Goal: Task Accomplishment & Management: Manage account settings

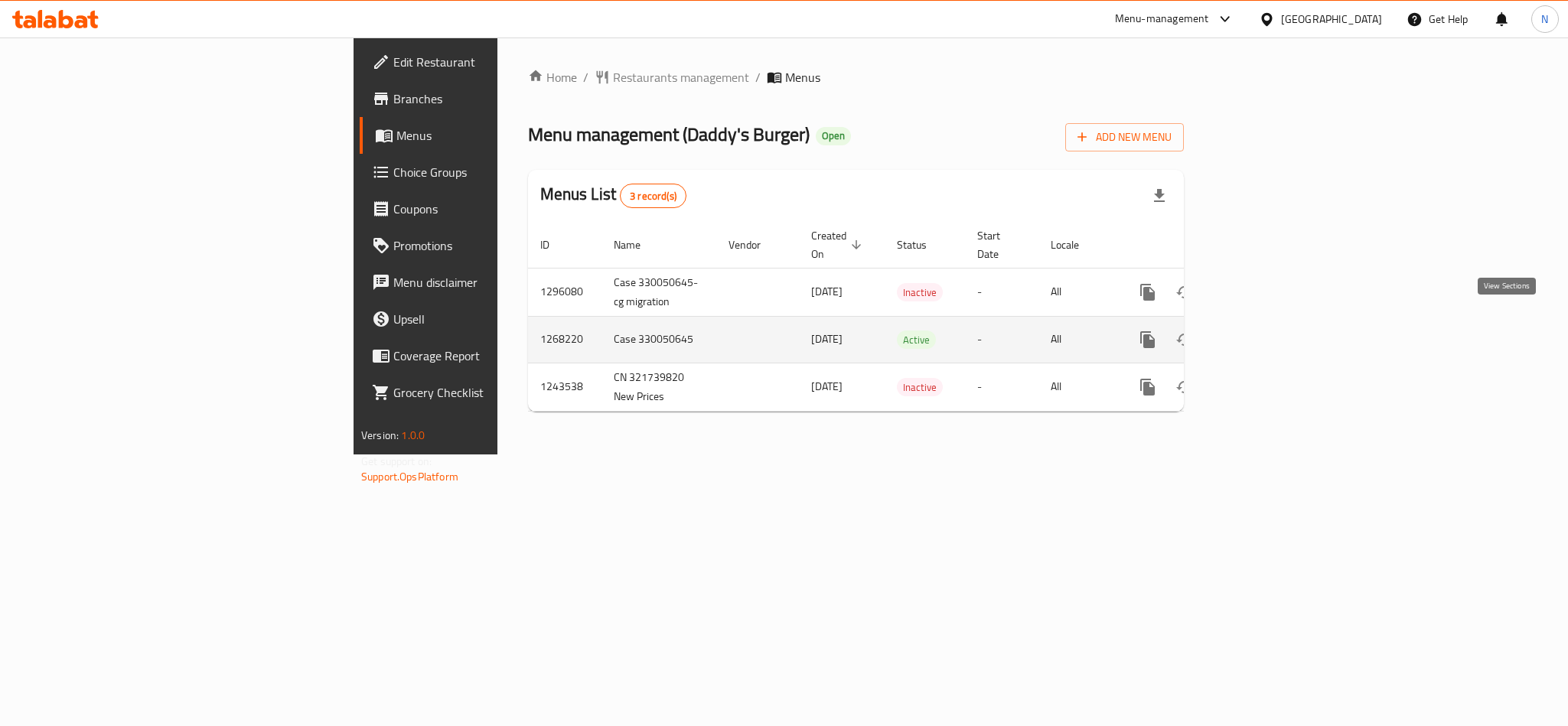
click at [1268, 330] on icon "enhanced table" at bounding box center [1258, 339] width 19 height 19
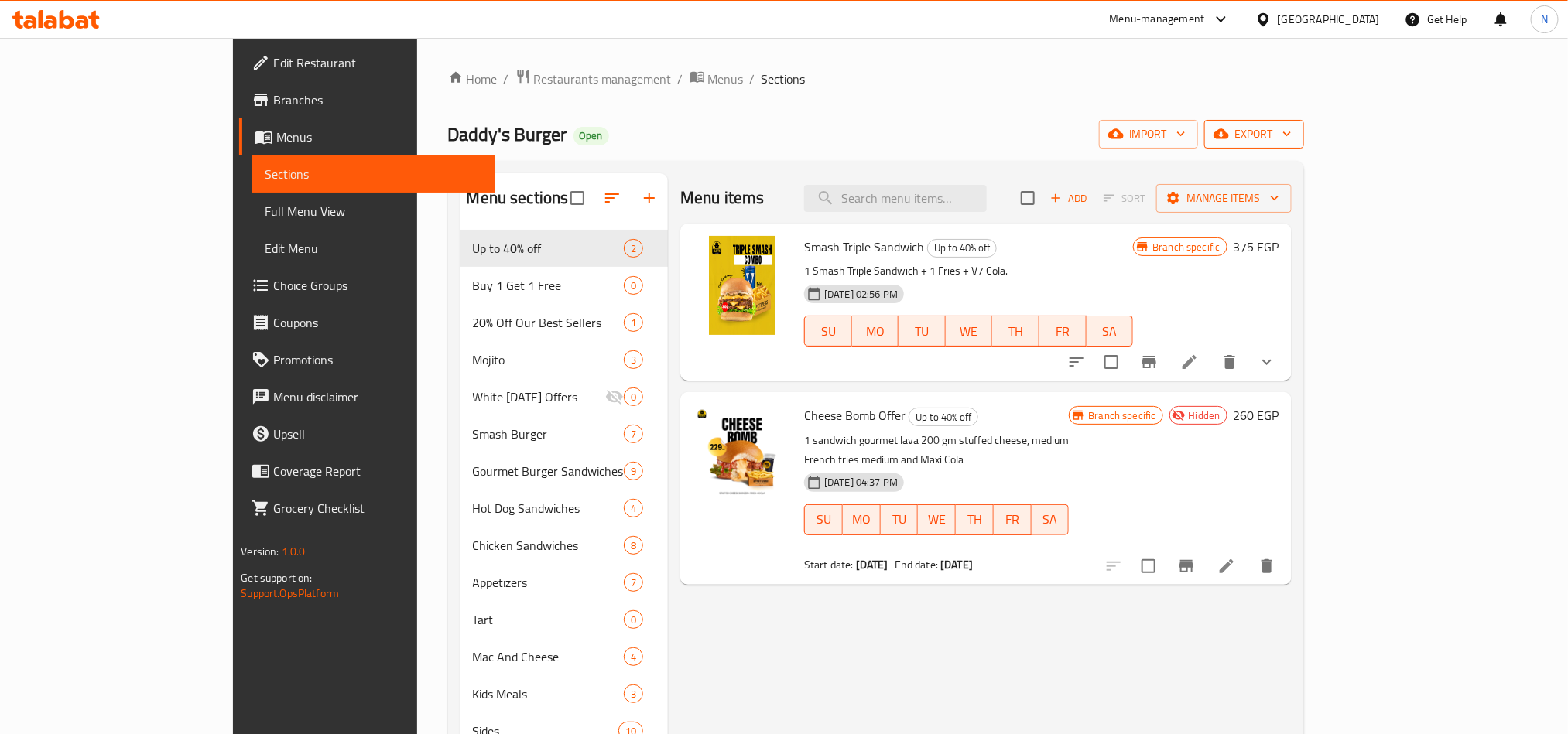
click at [1291, 134] on span "export" at bounding box center [1254, 134] width 75 height 20
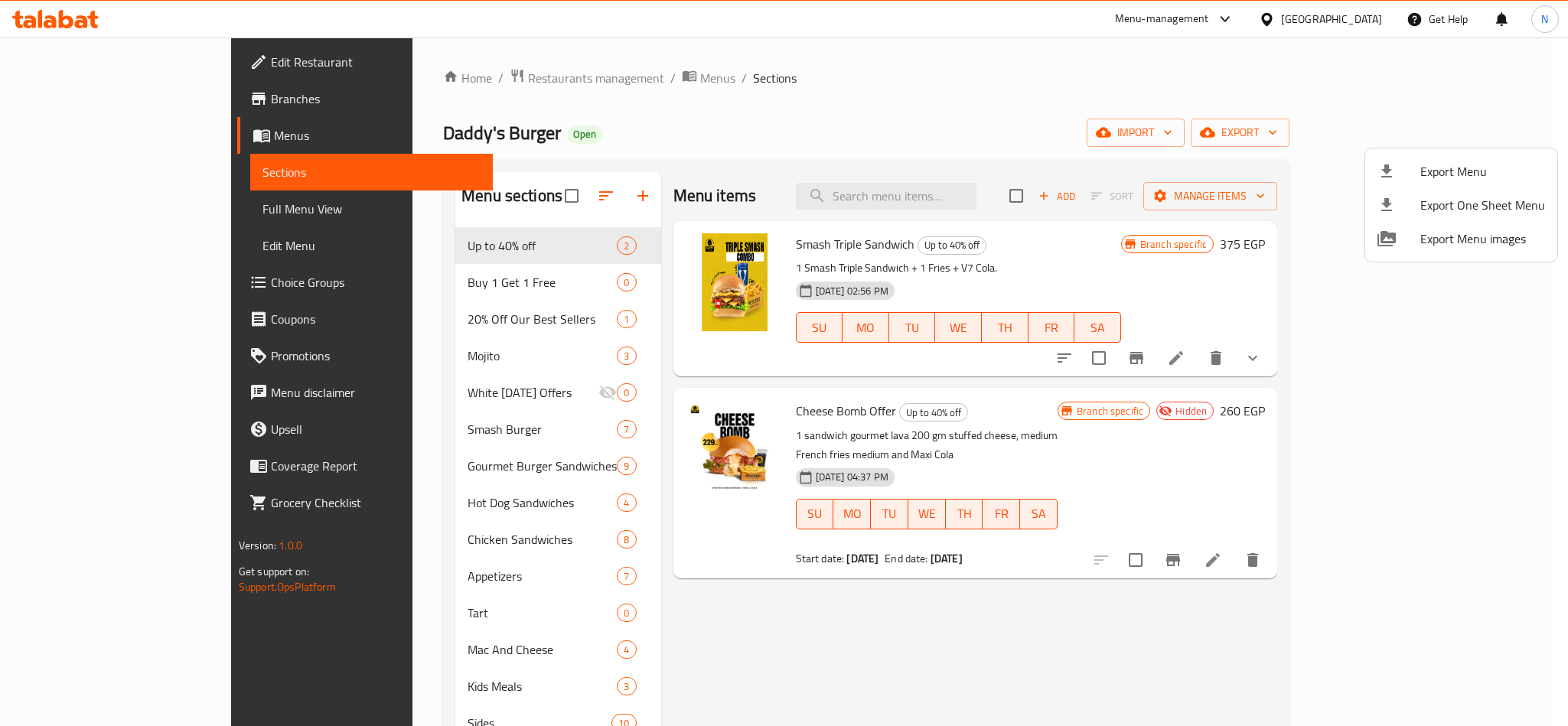
click at [1445, 162] on span "Export Menu" at bounding box center [1483, 171] width 125 height 19
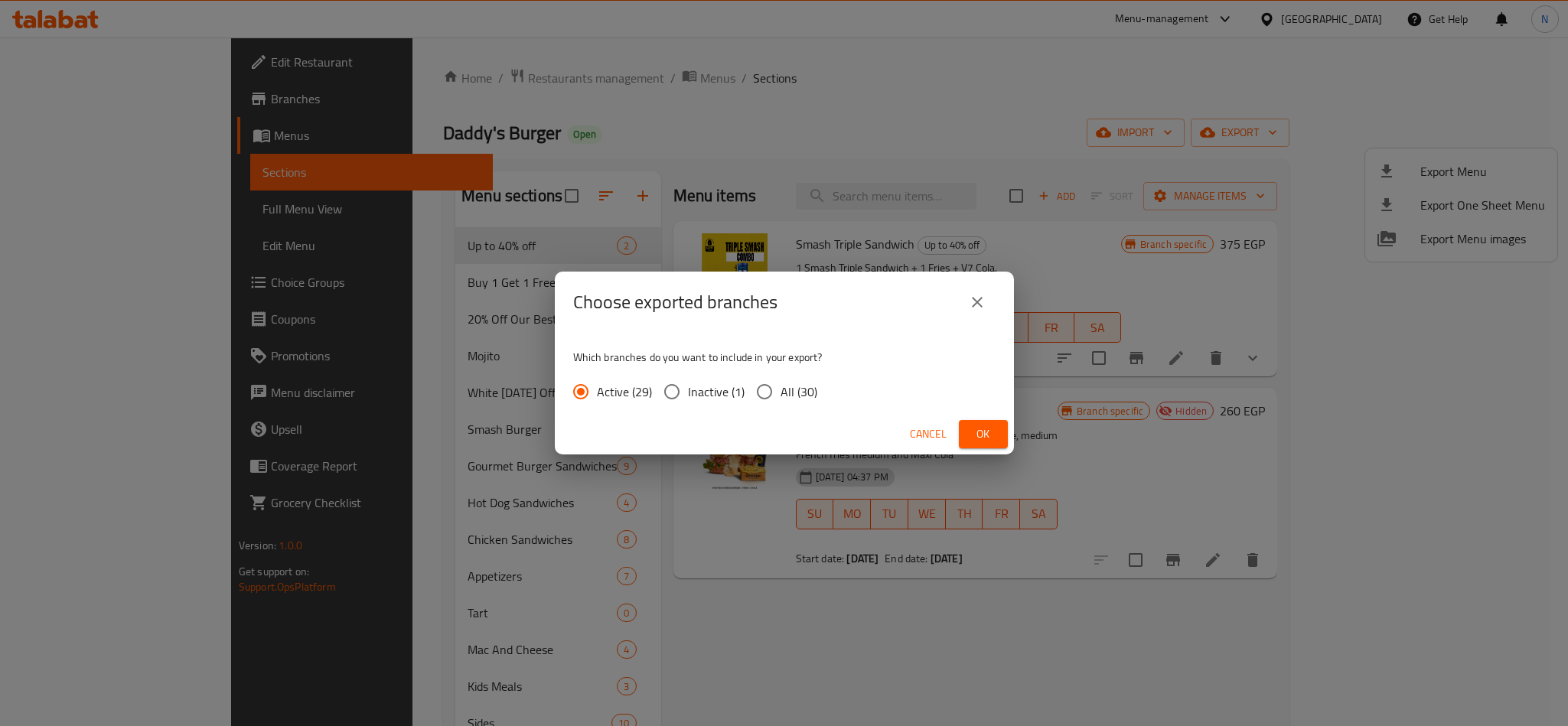
click at [781, 386] on span "All (30)" at bounding box center [799, 392] width 36 height 19
click at [781, 386] on input "All (30)" at bounding box center [765, 392] width 32 height 32
radio input "true"
click at [982, 437] on span "Ok" at bounding box center [983, 435] width 24 height 19
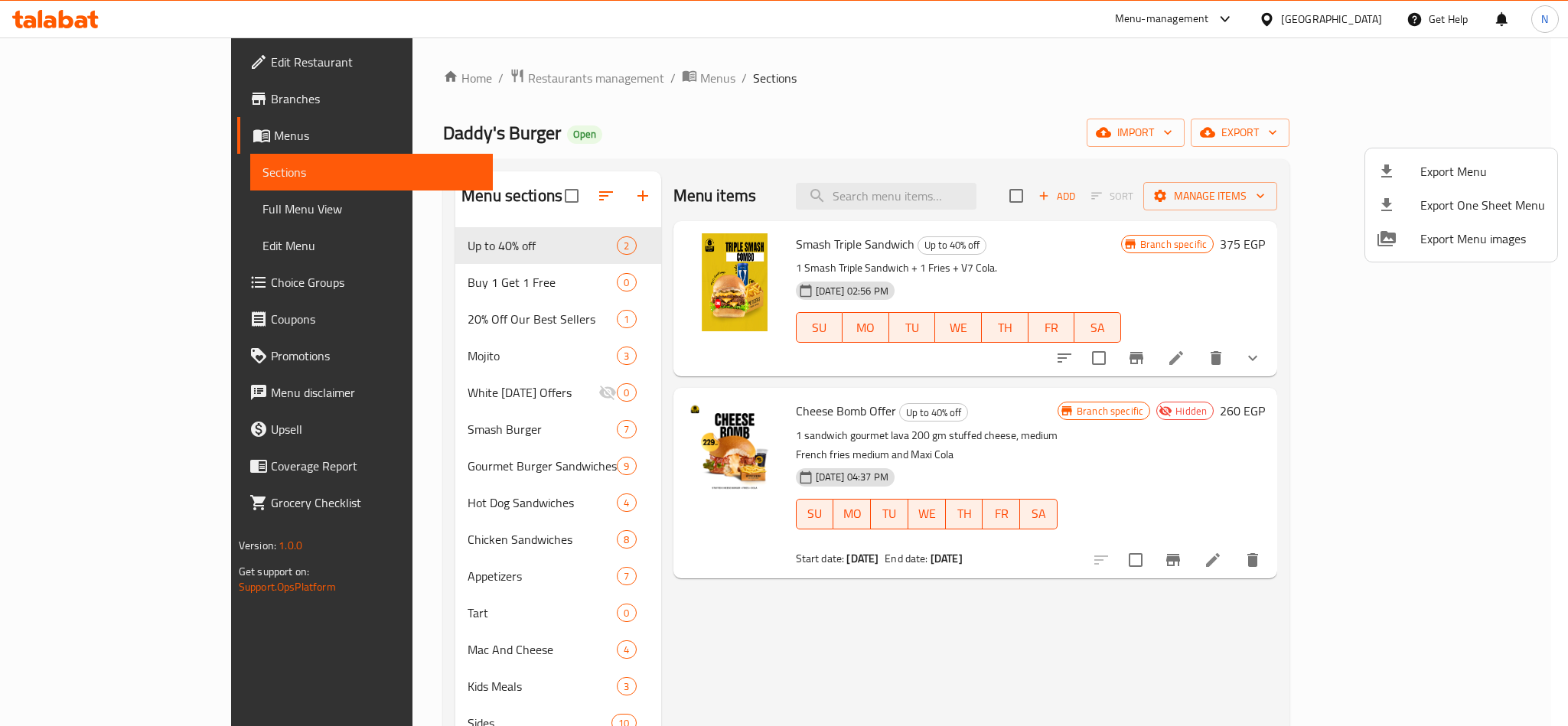
click at [1062, 206] on div at bounding box center [784, 363] width 1568 height 726
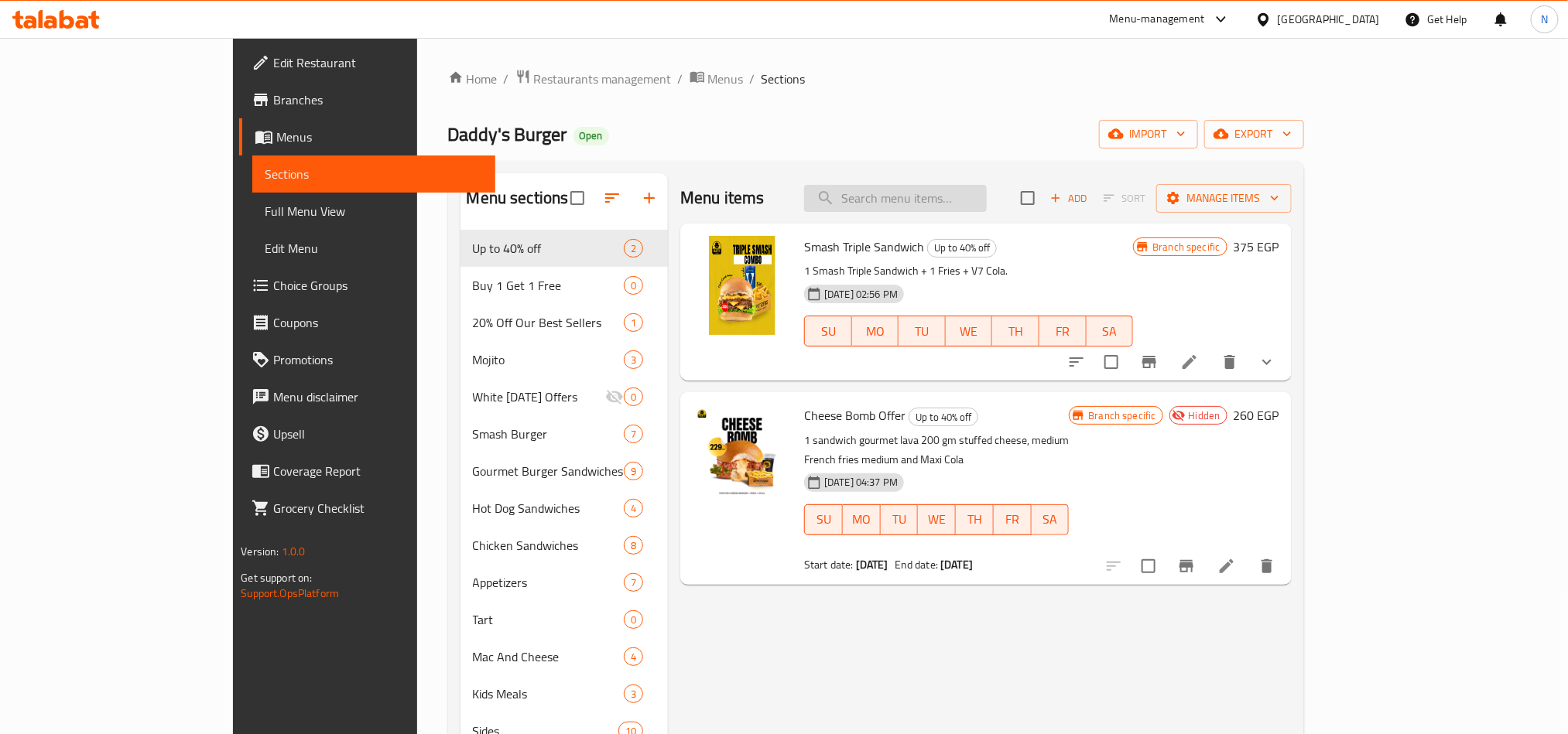
click at [987, 191] on input "search" at bounding box center [895, 198] width 183 height 27
paste input "Family Box Offer"
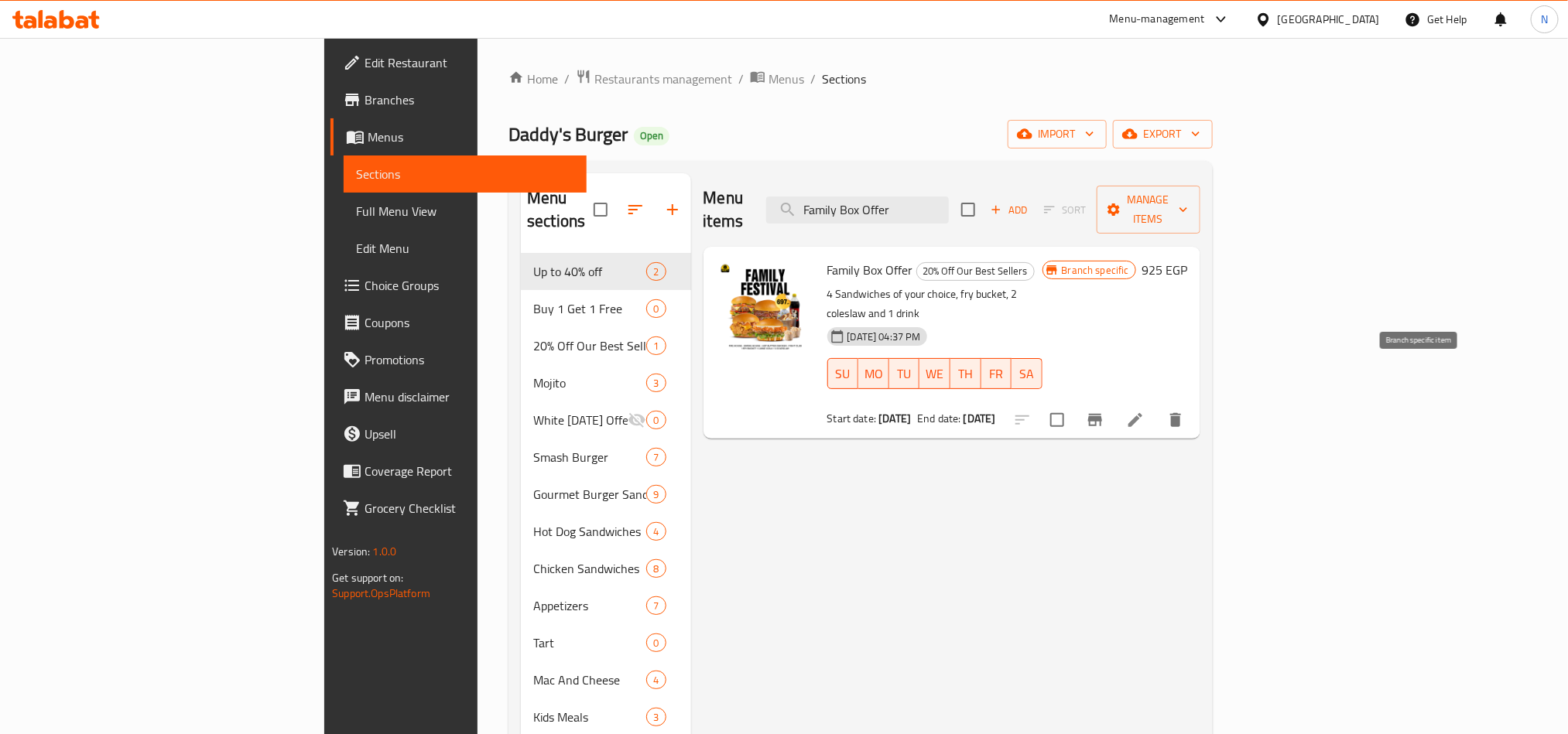
click at [1102, 414] on icon "Branch-specific-item" at bounding box center [1095, 420] width 14 height 12
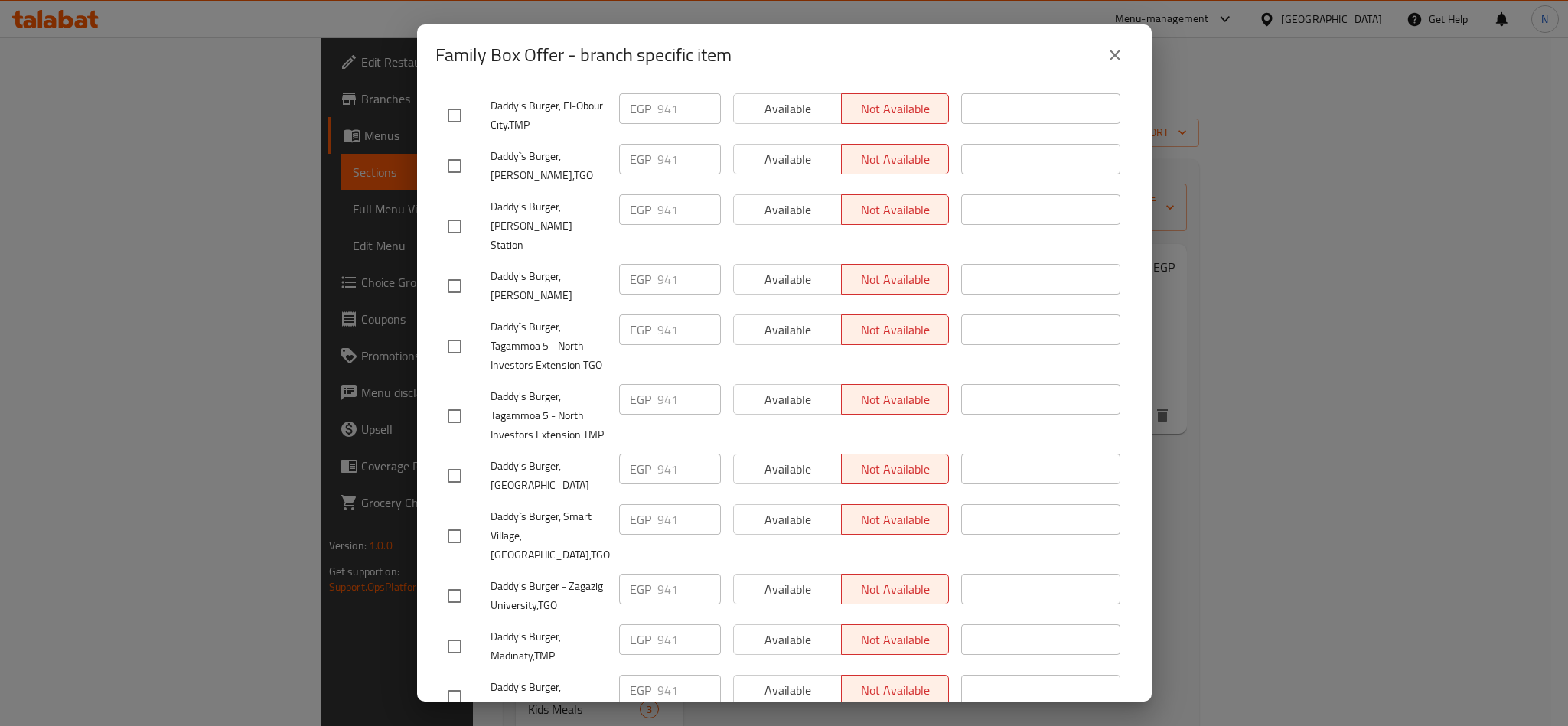
scroll to position [1327, 0]
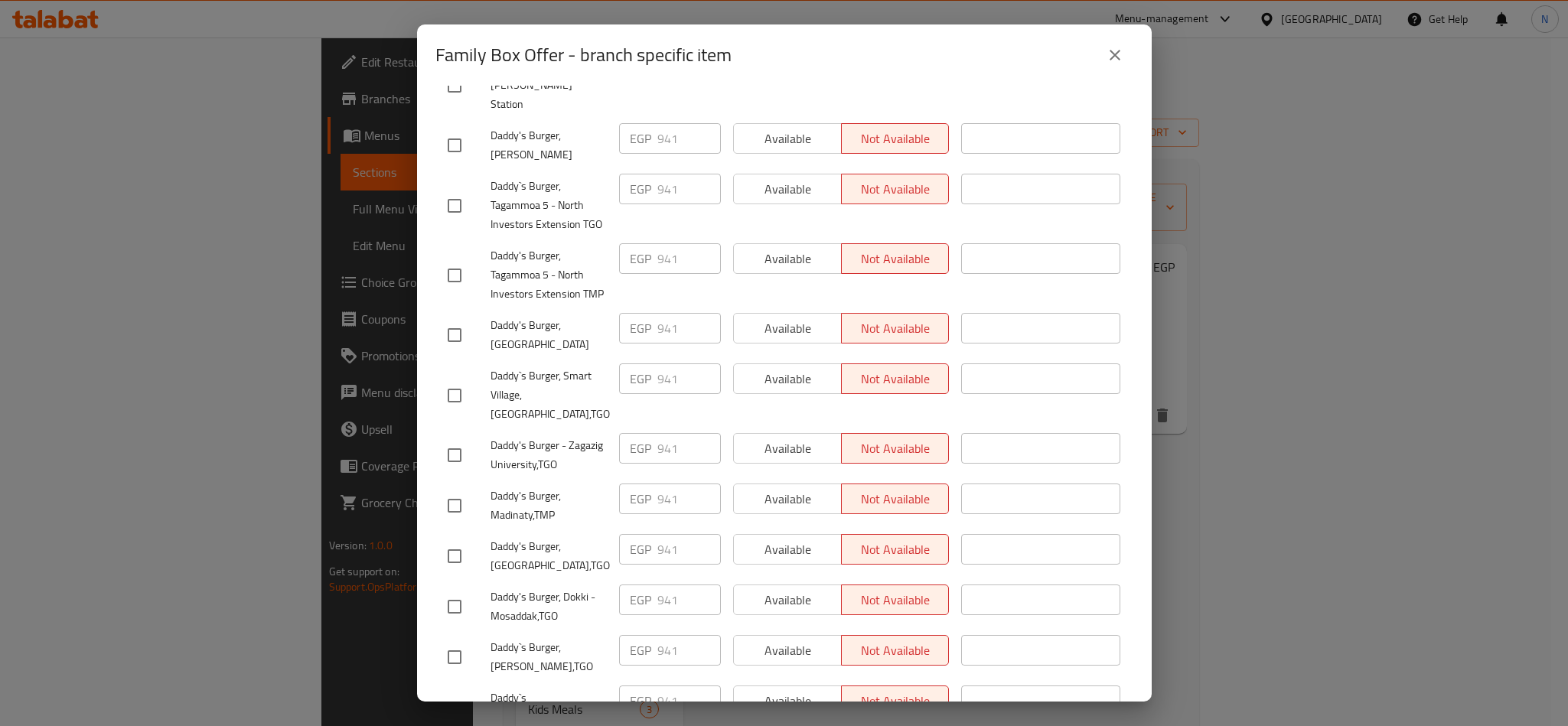
click at [1109, 62] on icon "close" at bounding box center [1115, 55] width 19 height 19
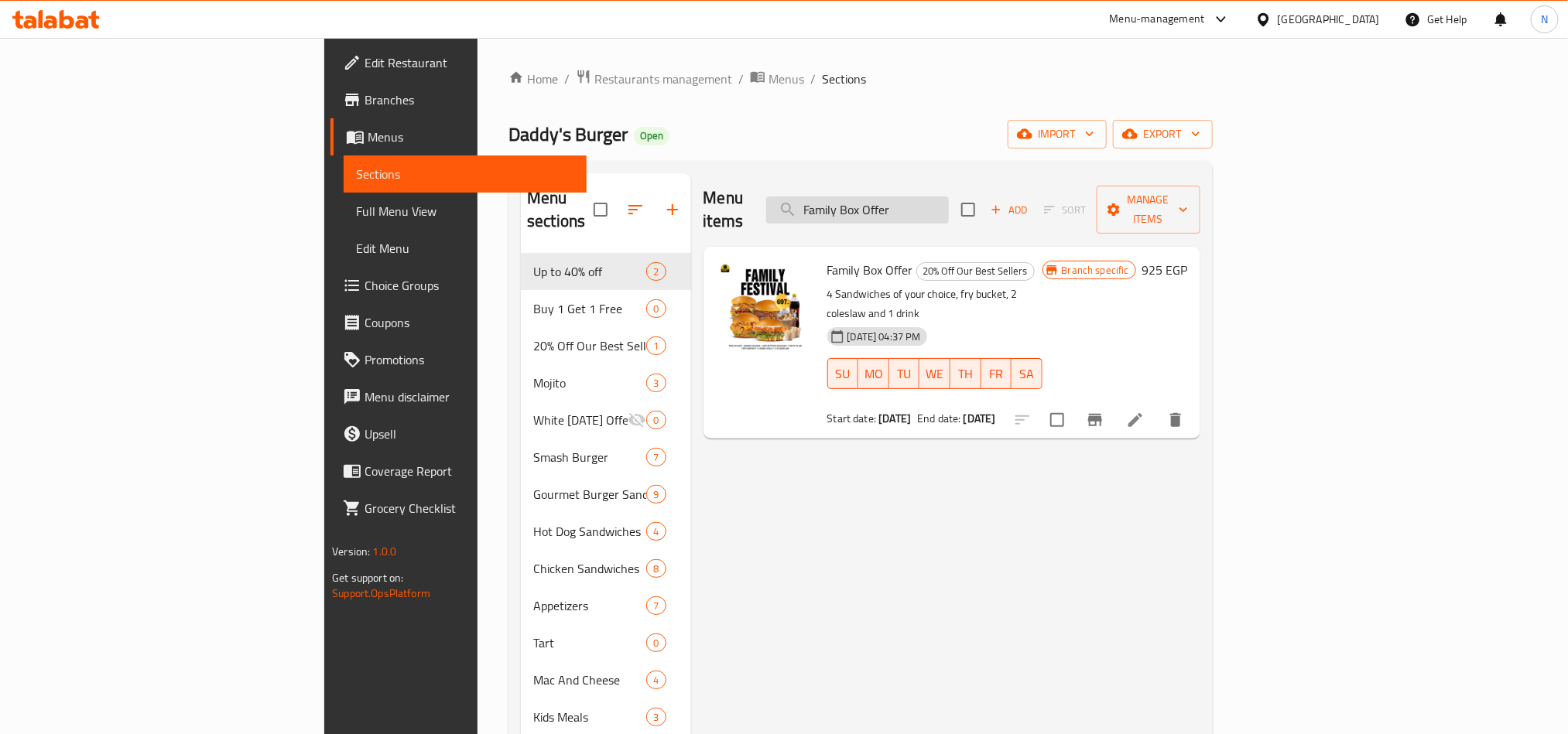
click at [949, 198] on input "Family Box Offer" at bounding box center [857, 209] width 183 height 27
click at [949, 200] on input "Family Box Offer" at bounding box center [857, 209] width 183 height 27
paste input "Cheese Bomb"
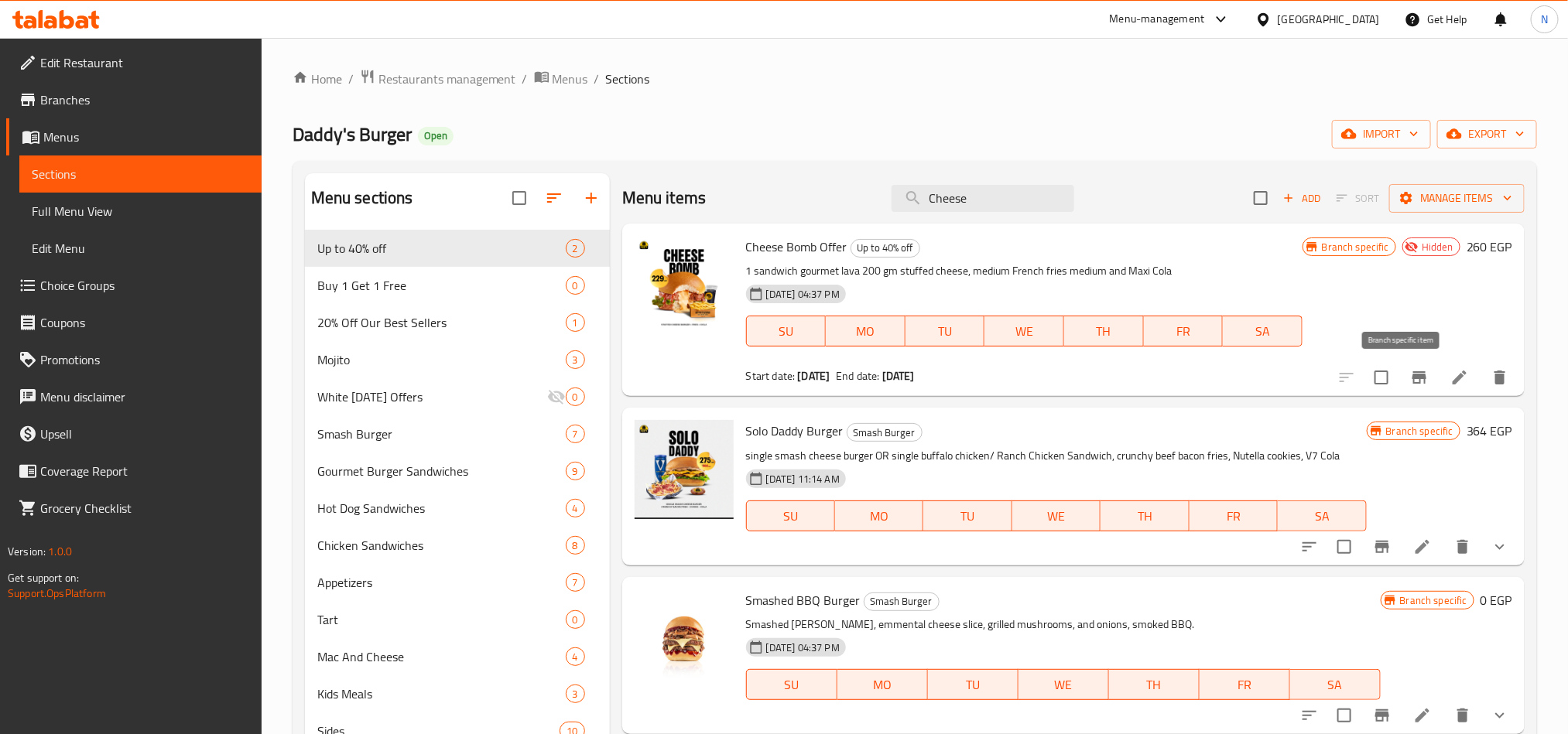
click at [1412, 378] on icon "Branch-specific-item" at bounding box center [1419, 377] width 14 height 12
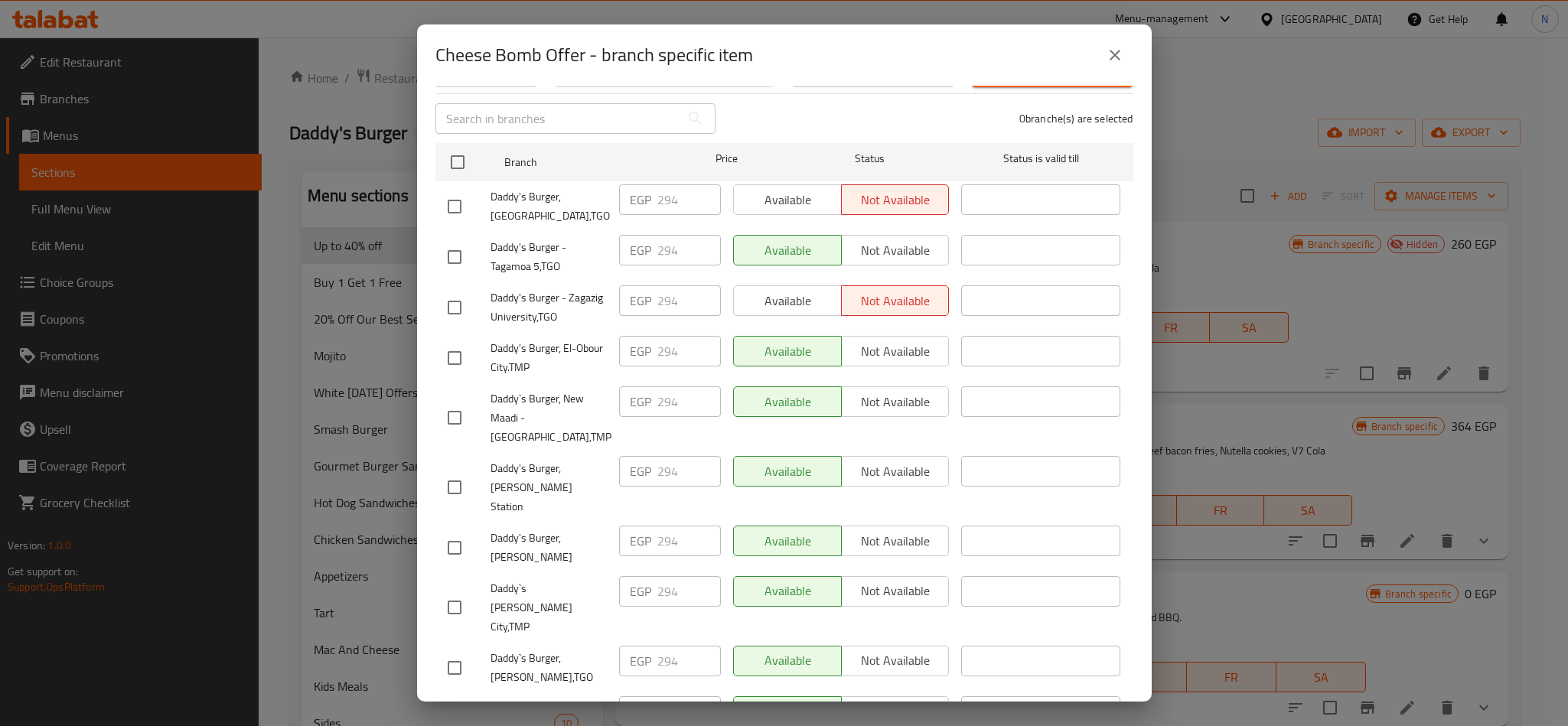
scroll to position [0, 0]
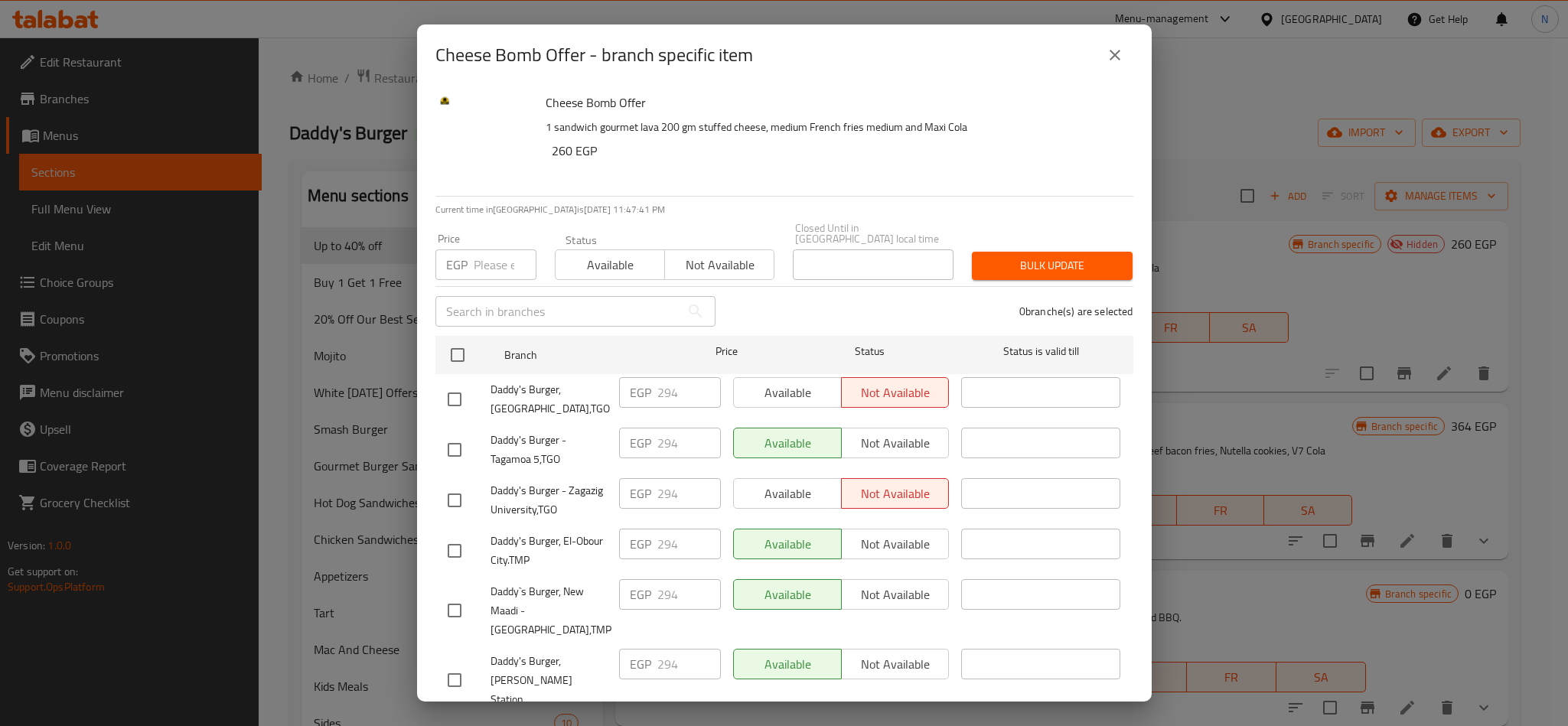
click at [1110, 53] on icon "close" at bounding box center [1115, 55] width 19 height 19
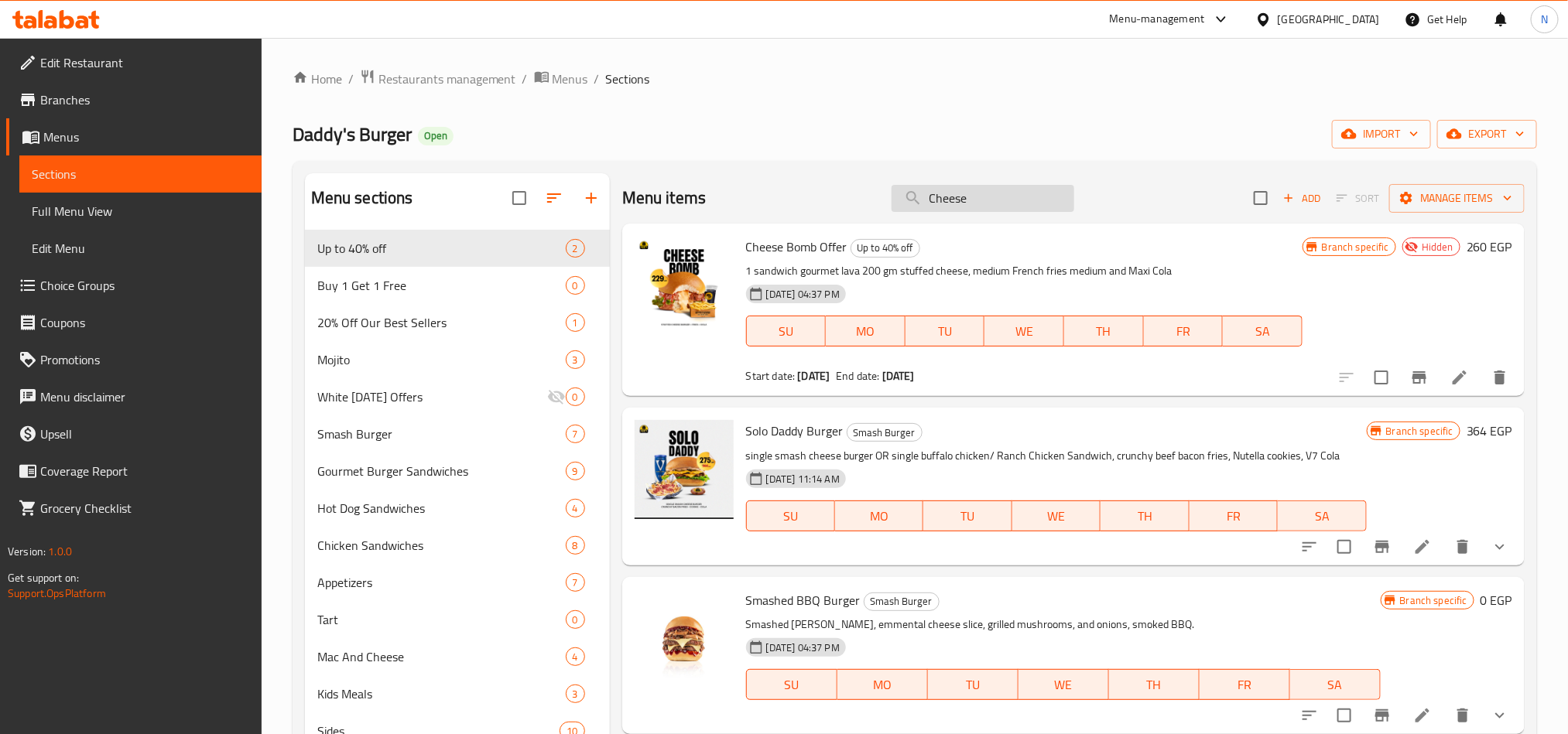
click at [927, 186] on input "Cheese" at bounding box center [983, 198] width 183 height 27
paste input "Family Box Offer"
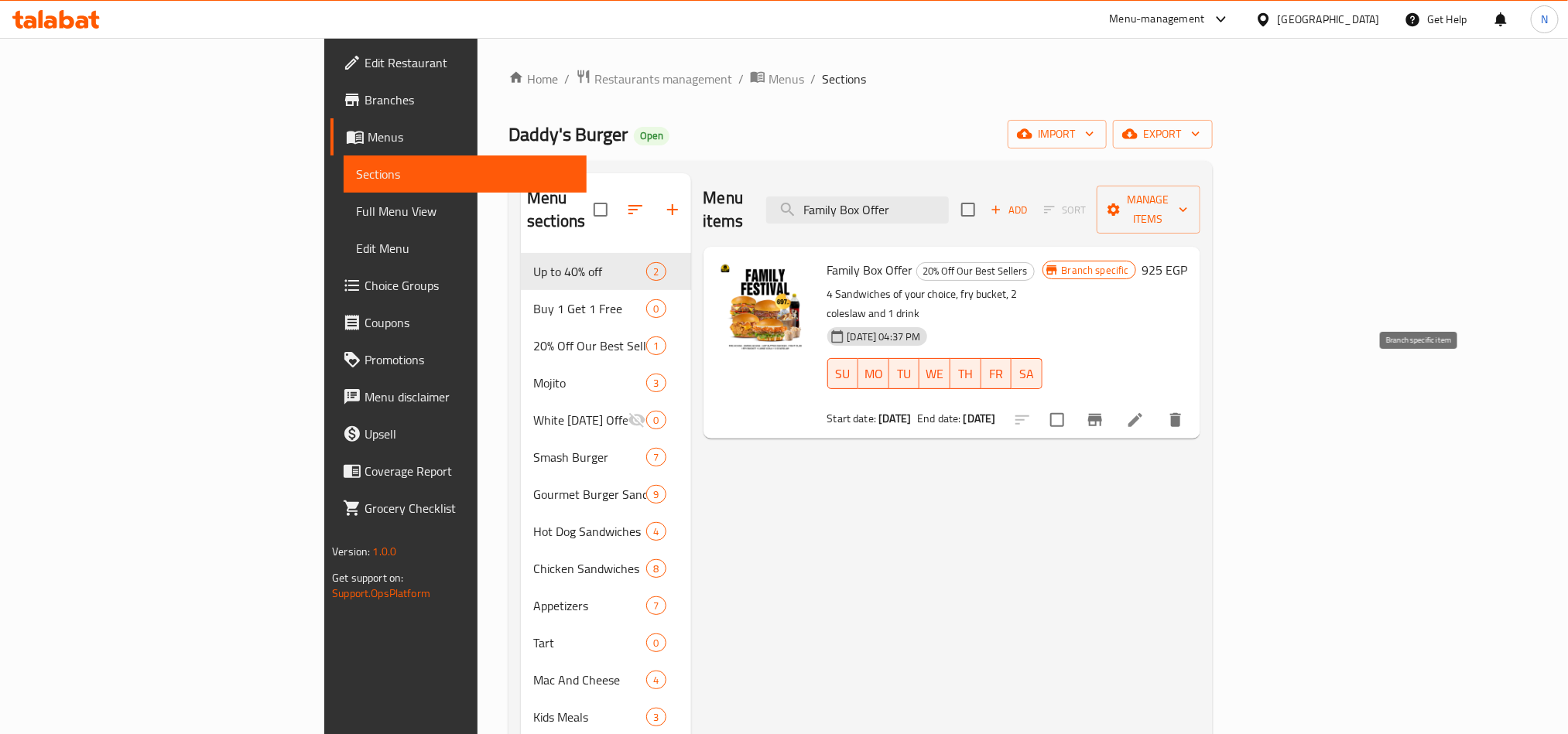
type input "Family Box Offer"
click at [1105, 411] on icon "Branch-specific-item" at bounding box center [1095, 420] width 19 height 19
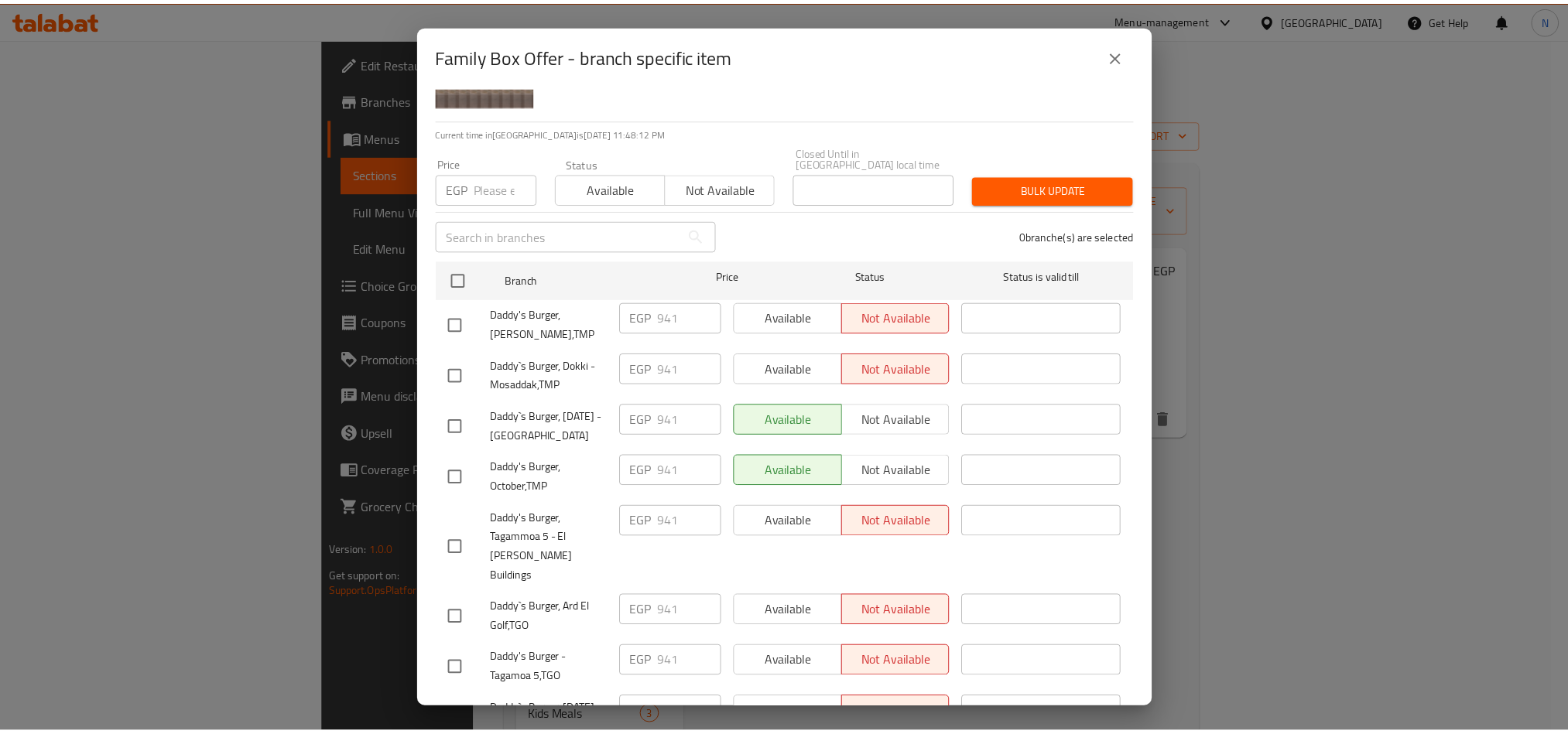
scroll to position [116, 0]
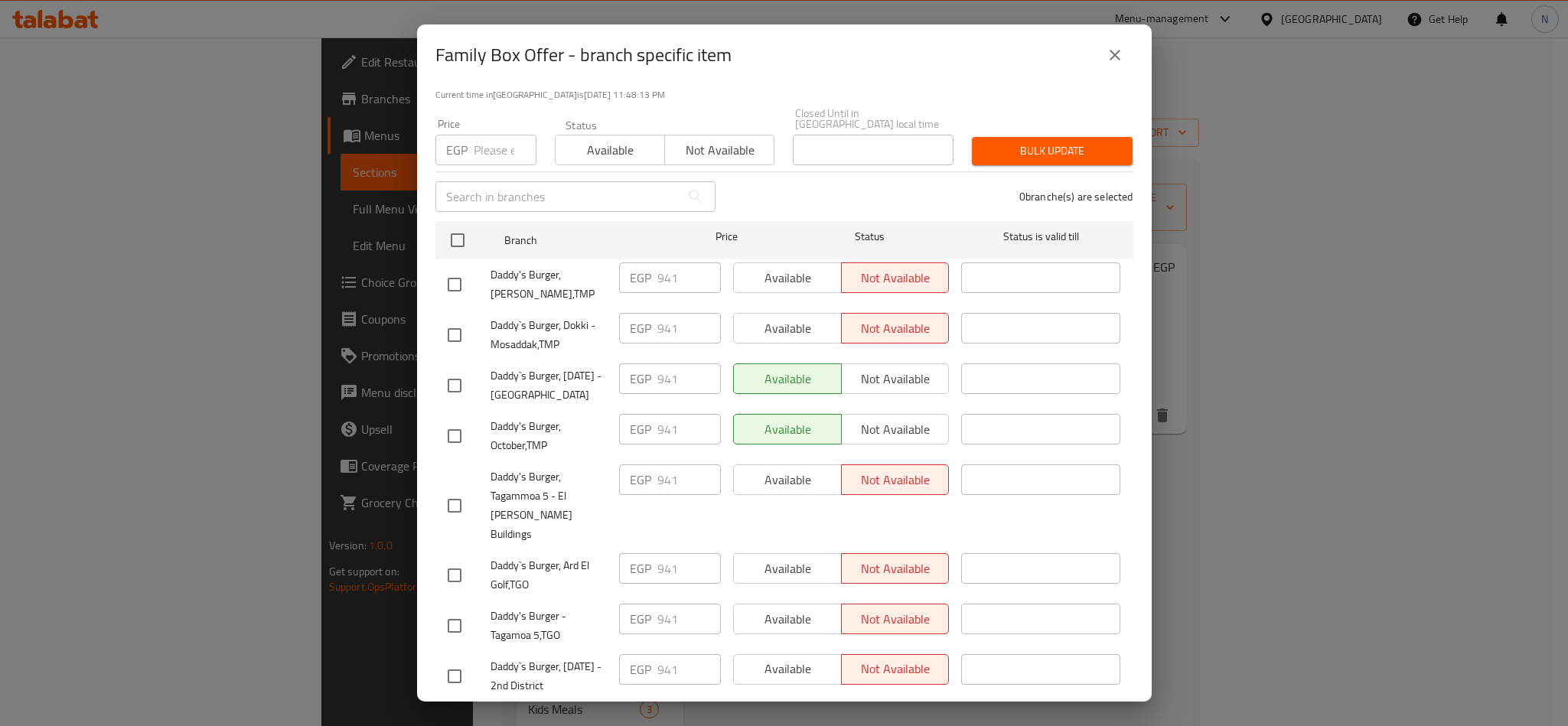
click at [526, 372] on span "Daddy`s Burger, [DATE] - [GEOGRAPHIC_DATA]" at bounding box center [549, 385] width 117 height 38
copy span "Daddy`s Burger, [DATE] - [GEOGRAPHIC_DATA]"
click at [1121, 44] on button "close" at bounding box center [1114, 54] width 36 height 36
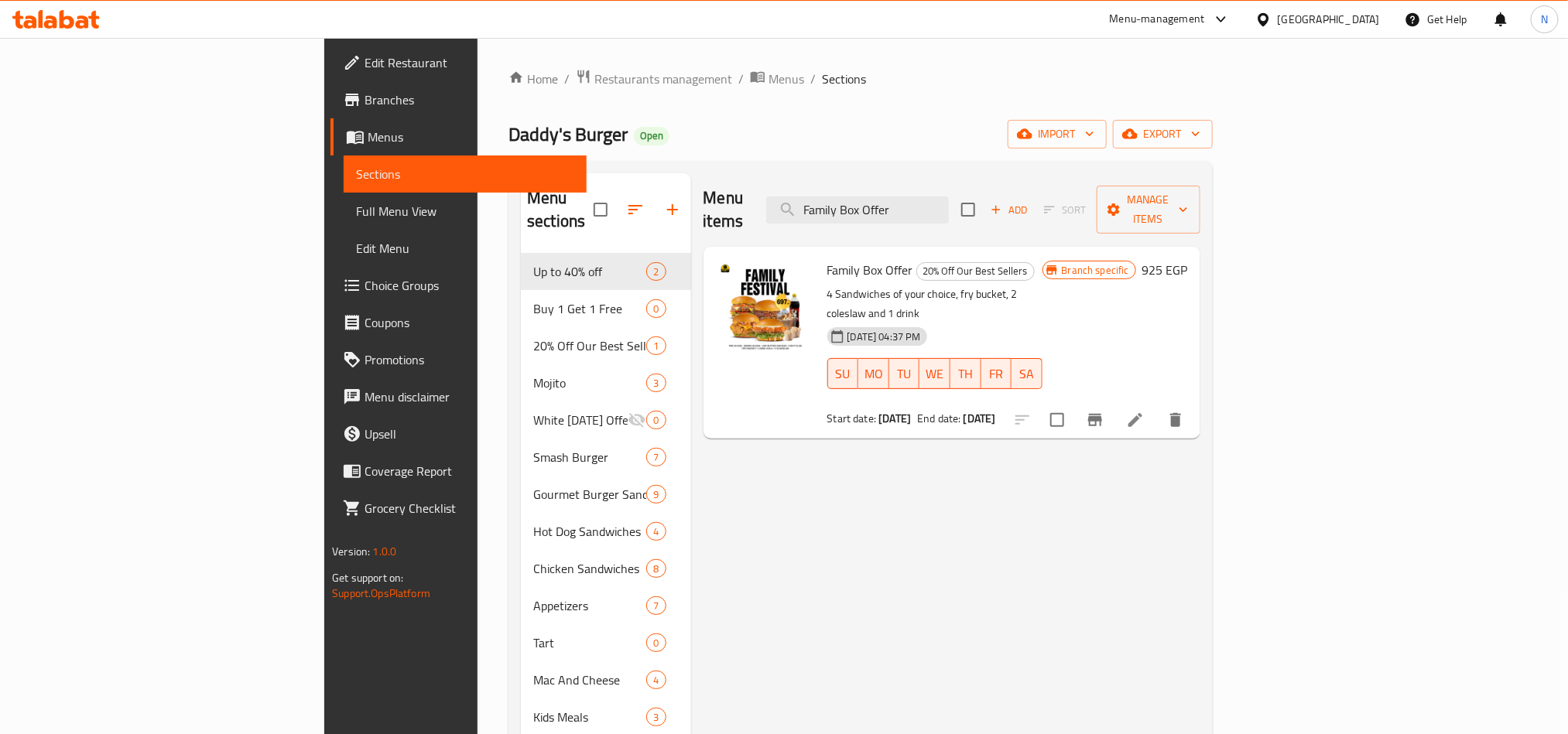
click at [827, 259] on span "Family Box Offer" at bounding box center [870, 270] width 86 height 23
copy h6 "Family Box Offer"
click at [1157, 406] on li at bounding box center [1135, 420] width 43 height 28
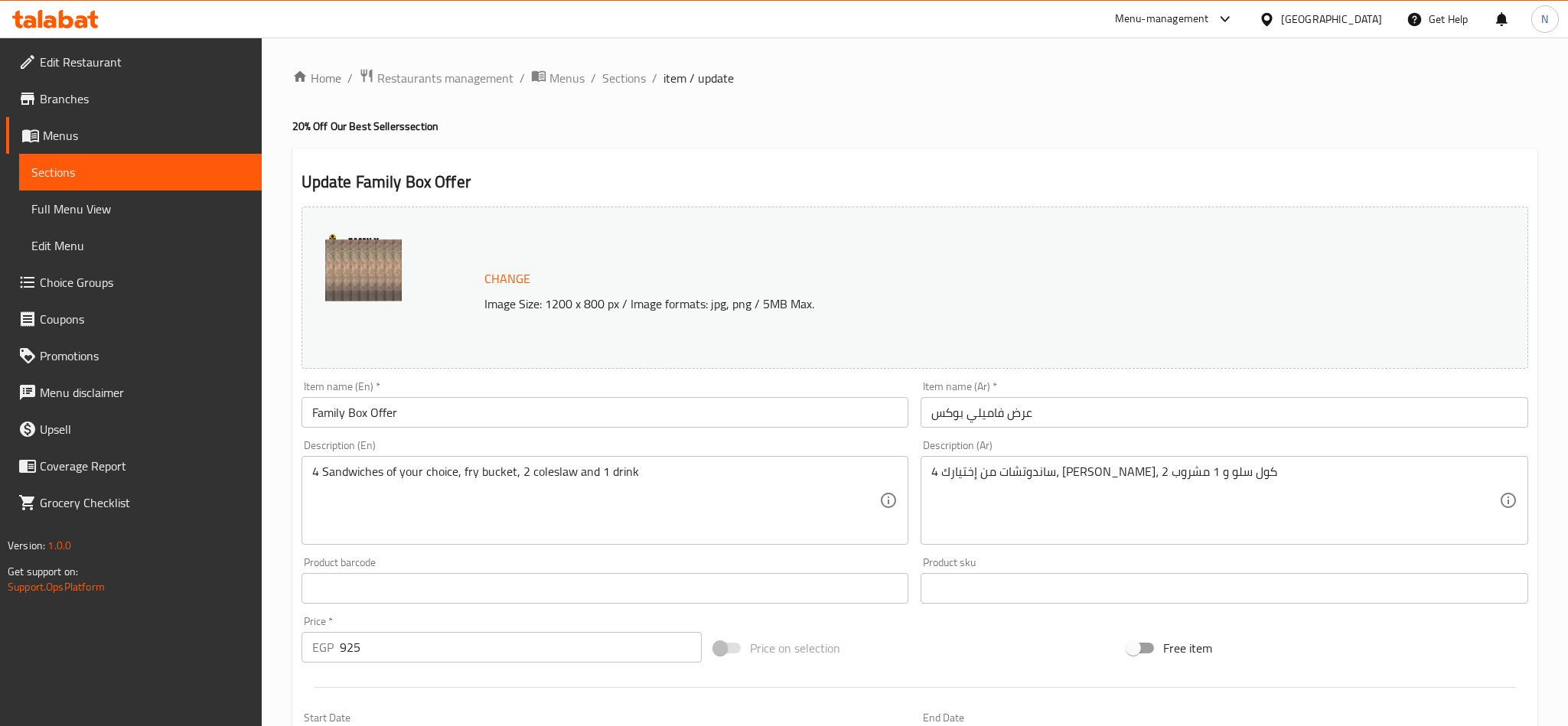
scroll to position [375, 0]
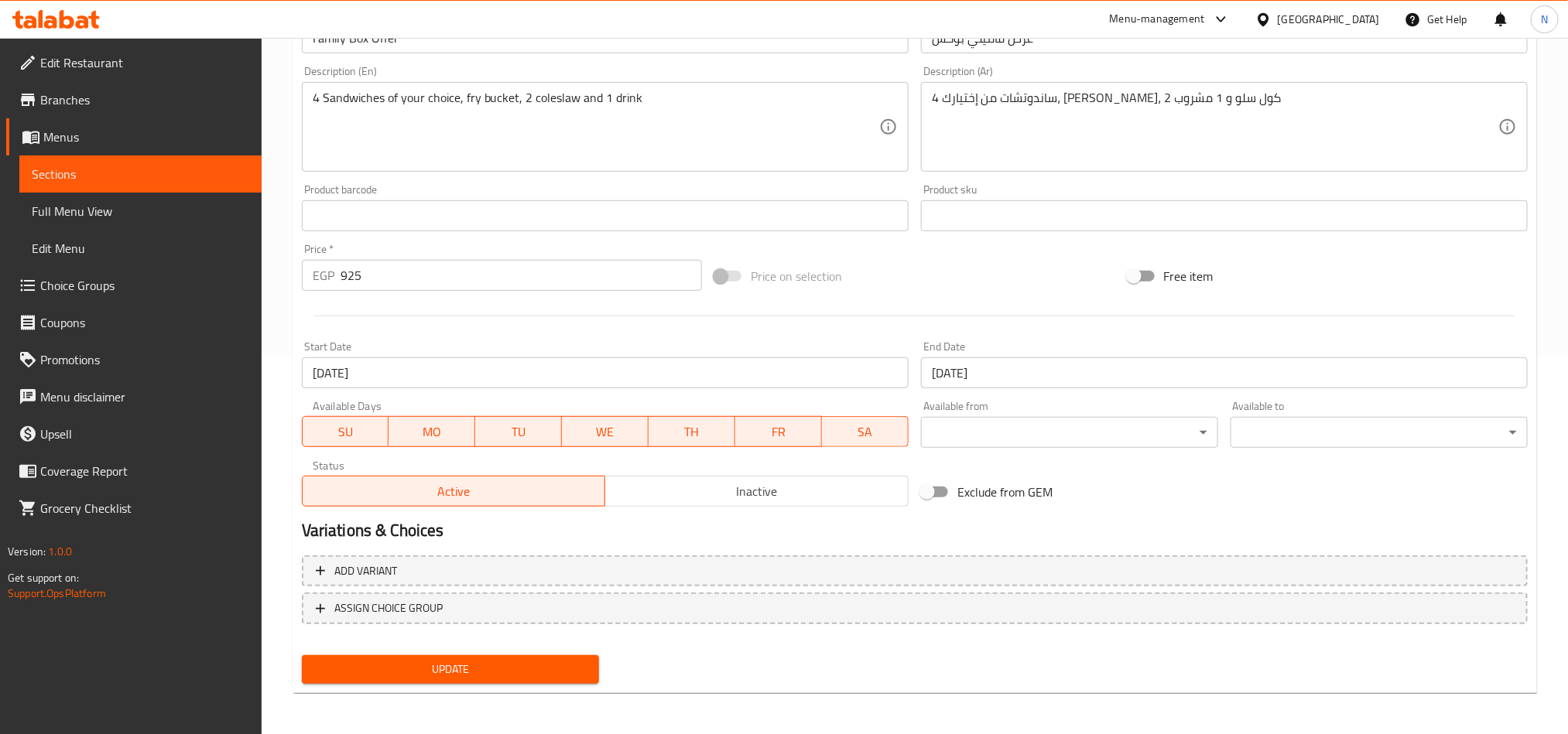
click at [437, 367] on input "[DATE]" at bounding box center [605, 373] width 607 height 31
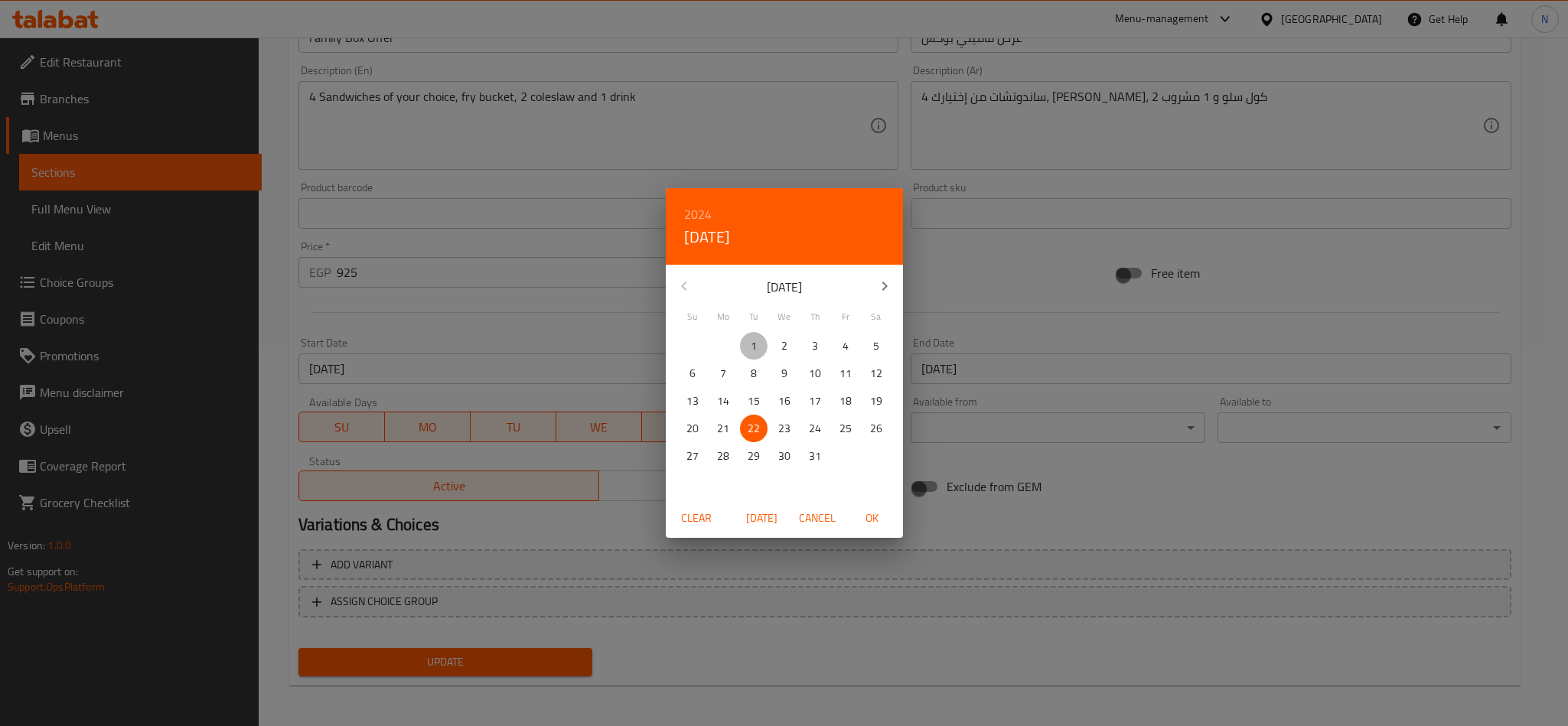
click at [747, 342] on span "1" at bounding box center [754, 346] width 28 height 19
click at [689, 209] on h6 "2024" at bounding box center [698, 214] width 28 height 21
click at [699, 216] on h6 "2024" at bounding box center [698, 214] width 28 height 21
click at [697, 209] on h6 "2024" at bounding box center [698, 214] width 28 height 21
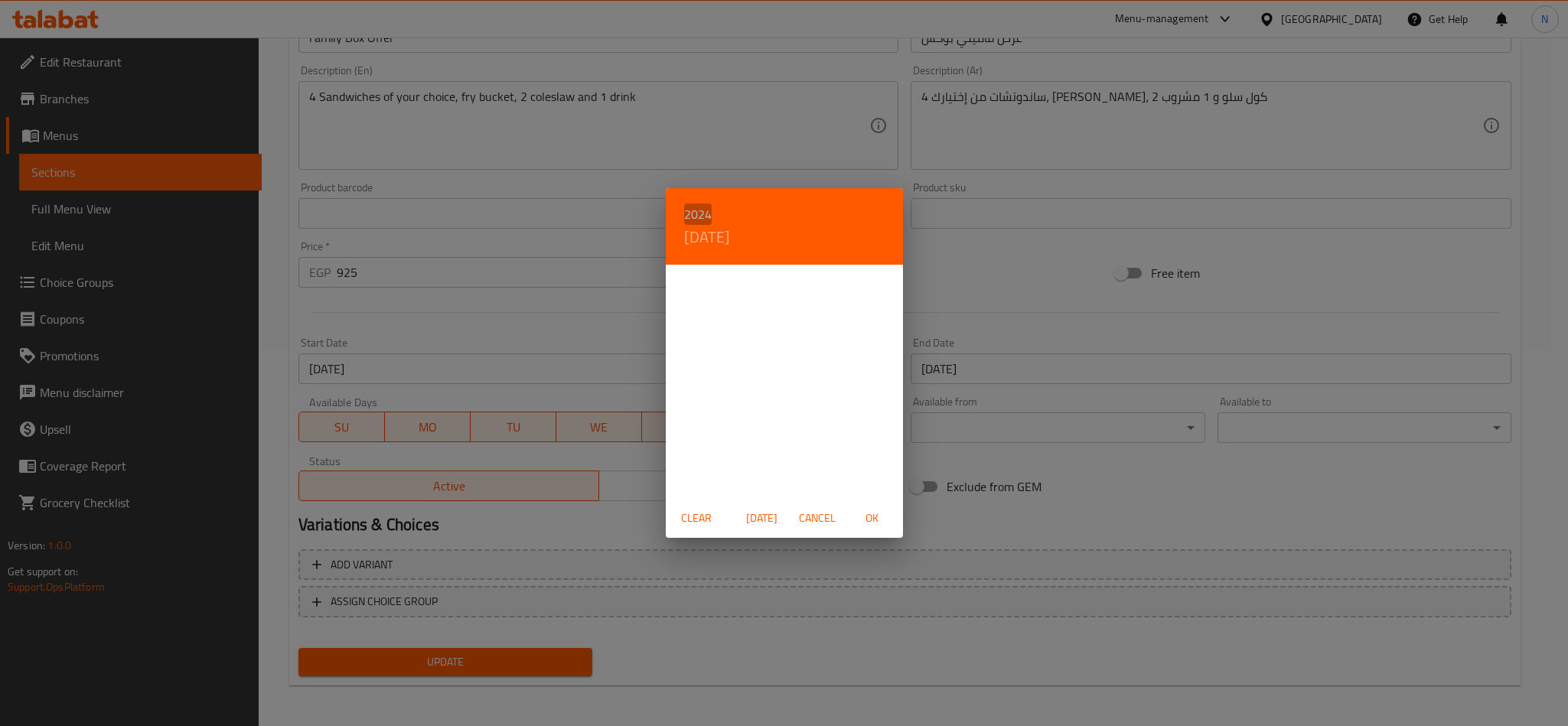
click at [698, 214] on h6 "2024" at bounding box center [698, 214] width 28 height 21
click at [710, 231] on h4 "[DATE]" at bounding box center [707, 237] width 46 height 24
click at [891, 289] on icon "button" at bounding box center [884, 286] width 19 height 19
click at [888, 289] on icon "button" at bounding box center [884, 286] width 19 height 19
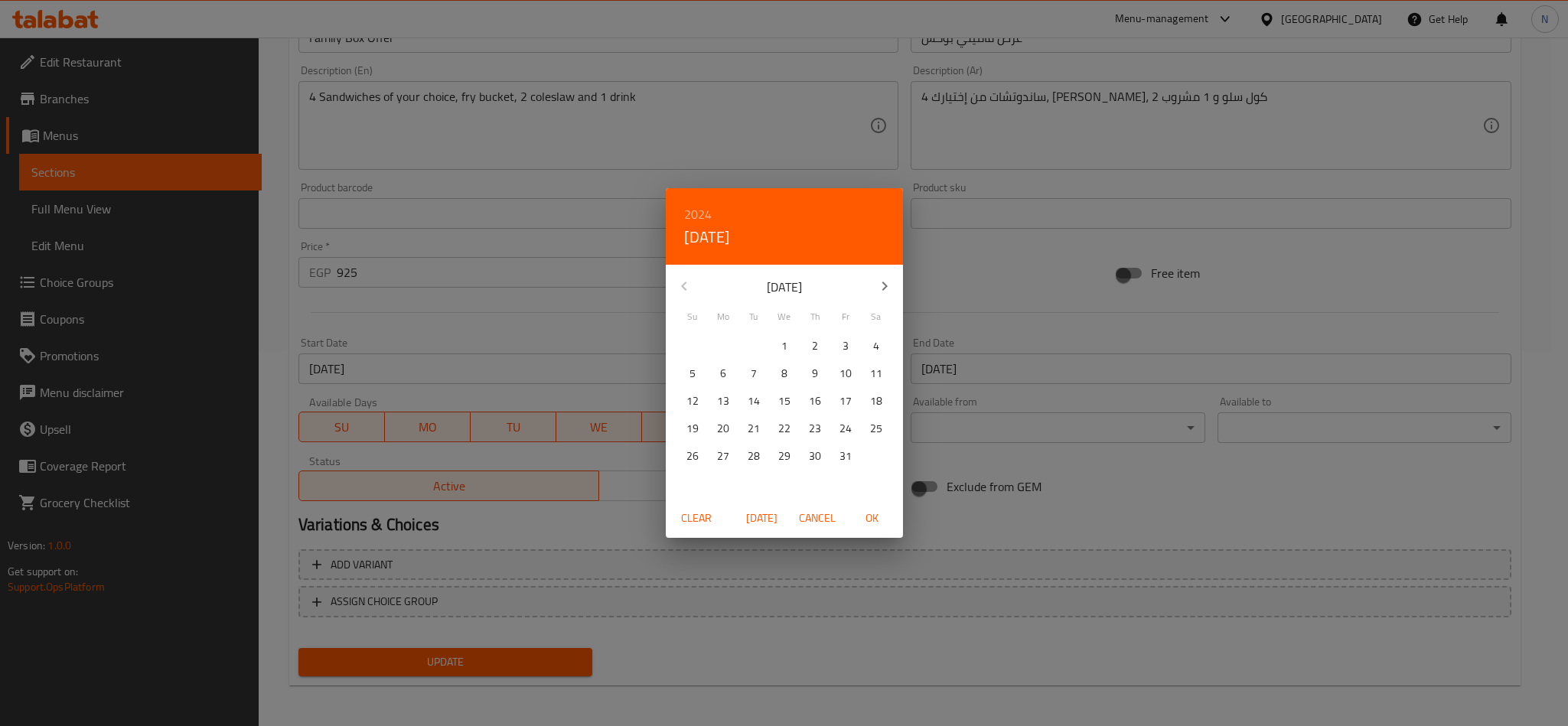
click at [888, 289] on icon "button" at bounding box center [884, 286] width 19 height 19
click at [887, 289] on icon "button" at bounding box center [884, 286] width 19 height 19
click at [887, 287] on icon "button" at bounding box center [884, 286] width 19 height 19
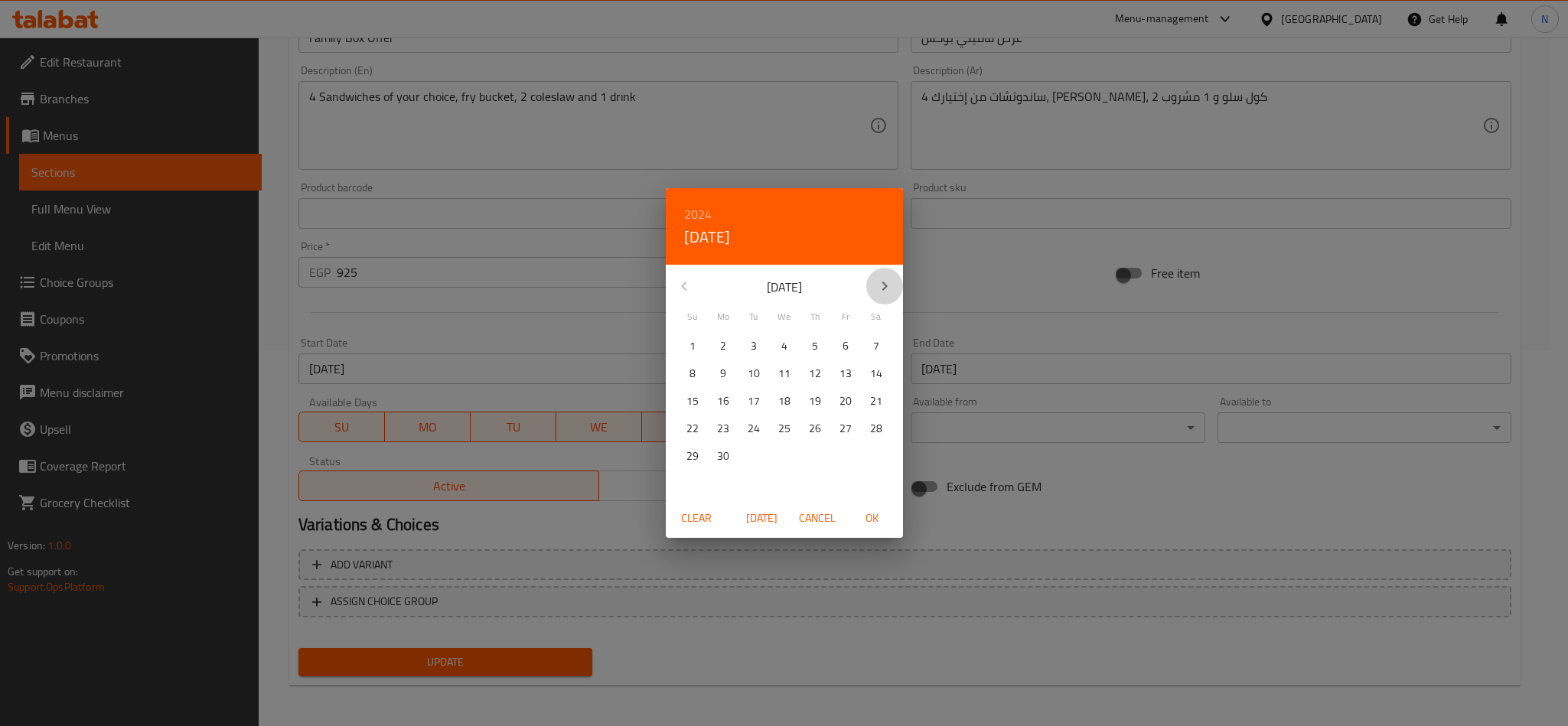
click at [887, 287] on icon "button" at bounding box center [884, 286] width 19 height 19
click at [887, 286] on icon "button" at bounding box center [884, 286] width 19 height 19
click at [884, 286] on icon "button" at bounding box center [884, 286] width 6 height 9
click at [880, 285] on icon "button" at bounding box center [884, 286] width 19 height 19
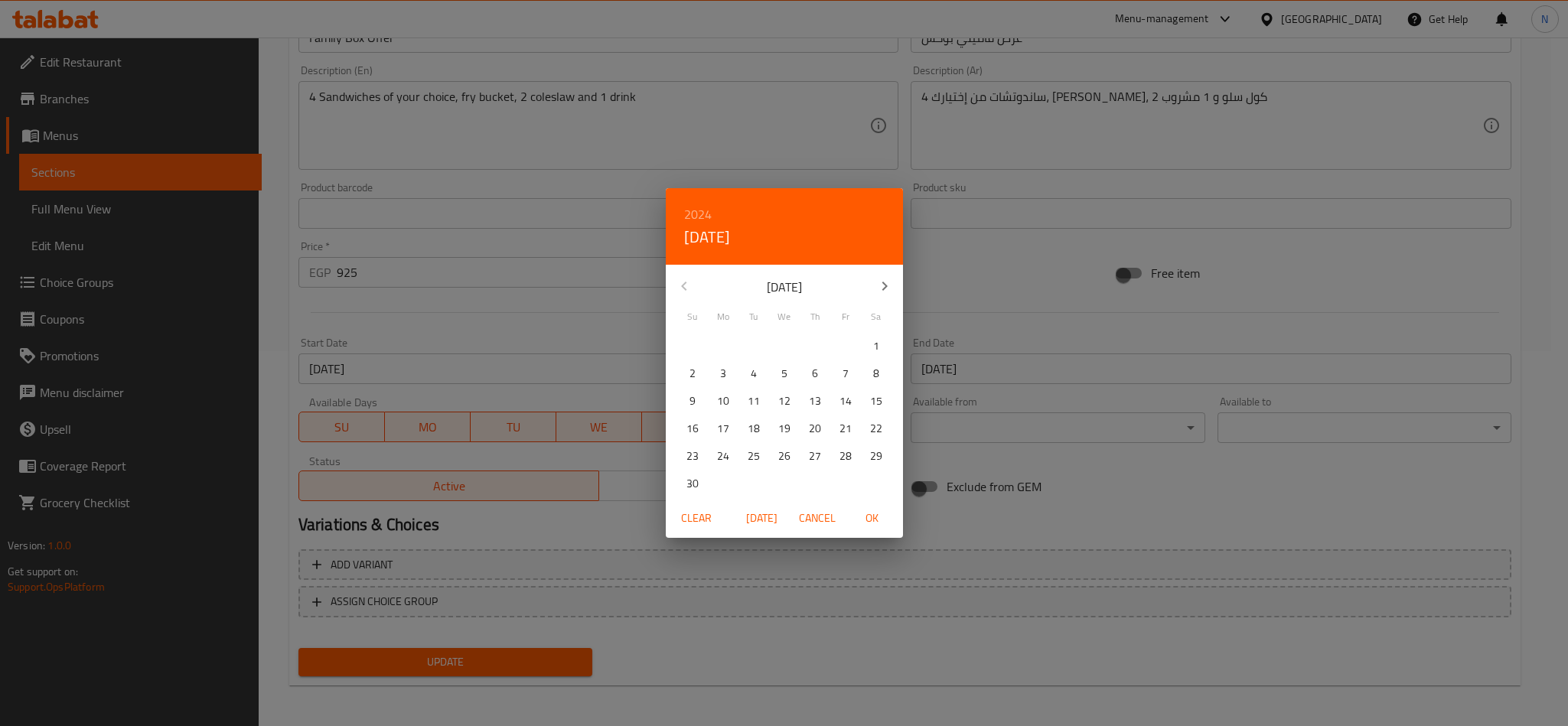
click at [709, 282] on p "[DATE]" at bounding box center [785, 287] width 164 height 19
click at [696, 287] on div "[DATE]" at bounding box center [784, 286] width 237 height 36
click at [684, 294] on div "[DATE]" at bounding box center [784, 286] width 237 height 36
click at [682, 291] on div "[DATE]" at bounding box center [784, 286] width 237 height 36
click at [680, 286] on div "[DATE]" at bounding box center [784, 286] width 237 height 36
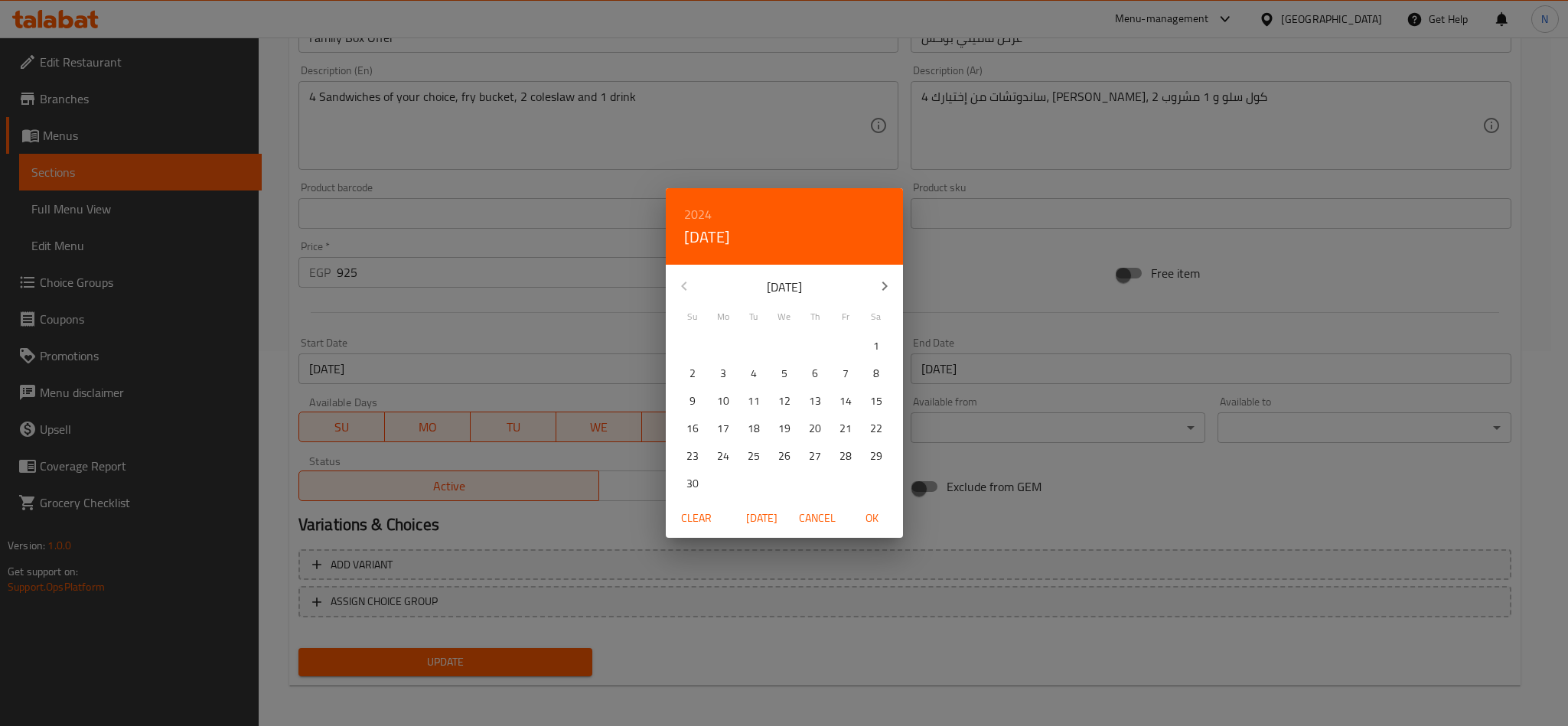
click at [683, 273] on div "[DATE]" at bounding box center [784, 286] width 237 height 36
drag, startPoint x: 688, startPoint y: 278, endPoint x: 701, endPoint y: 295, distance: 21.4
click at [688, 280] on div "[DATE]" at bounding box center [784, 286] width 237 height 36
click at [888, 283] on icon "button" at bounding box center [884, 286] width 19 height 19
click at [884, 286] on icon "button" at bounding box center [884, 286] width 6 height 9
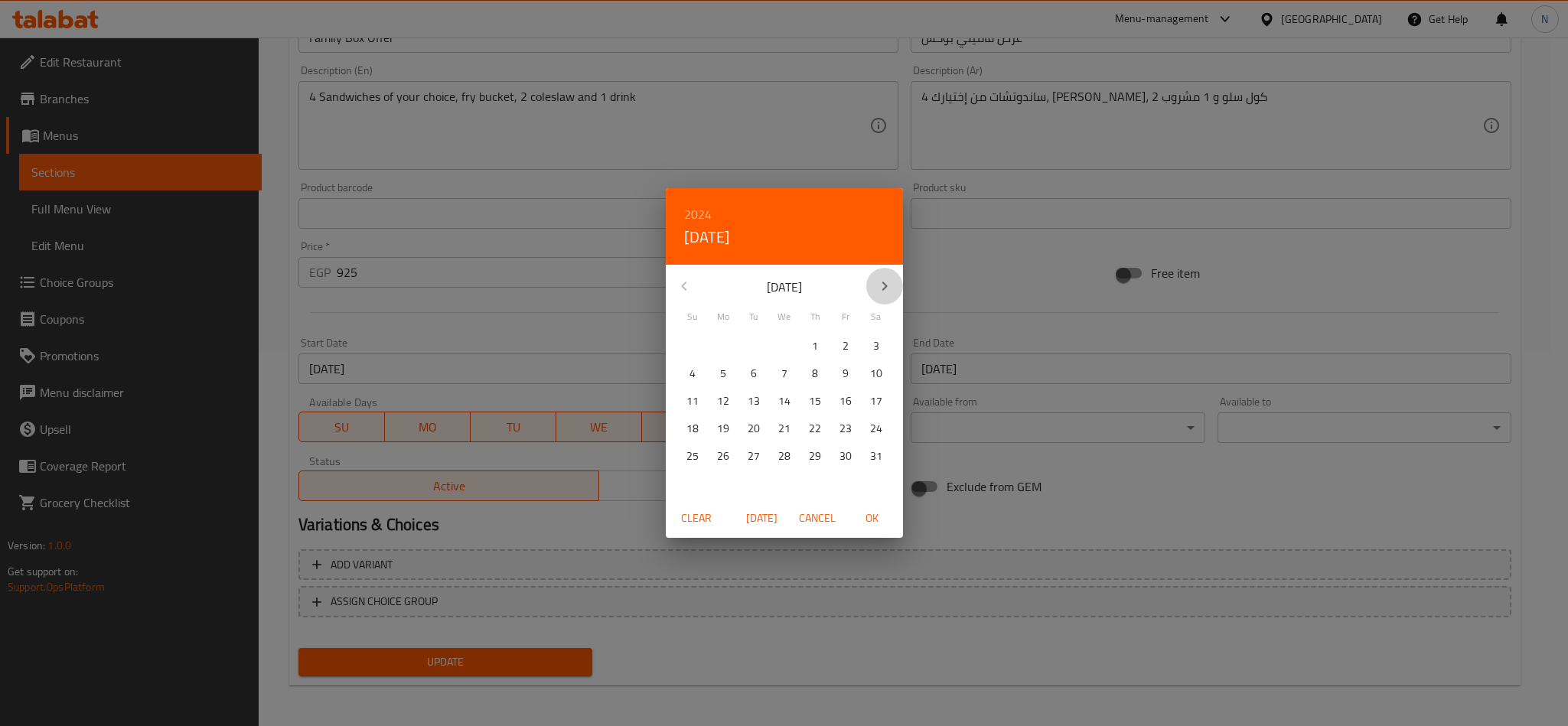
click at [880, 285] on icon "button" at bounding box center [884, 286] width 19 height 19
click at [824, 529] on button "Cancel" at bounding box center [817, 518] width 49 height 28
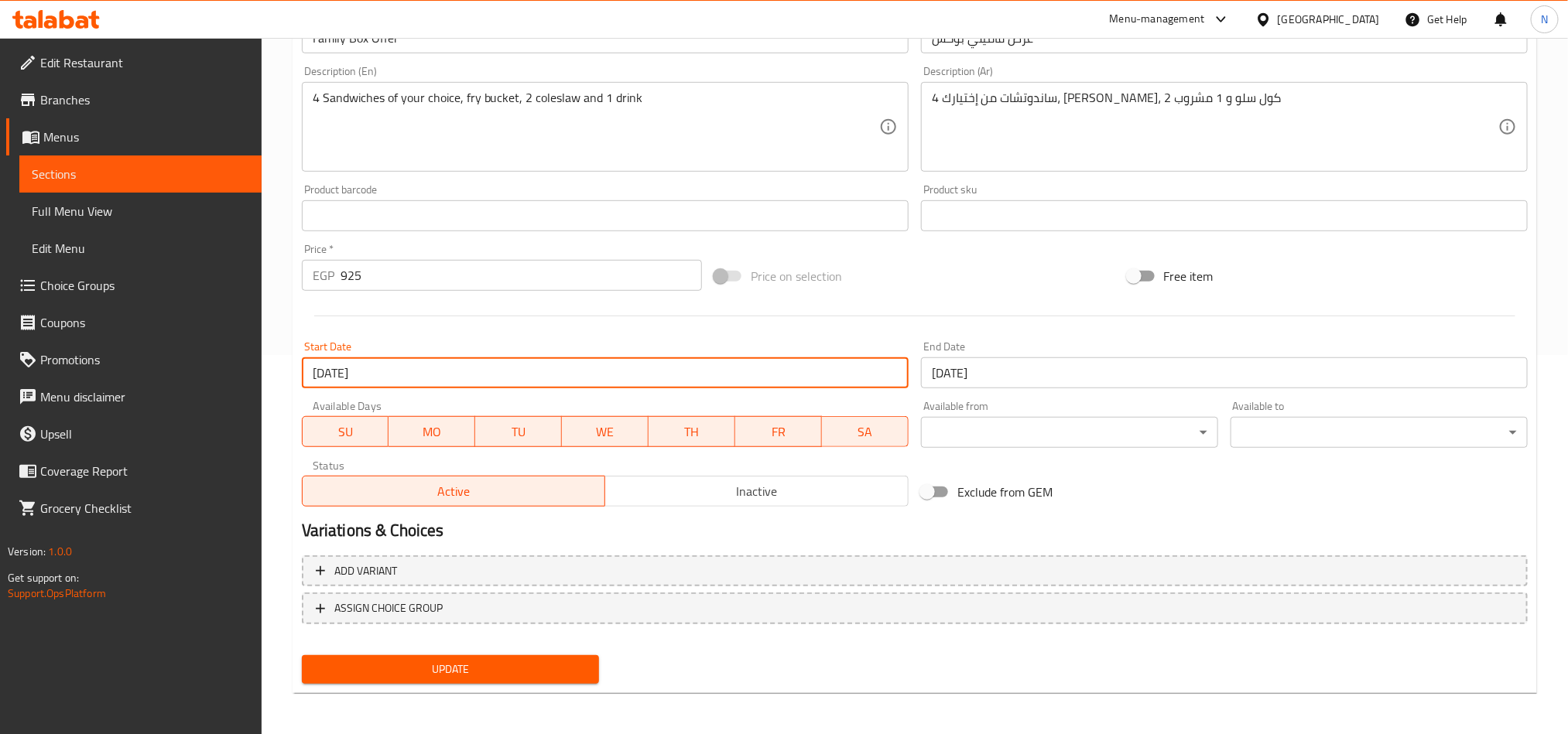
click at [598, 372] on input "[DATE]" at bounding box center [605, 373] width 607 height 31
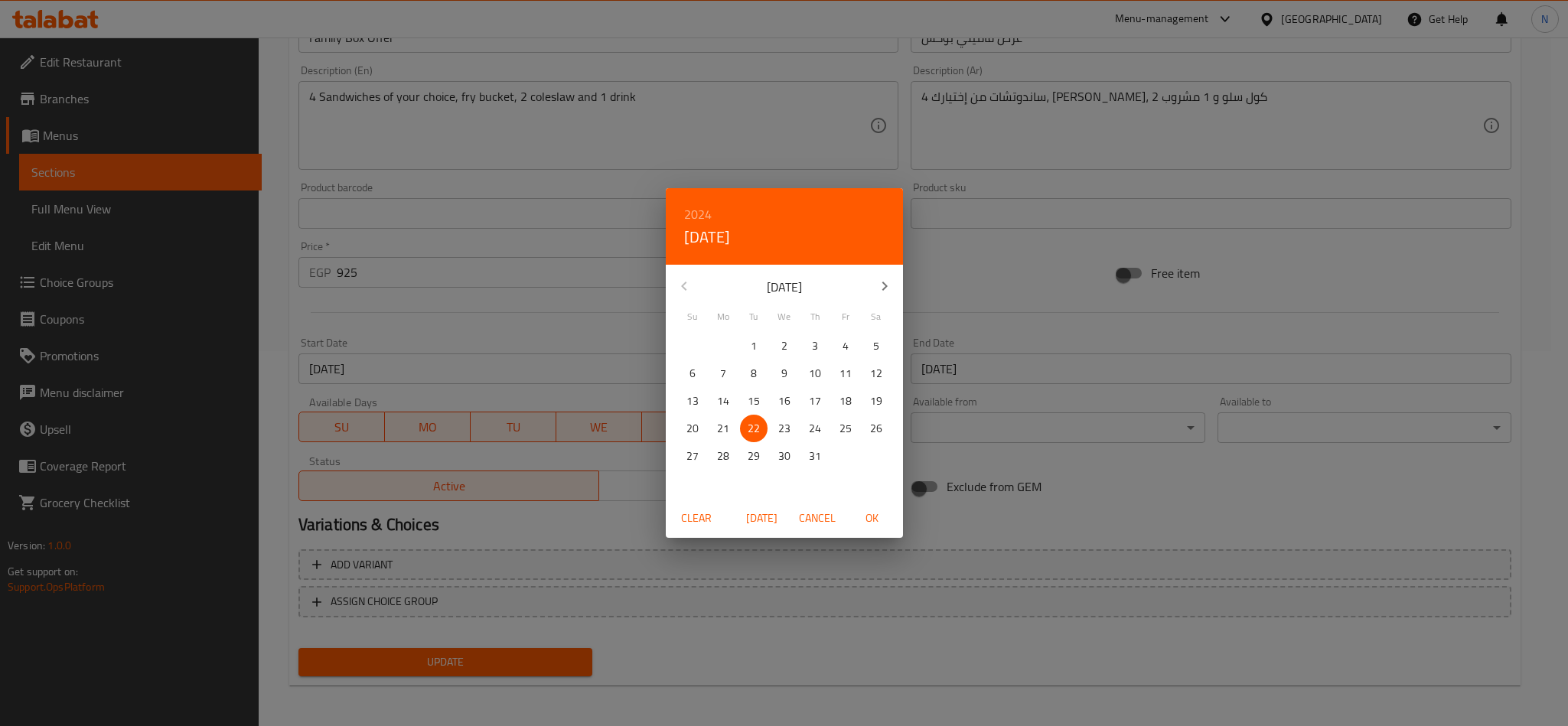
drag, startPoint x: 892, startPoint y: 270, endPoint x: 884, endPoint y: 275, distance: 9.4
click at [891, 270] on button "button" at bounding box center [884, 286] width 36 height 36
click at [884, 275] on button "button" at bounding box center [884, 286] width 36 height 36
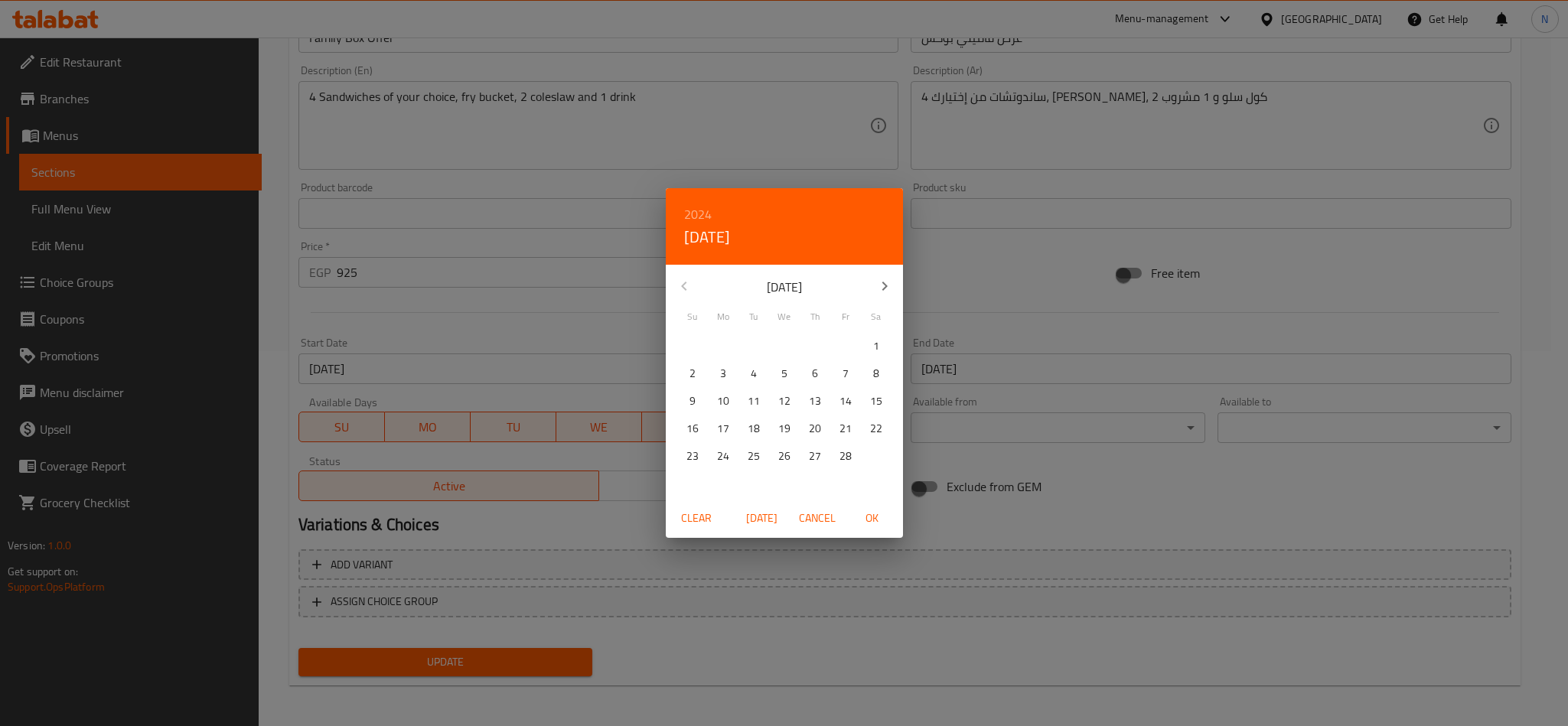
click at [884, 275] on button "button" at bounding box center [884, 286] width 36 height 36
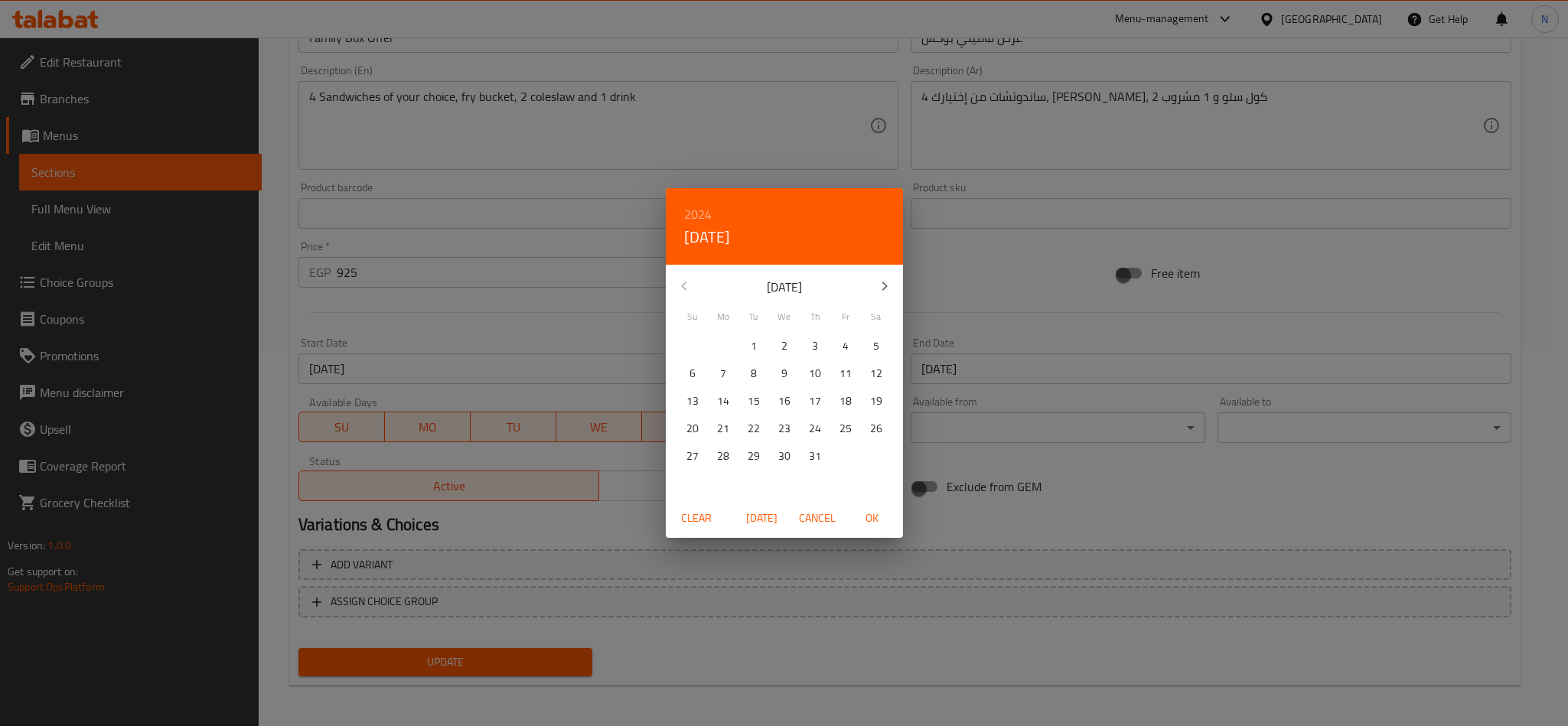
click at [884, 275] on button "button" at bounding box center [884, 286] width 36 height 36
click at [883, 275] on button "button" at bounding box center [884, 286] width 36 height 36
click at [787, 350] on span "1" at bounding box center [785, 346] width 28 height 19
click at [868, 509] on span "OK" at bounding box center [872, 518] width 36 height 19
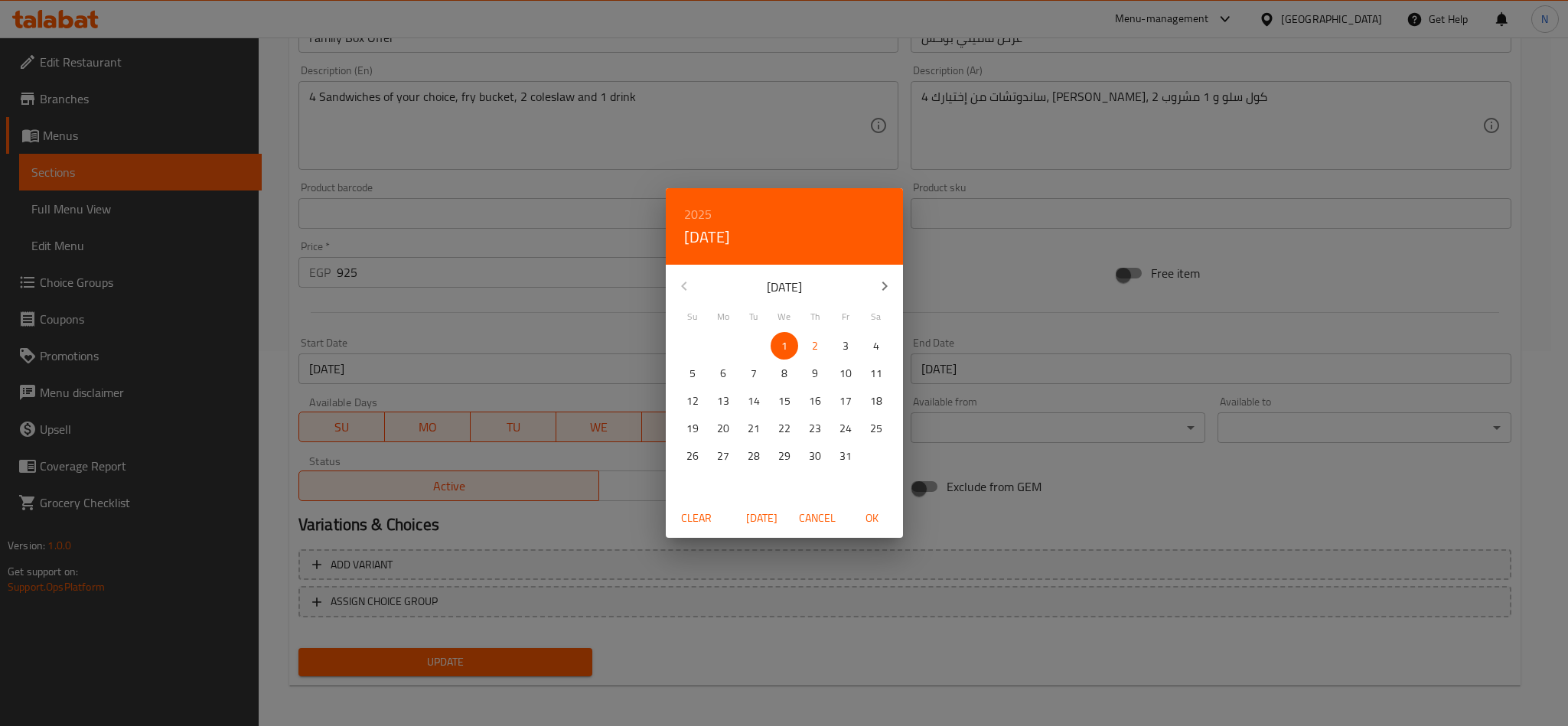
type input "[DATE]"
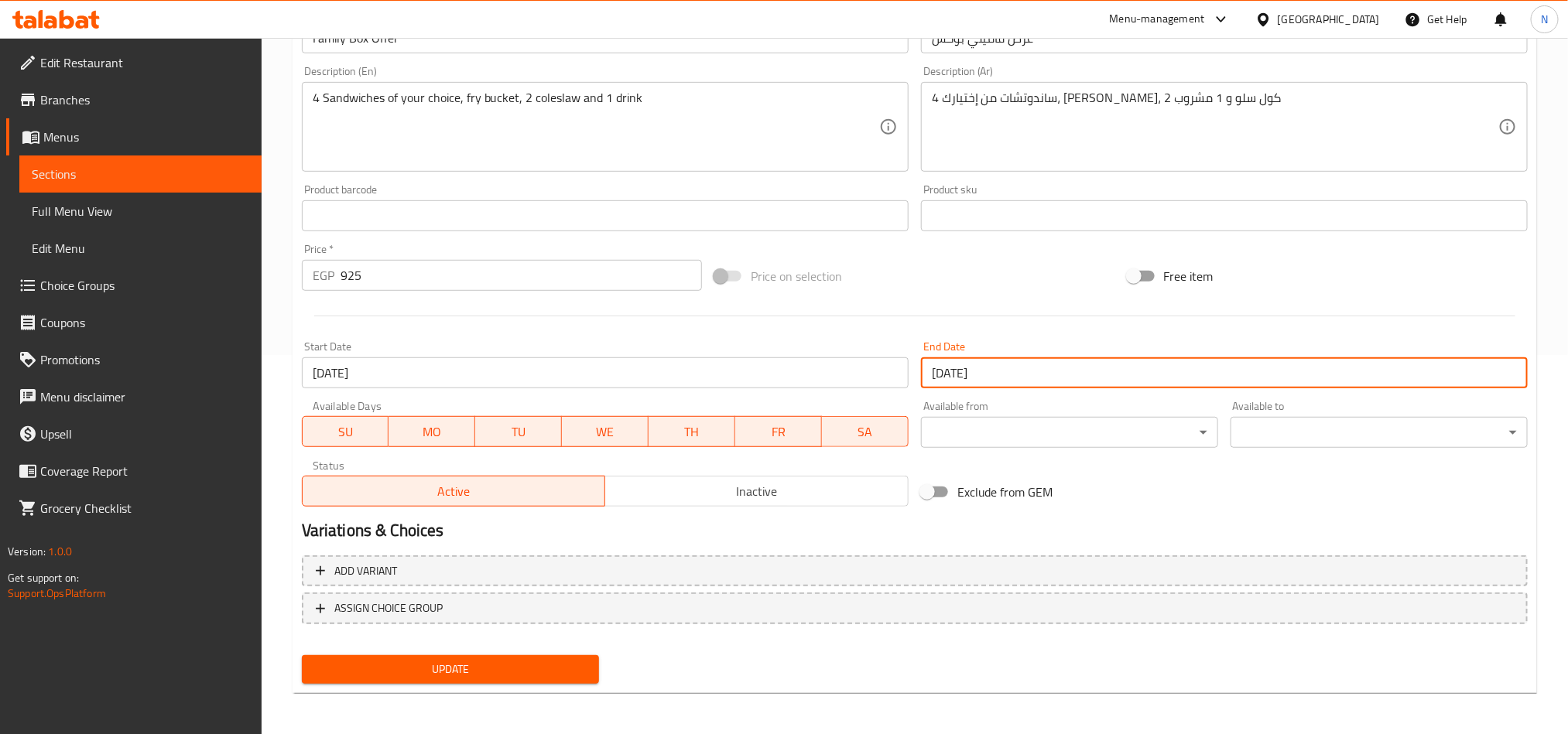
click at [1019, 378] on input "[DATE]" at bounding box center [1224, 373] width 607 height 31
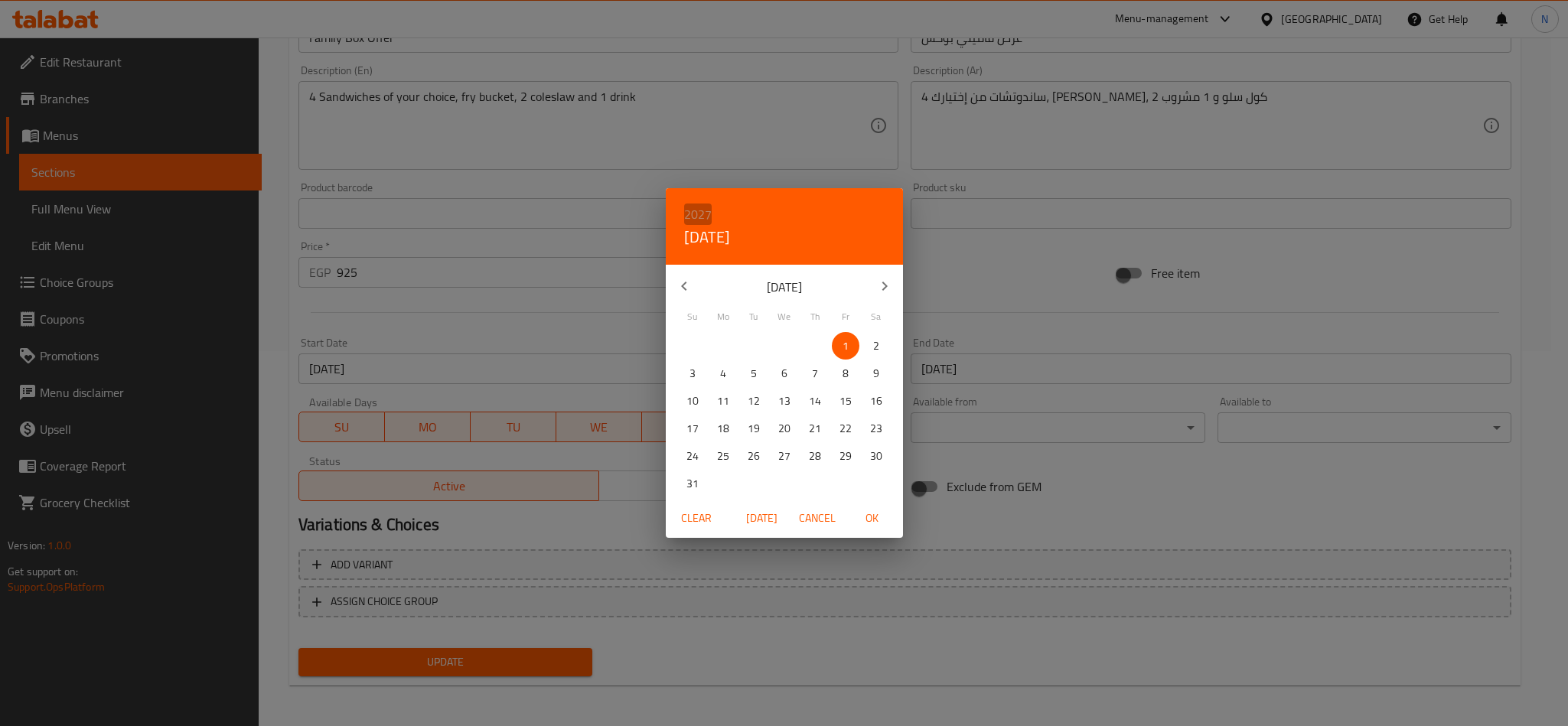
click at [697, 214] on h6 "2027" at bounding box center [698, 214] width 28 height 21
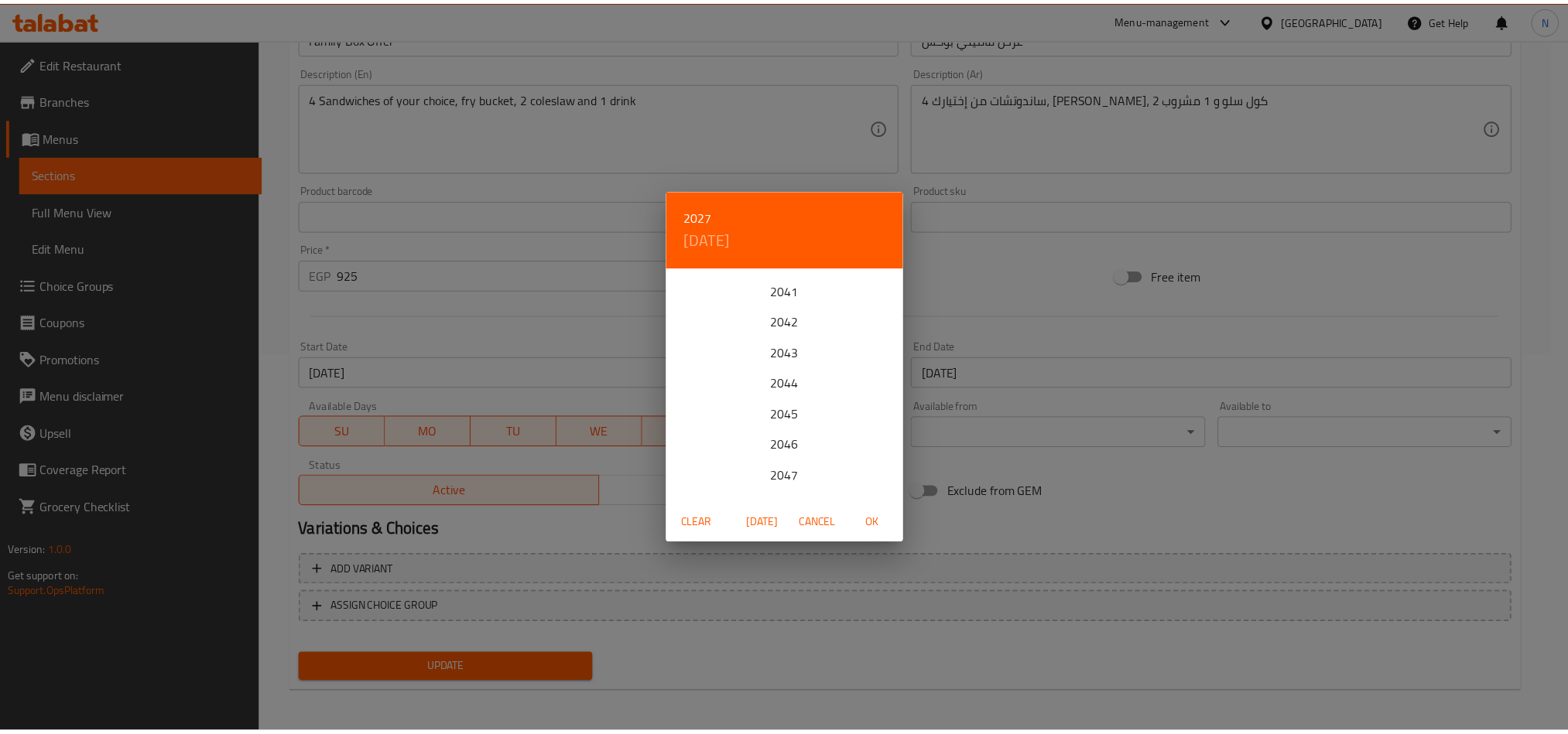
scroll to position [464, 0]
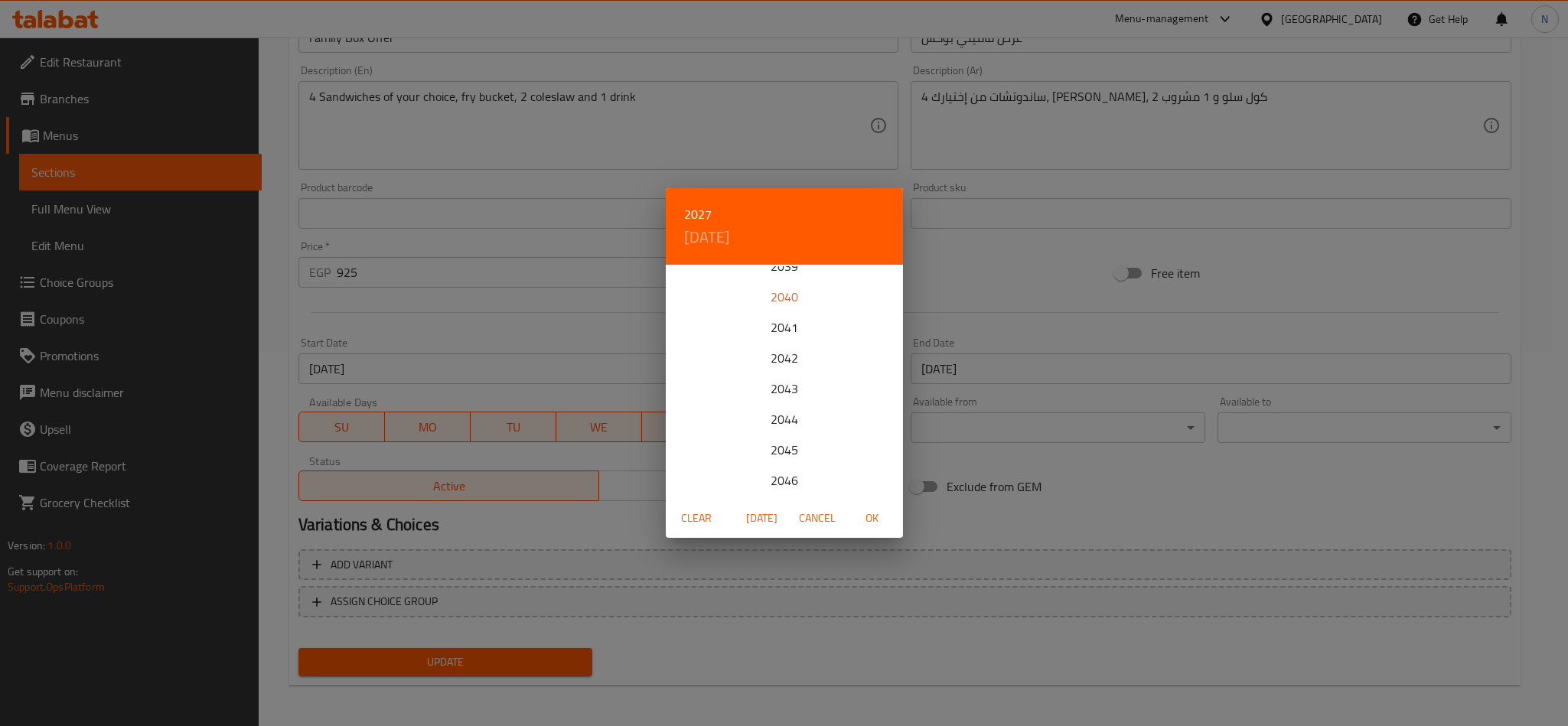
click at [777, 296] on div "2040" at bounding box center [784, 297] width 237 height 31
click at [871, 278] on button "button" at bounding box center [884, 286] width 36 height 36
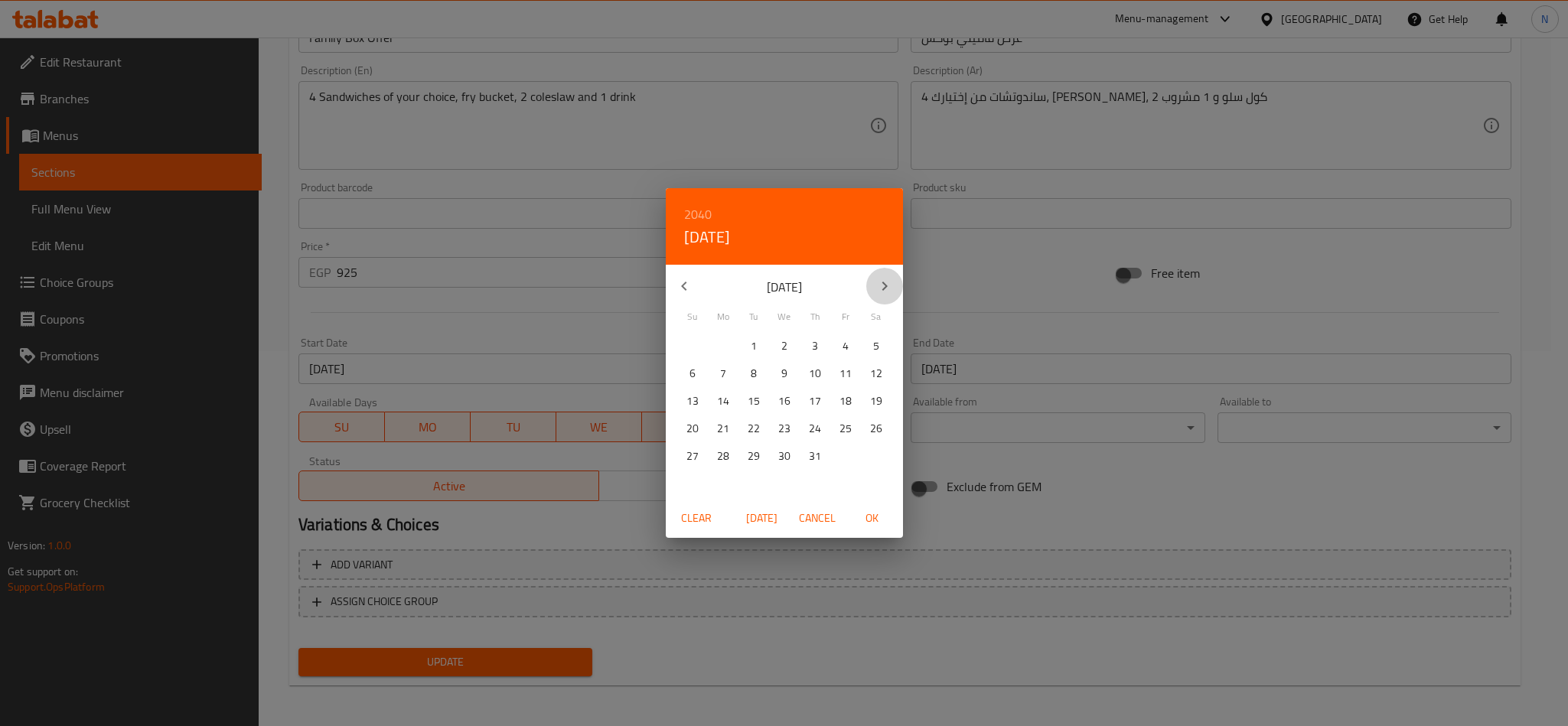
click at [871, 278] on button "button" at bounding box center [884, 286] width 36 height 36
click at [871, 278] on button "button" at bounding box center [884, 286] width 36 height 36
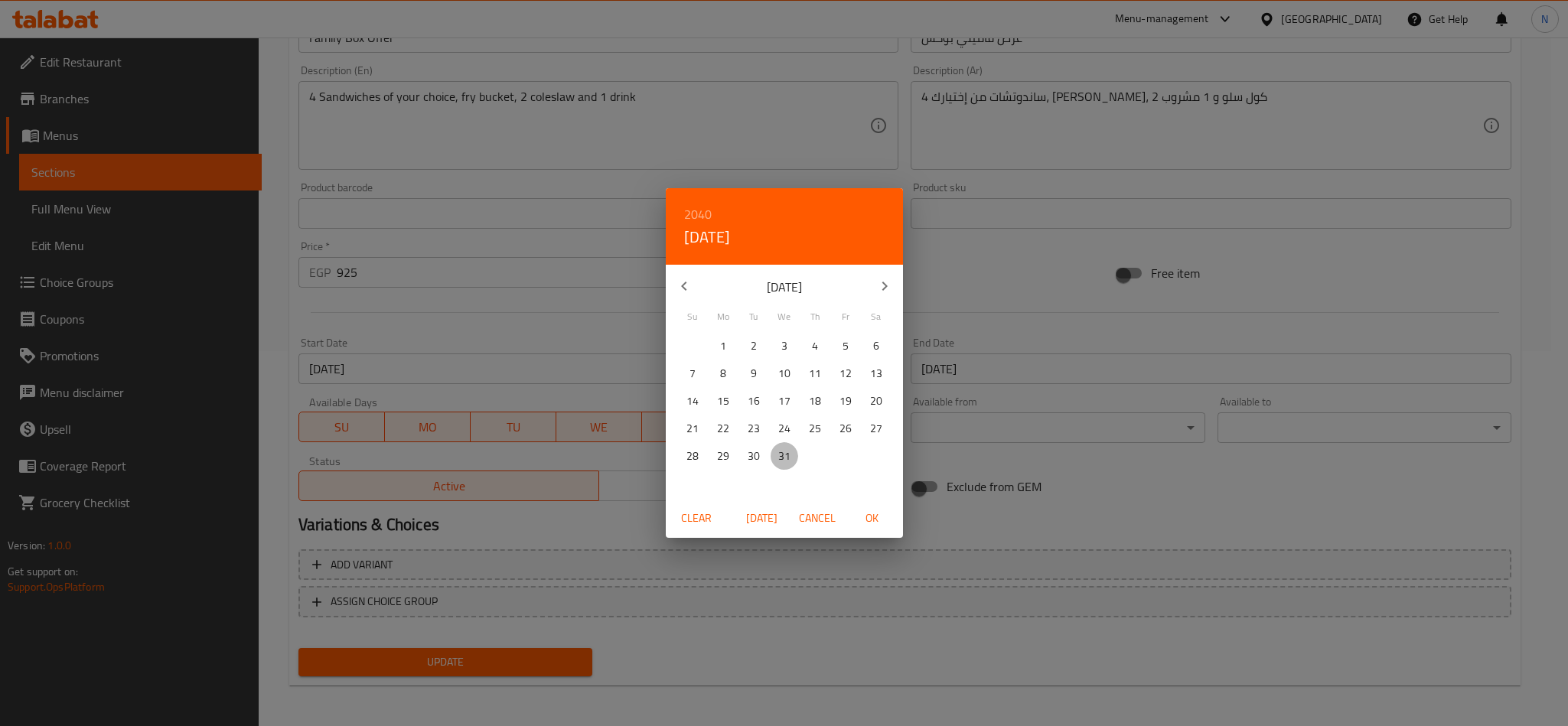
drag, startPoint x: 779, startPoint y: 457, endPoint x: 788, endPoint y: 482, distance: 26.6
click at [779, 459] on p "31" at bounding box center [784, 456] width 12 height 19
click at [876, 525] on span "OK" at bounding box center [872, 518] width 36 height 19
type input "[DATE]"
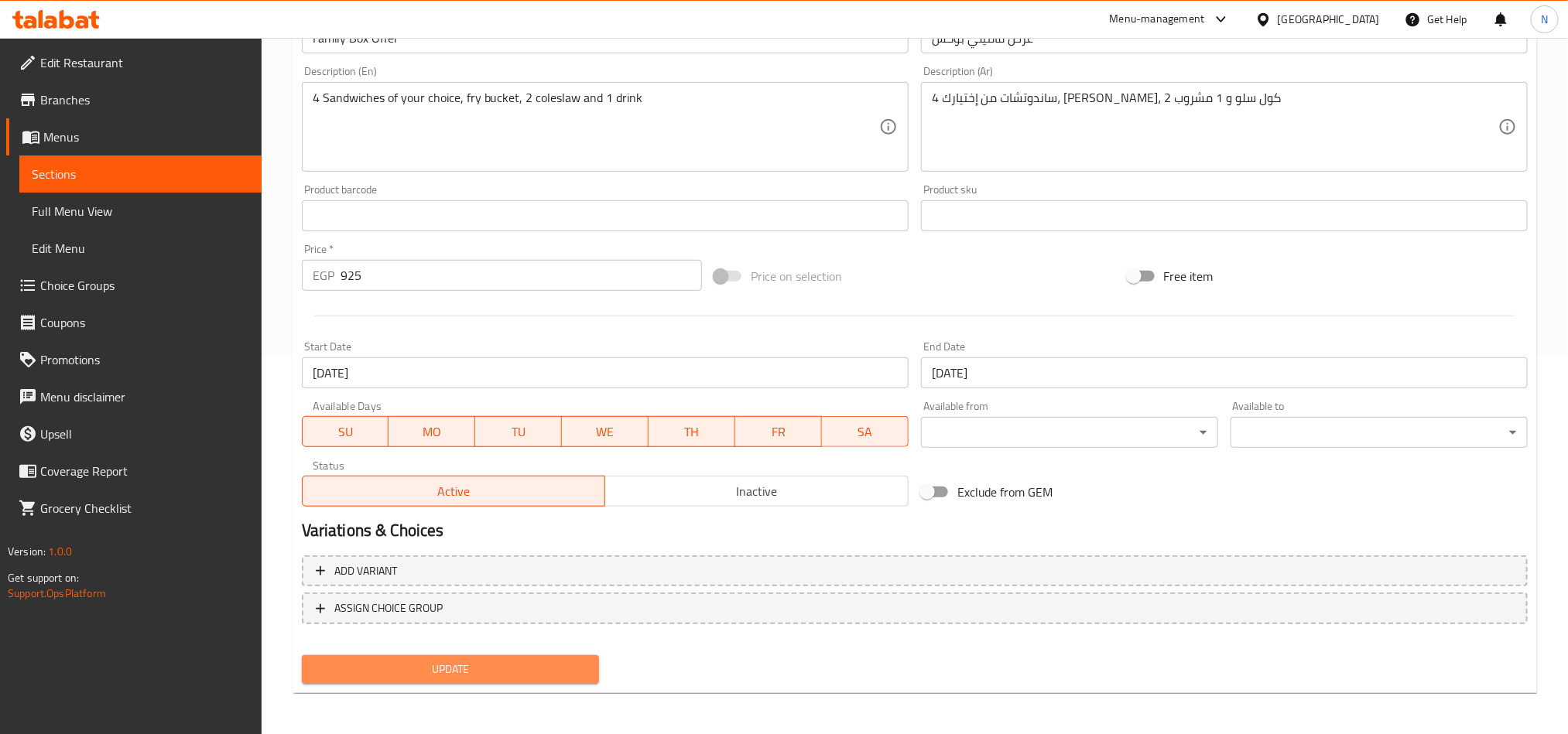
click at [560, 678] on span "Update" at bounding box center [450, 669] width 273 height 20
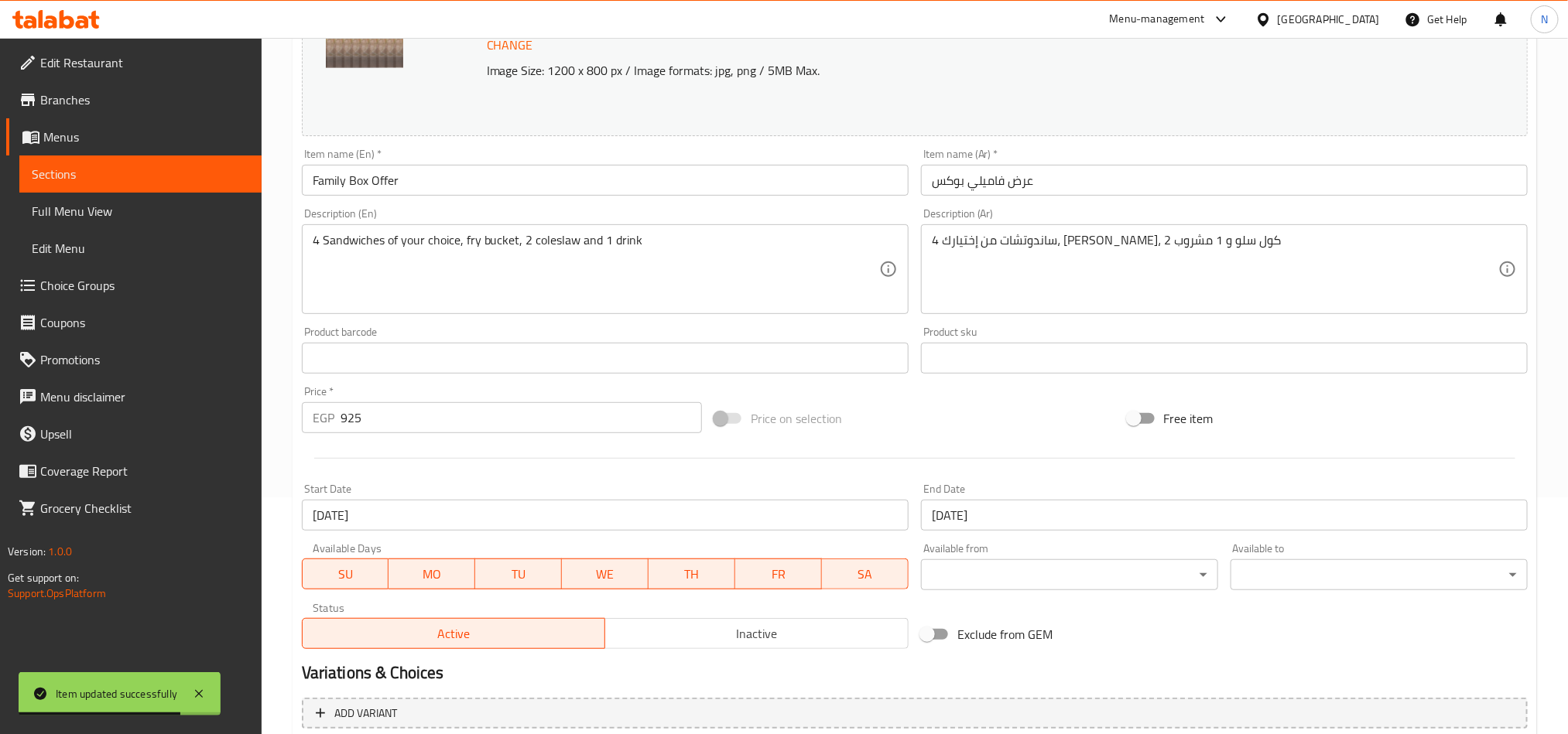
scroll to position [0, 0]
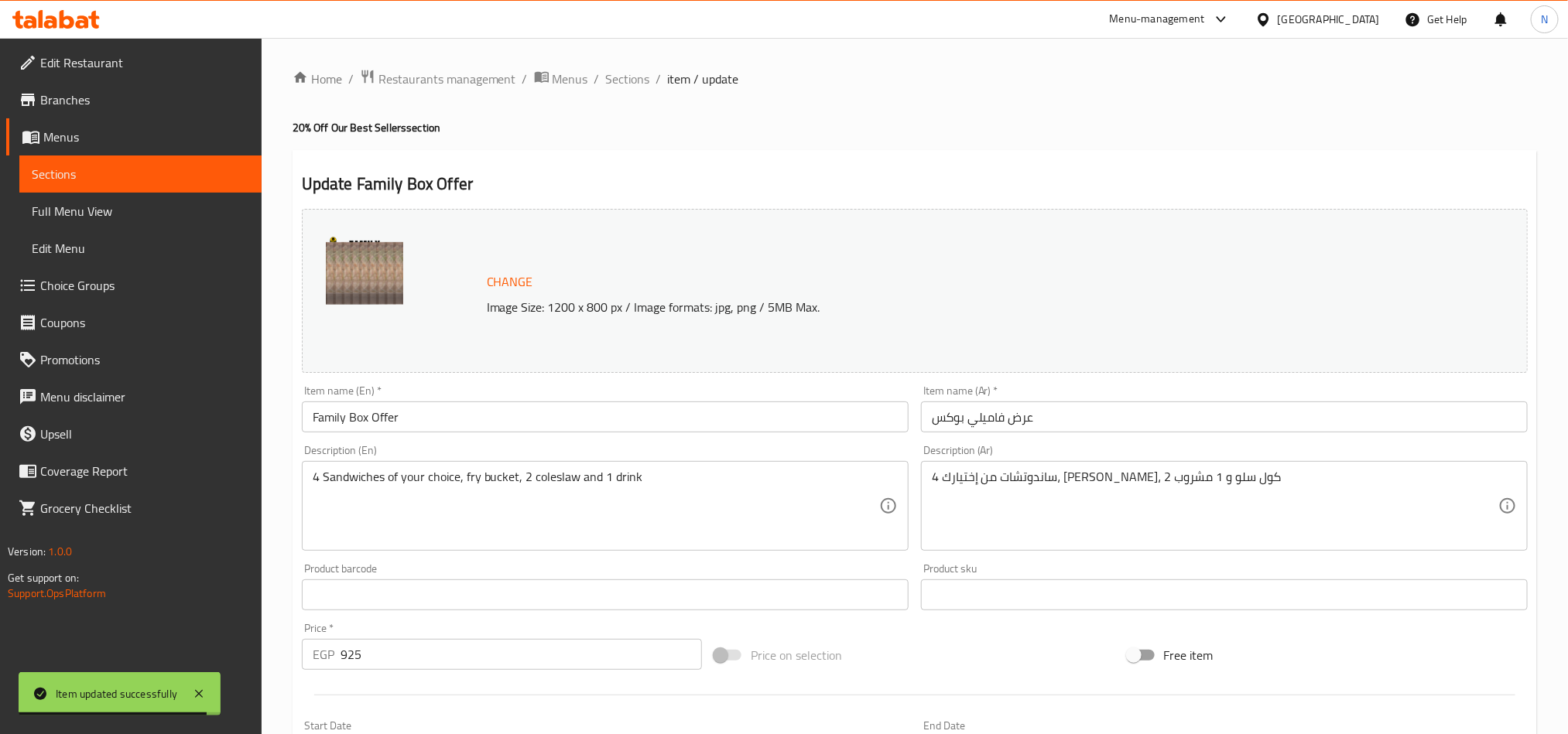
click at [421, 425] on input "Family Box Offer" at bounding box center [605, 417] width 607 height 31
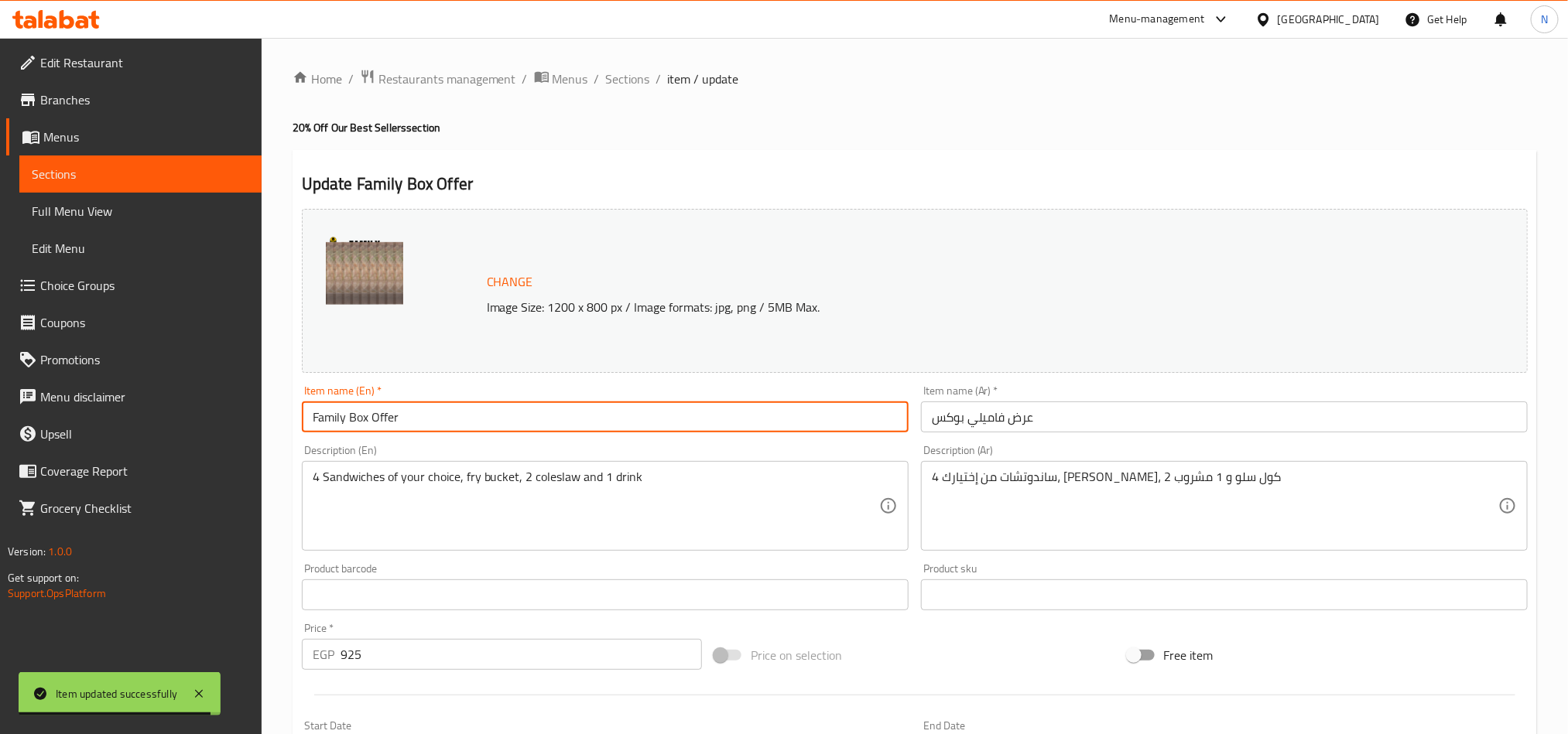
click at [421, 425] on input "Family Box Offer" at bounding box center [605, 417] width 607 height 31
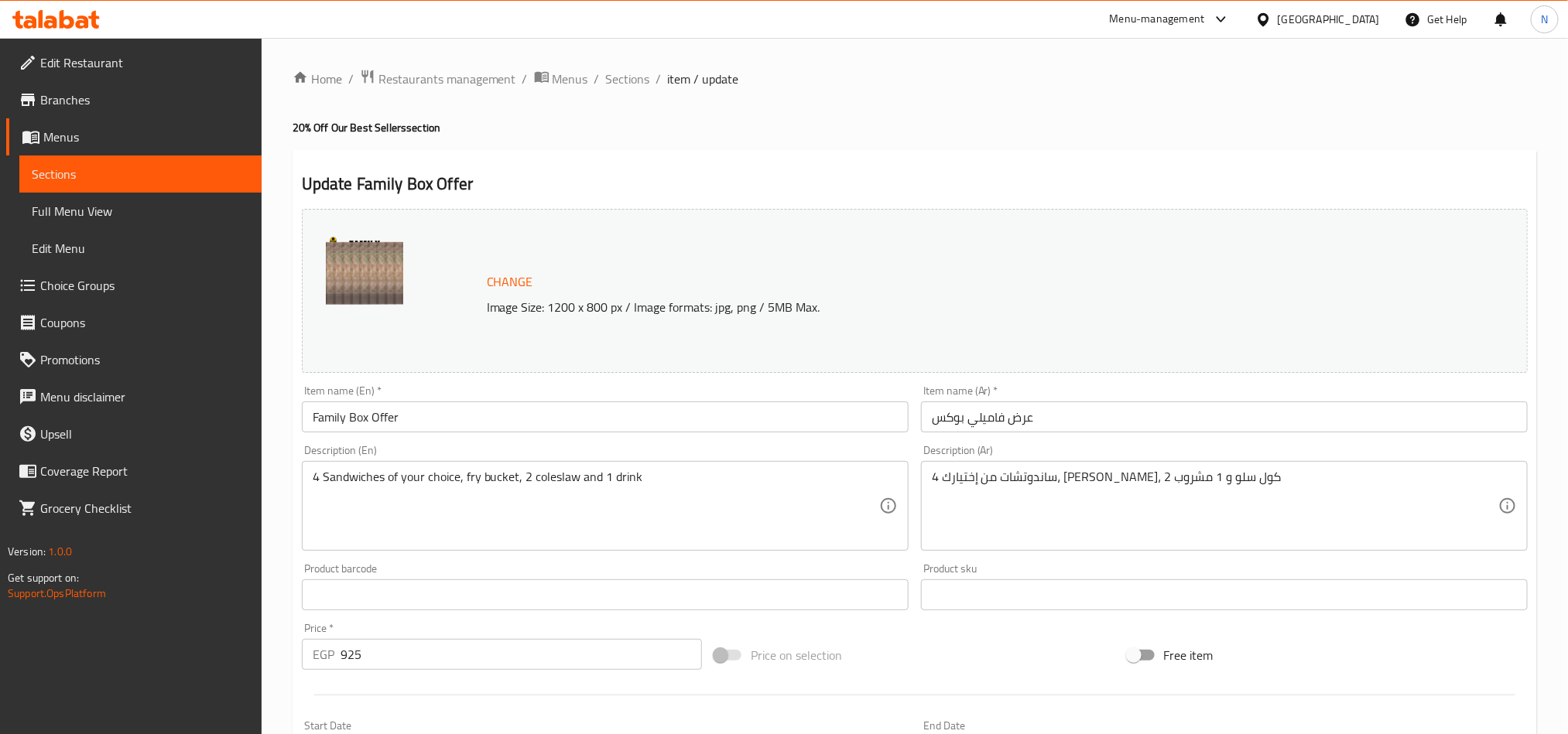
click at [478, 435] on div "Item name (En)   * Family Box Offer Item name (En) *" at bounding box center [605, 408] width 619 height 60
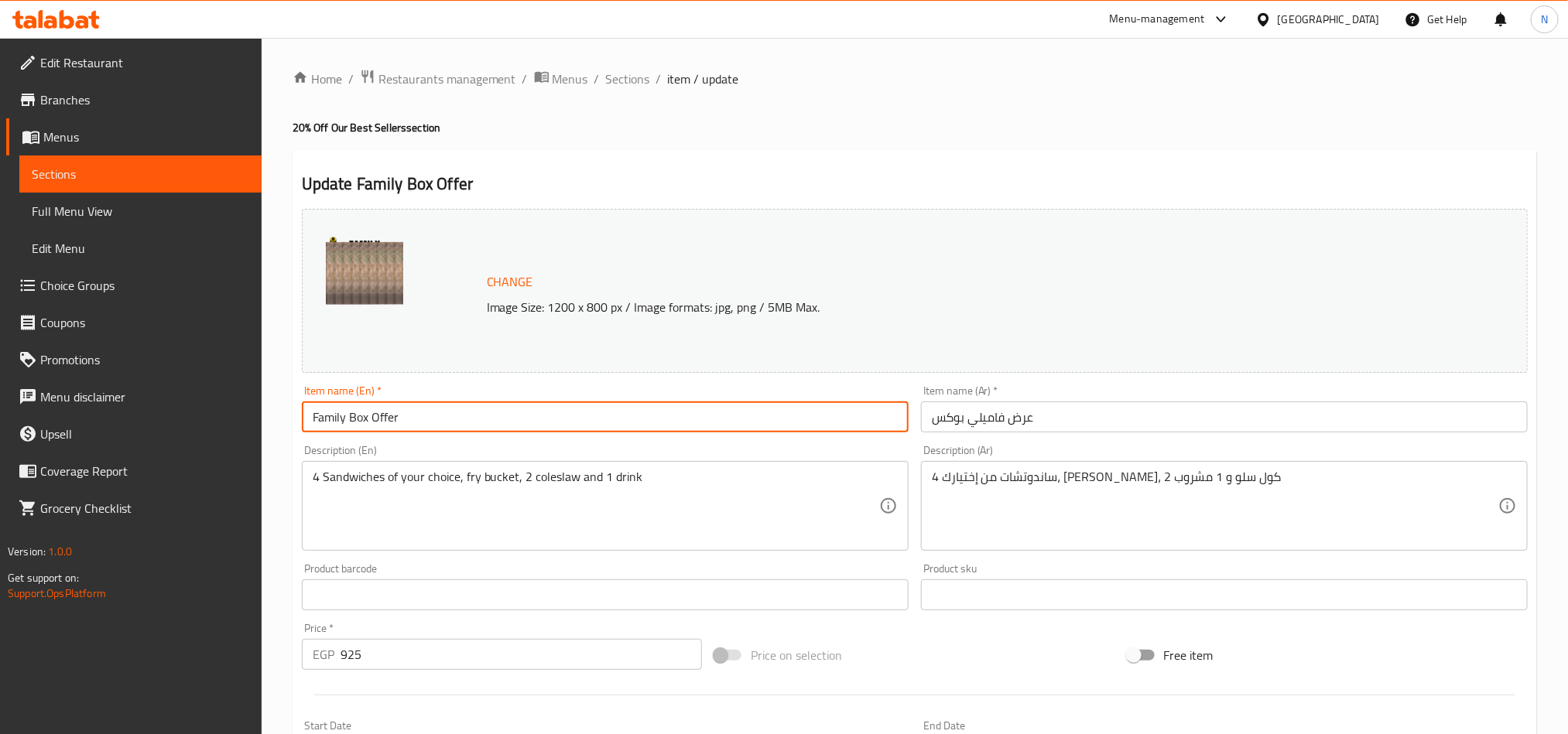
click at [478, 432] on input "Family Box Offer" at bounding box center [605, 417] width 607 height 31
click at [641, 73] on span "Sections" at bounding box center [628, 79] width 44 height 19
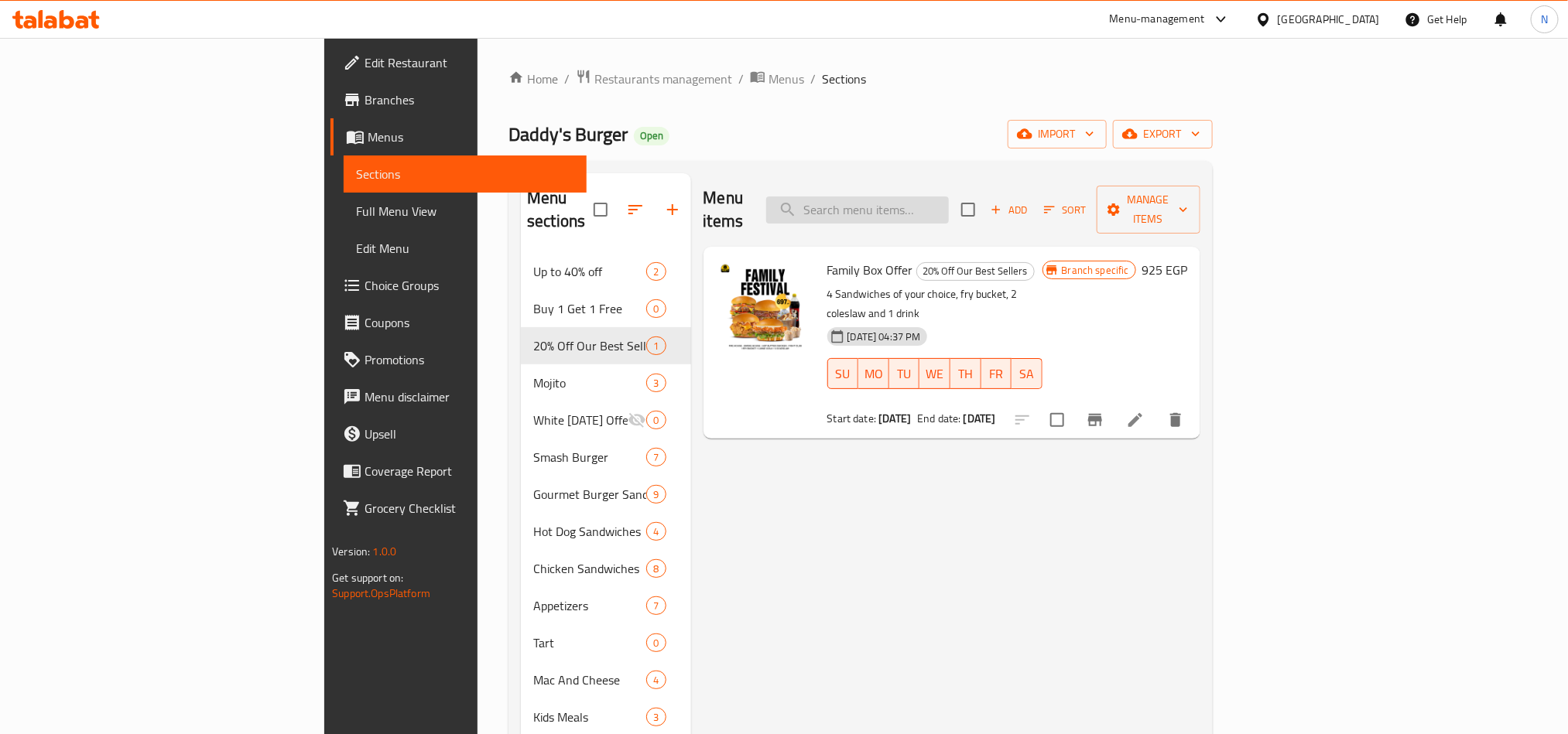
click at [949, 200] on input "search" at bounding box center [857, 209] width 183 height 27
paste input "Cheese"
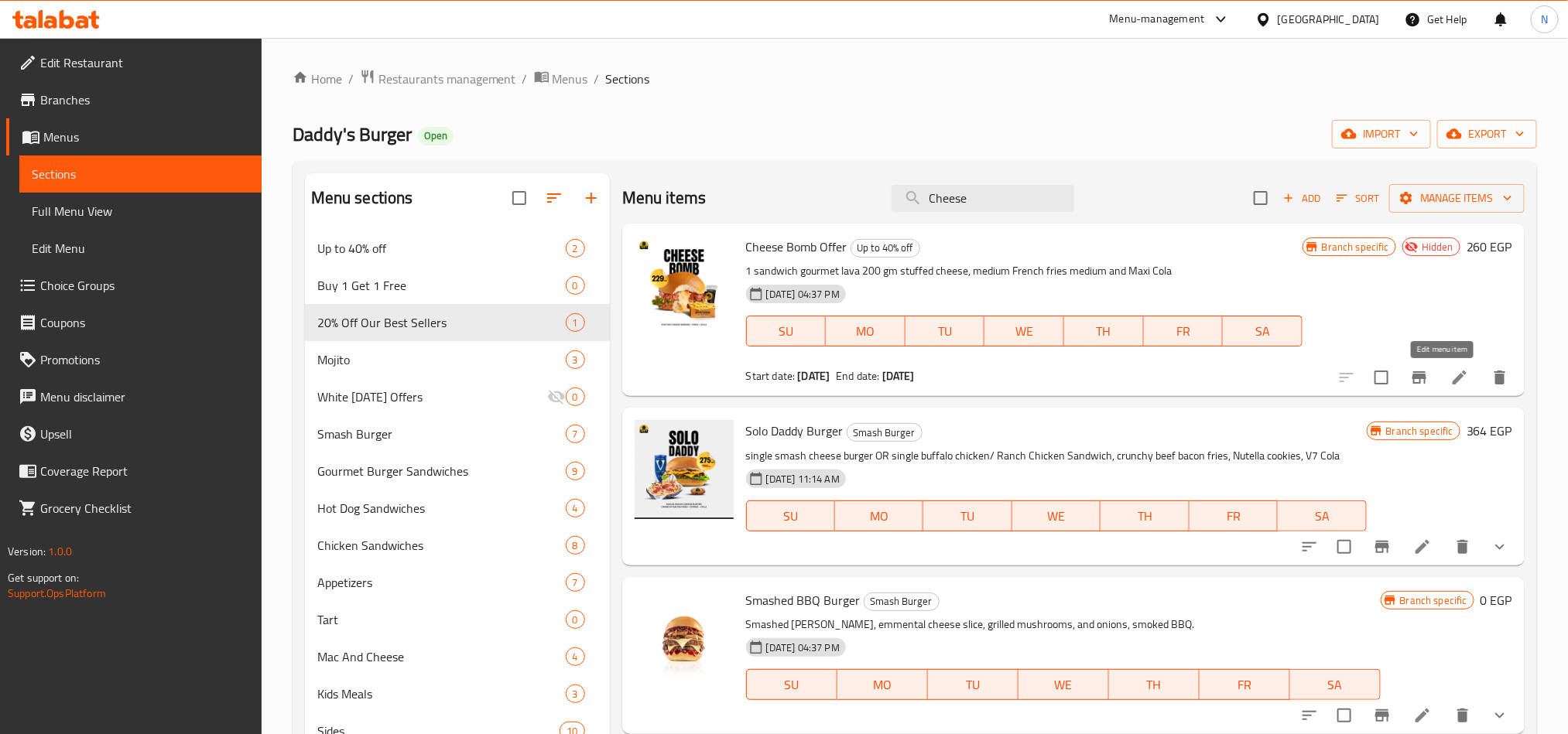
type input "Cheese"
click at [1453, 381] on icon at bounding box center [1459, 377] width 14 height 14
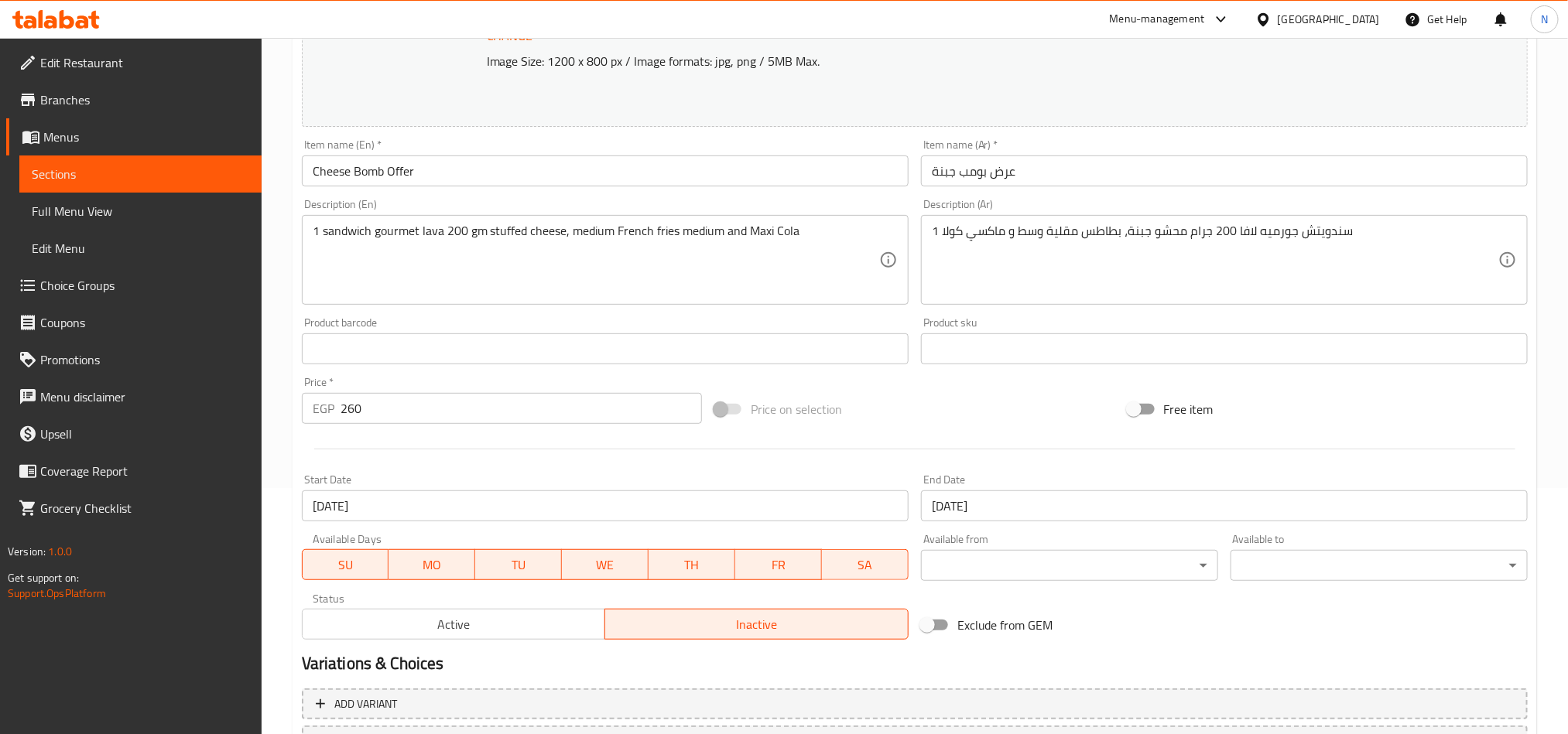
scroll to position [31, 0]
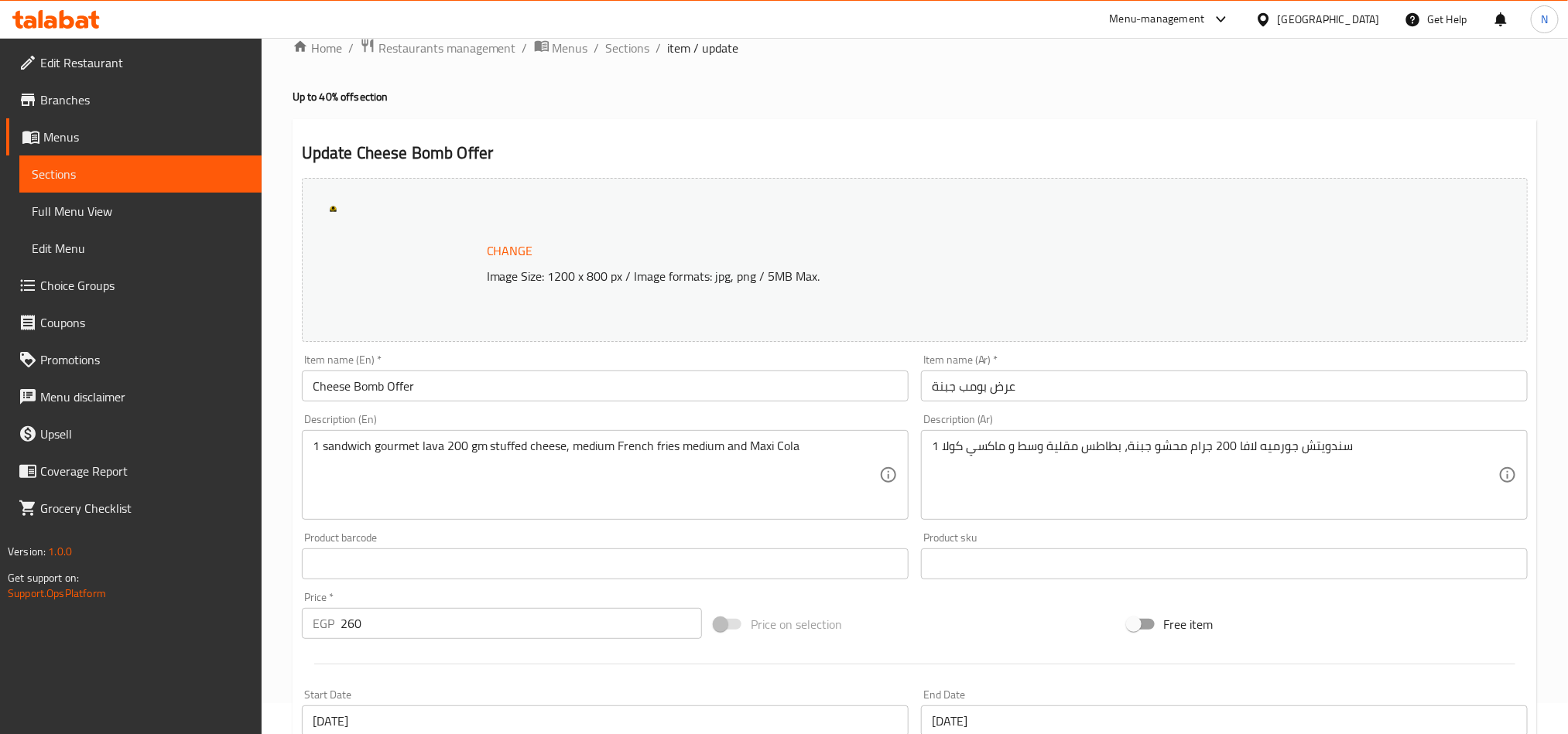
click at [344, 387] on input "Cheese Bomb Offer" at bounding box center [605, 386] width 607 height 31
click at [345, 387] on input "Cheese Bomb Offer" at bounding box center [605, 386] width 607 height 31
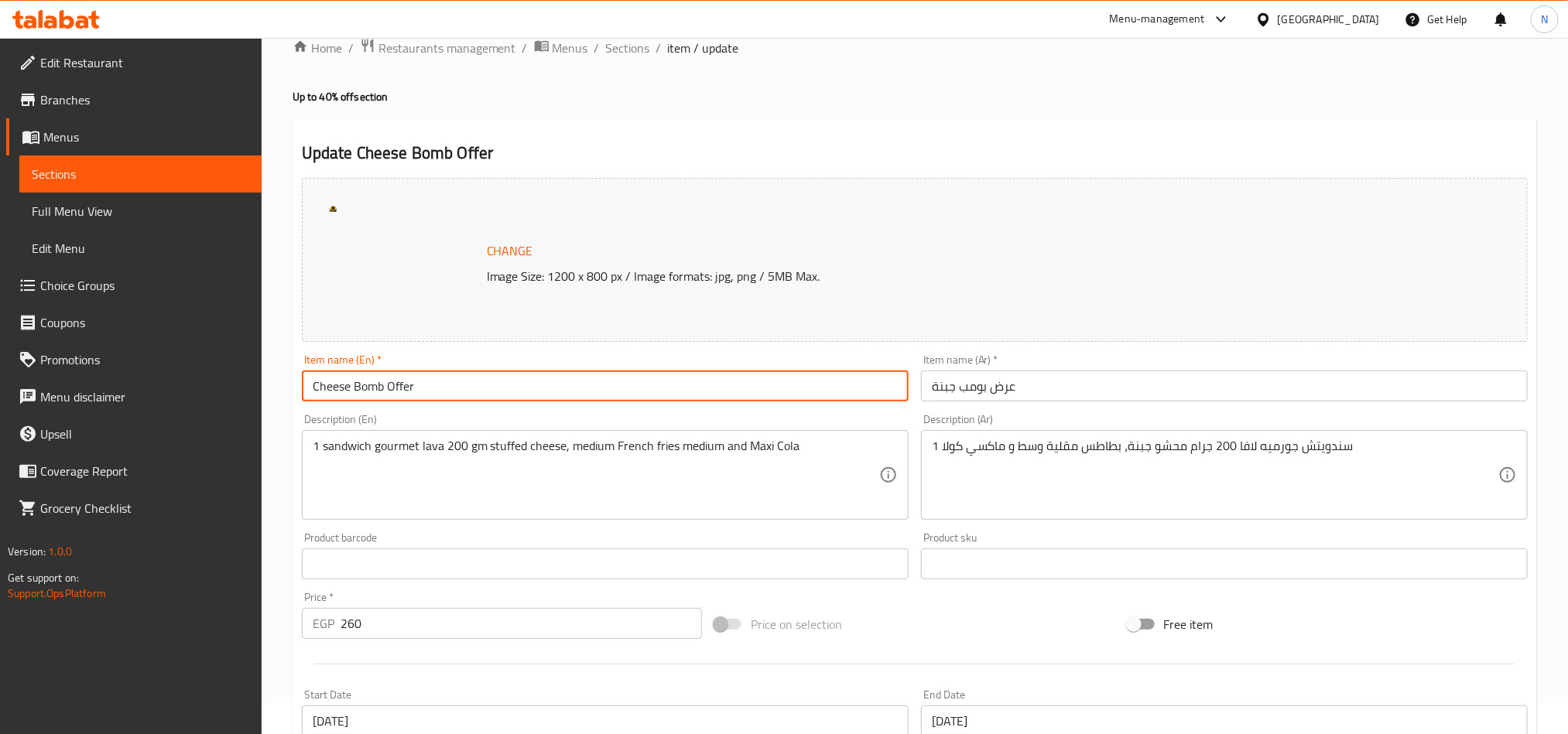
click at [345, 387] on input "Cheese Bomb Offer" at bounding box center [605, 386] width 607 height 31
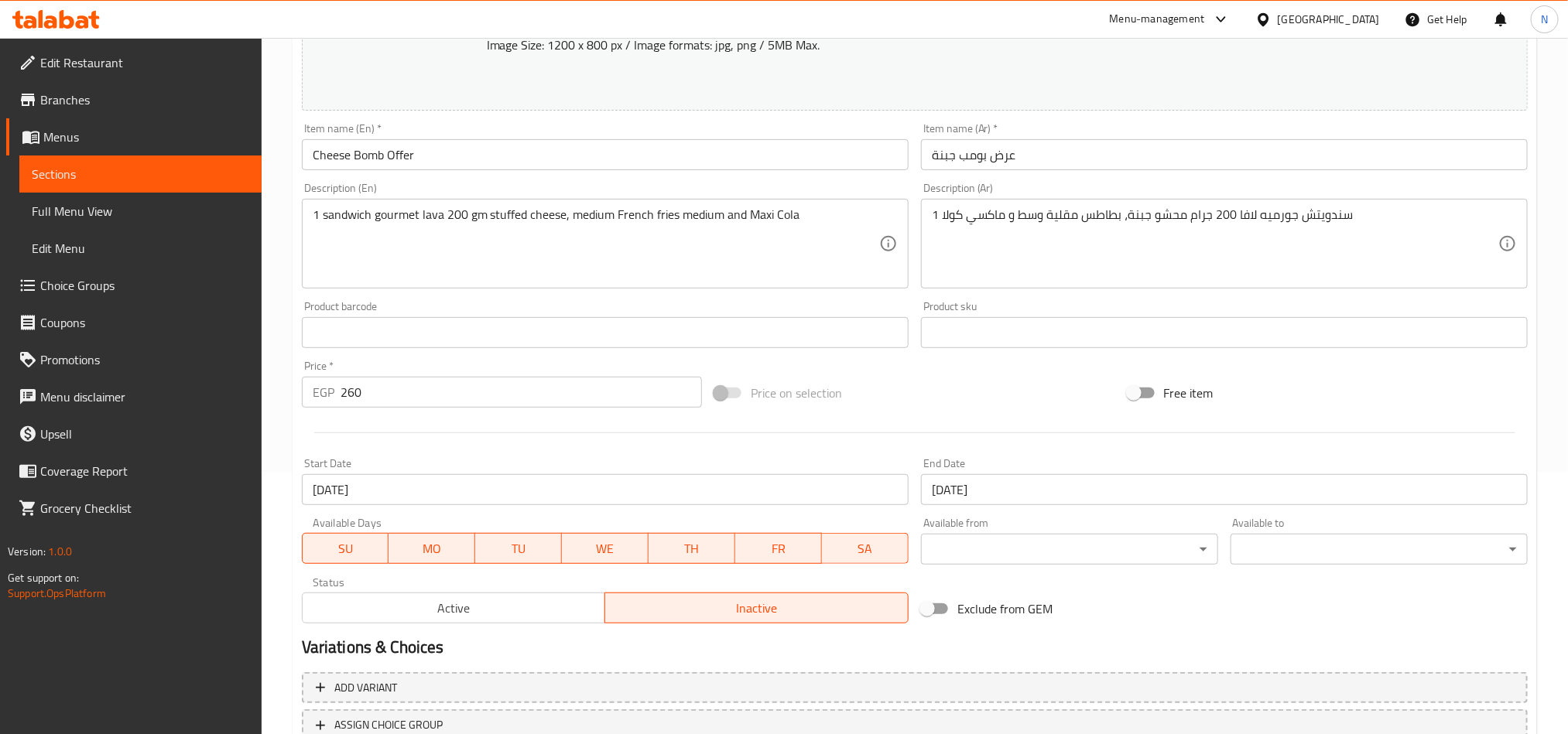
scroll to position [379, 0]
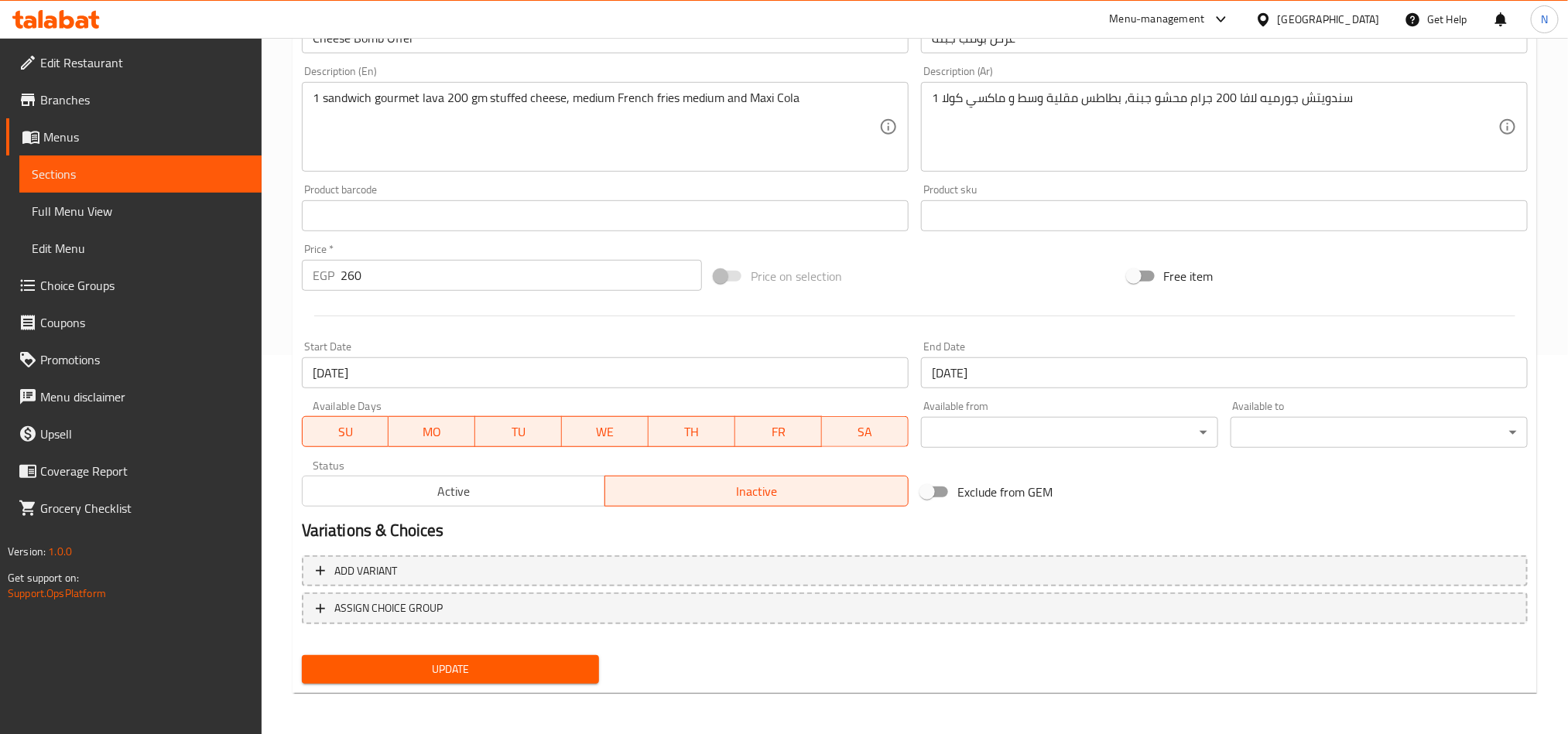
click at [621, 369] on input "[DATE]" at bounding box center [605, 373] width 607 height 31
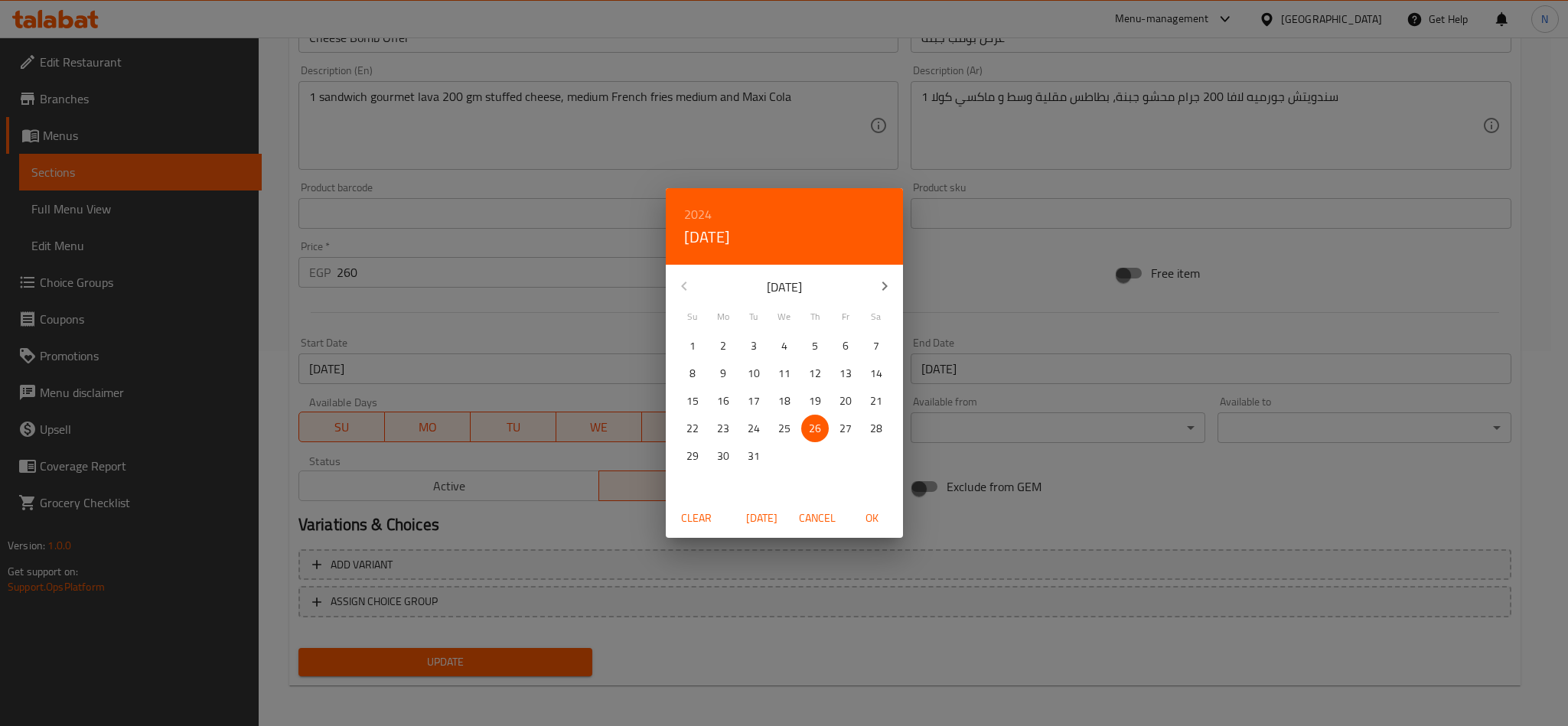
click at [887, 291] on icon "button" at bounding box center [884, 286] width 19 height 19
click at [888, 291] on icon "button" at bounding box center [884, 286] width 19 height 19
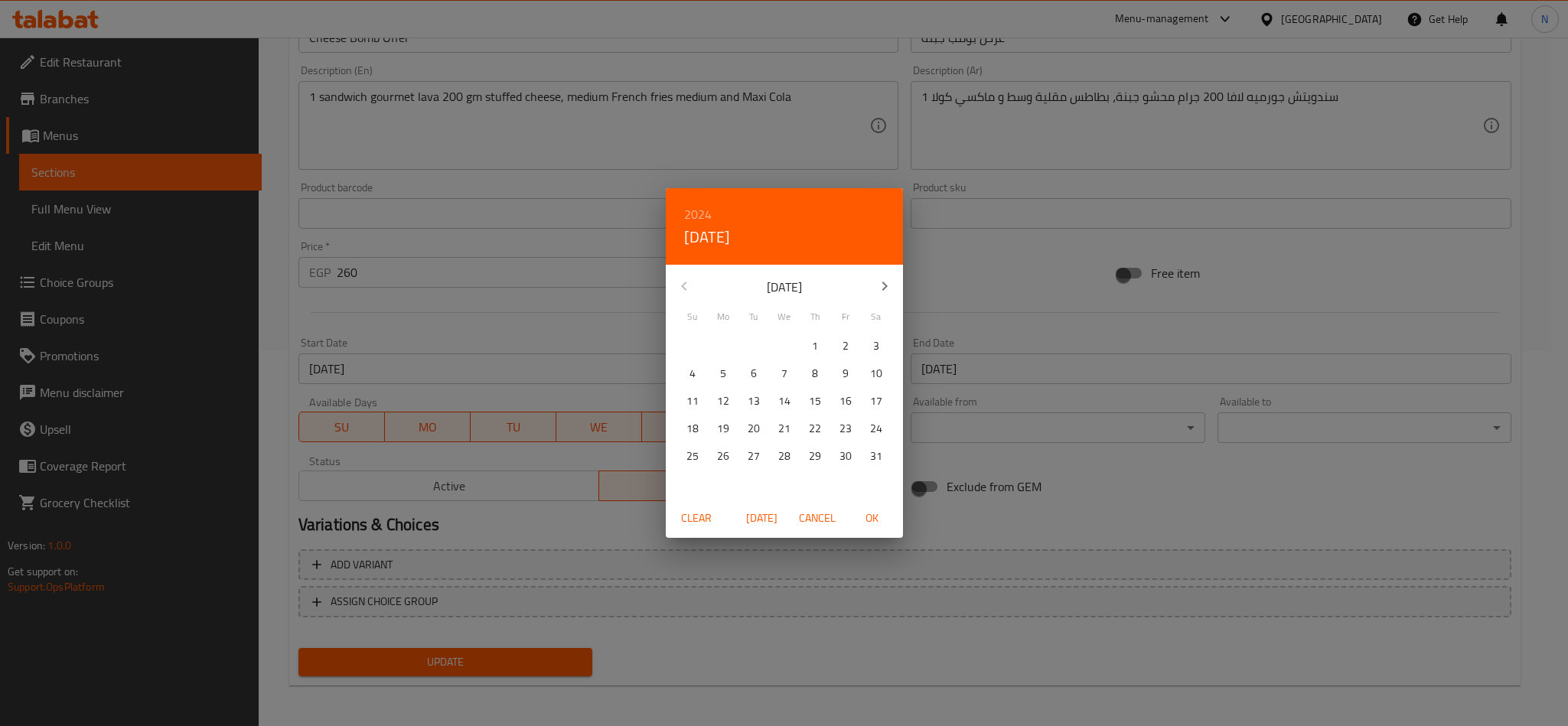
click at [888, 291] on icon "button" at bounding box center [884, 286] width 19 height 19
click at [883, 287] on icon "button" at bounding box center [884, 286] width 19 height 19
click at [884, 287] on icon "button" at bounding box center [884, 286] width 19 height 19
click at [884, 287] on icon "button" at bounding box center [884, 286] width 6 height 9
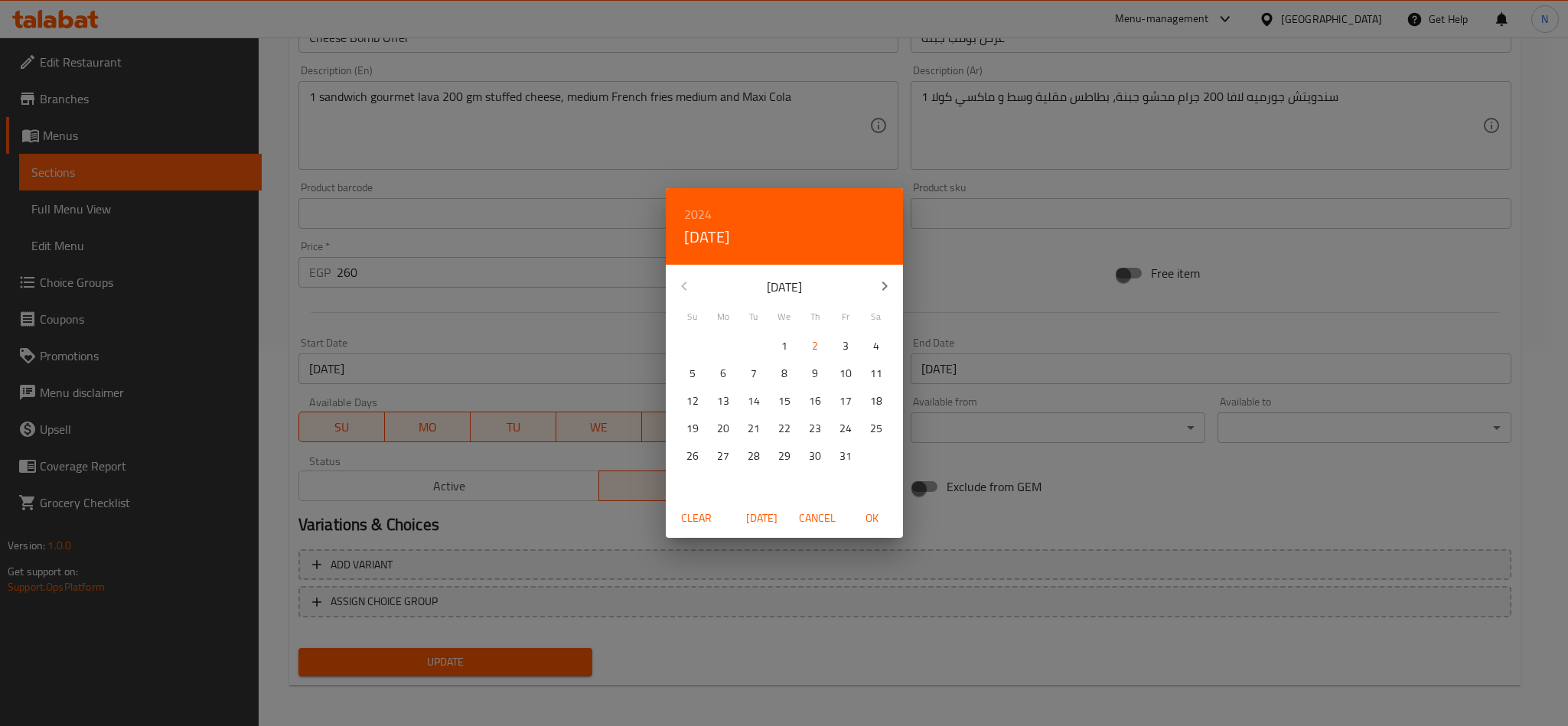
click at [782, 341] on p "1" at bounding box center [785, 346] width 6 height 19
click at [887, 529] on button "OK" at bounding box center [872, 518] width 49 height 28
type input "[DATE]"
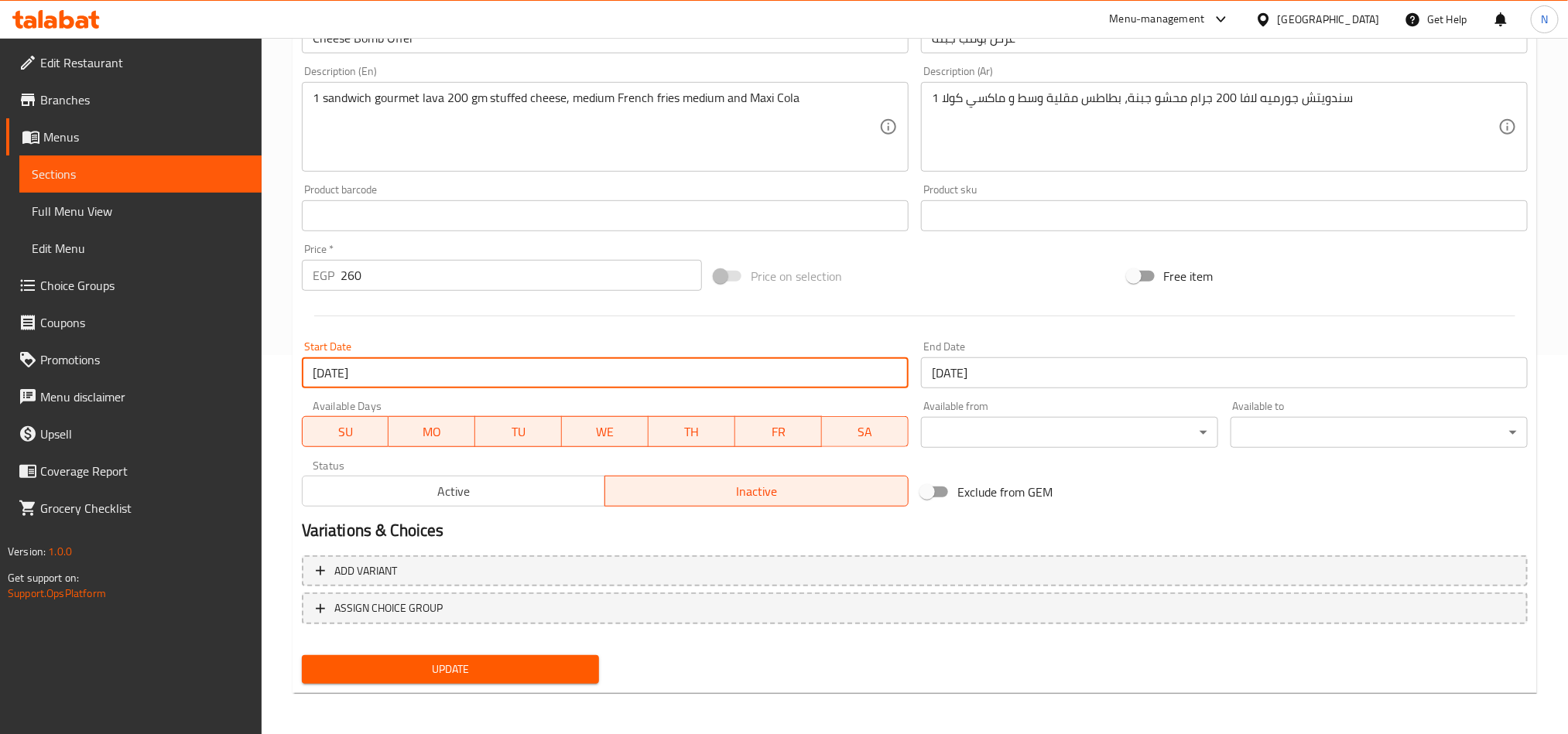
click at [1041, 381] on input "[DATE]" at bounding box center [1224, 373] width 607 height 31
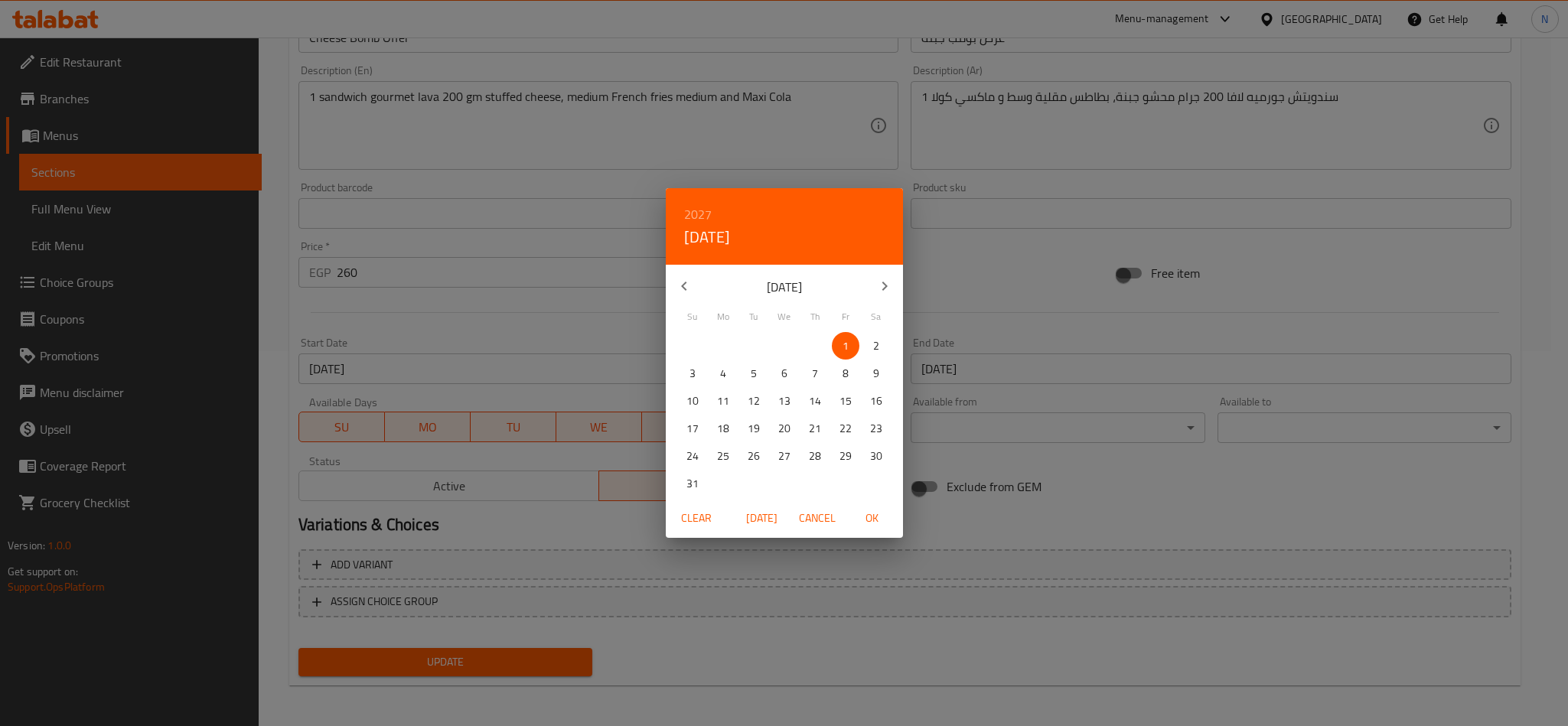
click at [692, 214] on h6 "2027" at bounding box center [698, 214] width 28 height 21
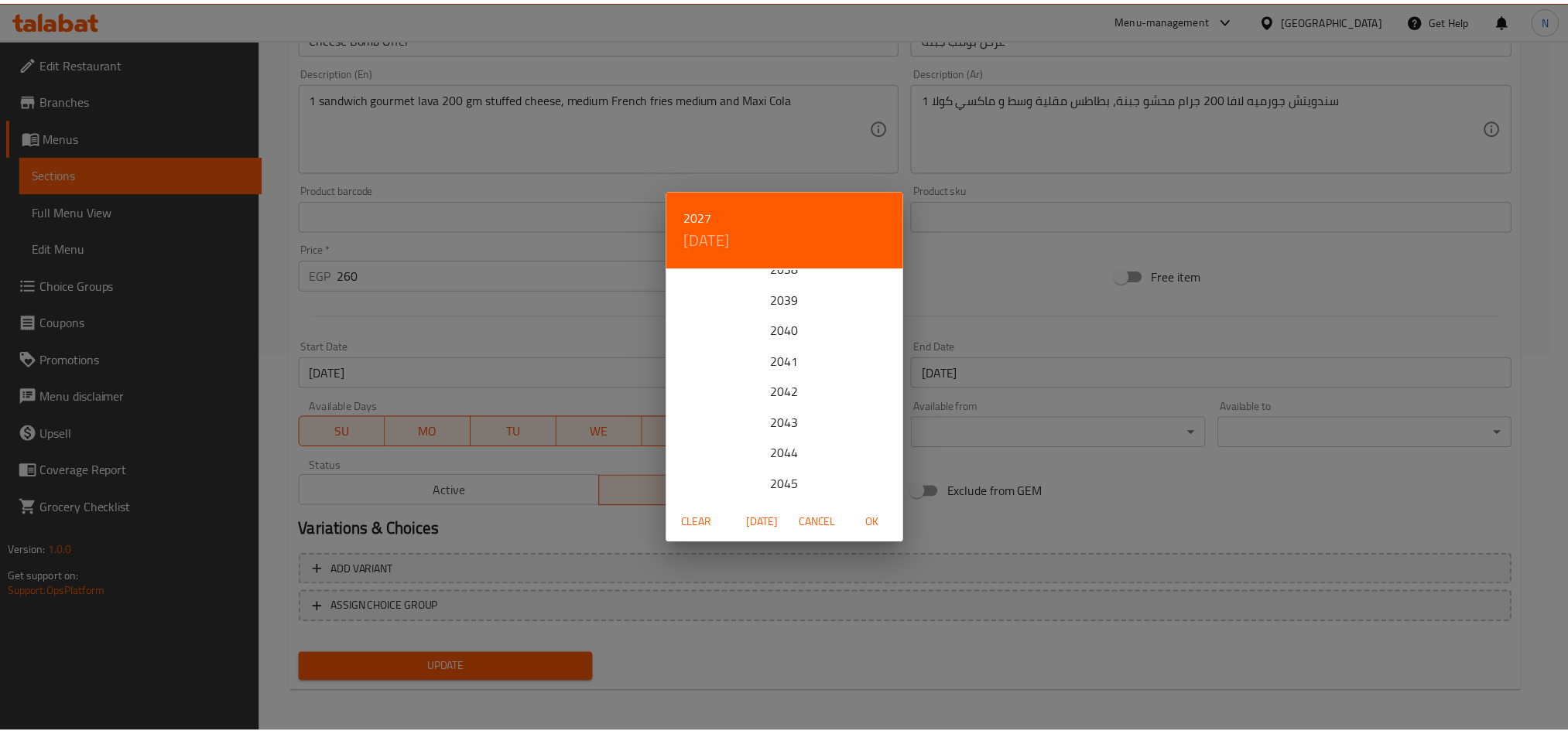
scroll to position [464, 0]
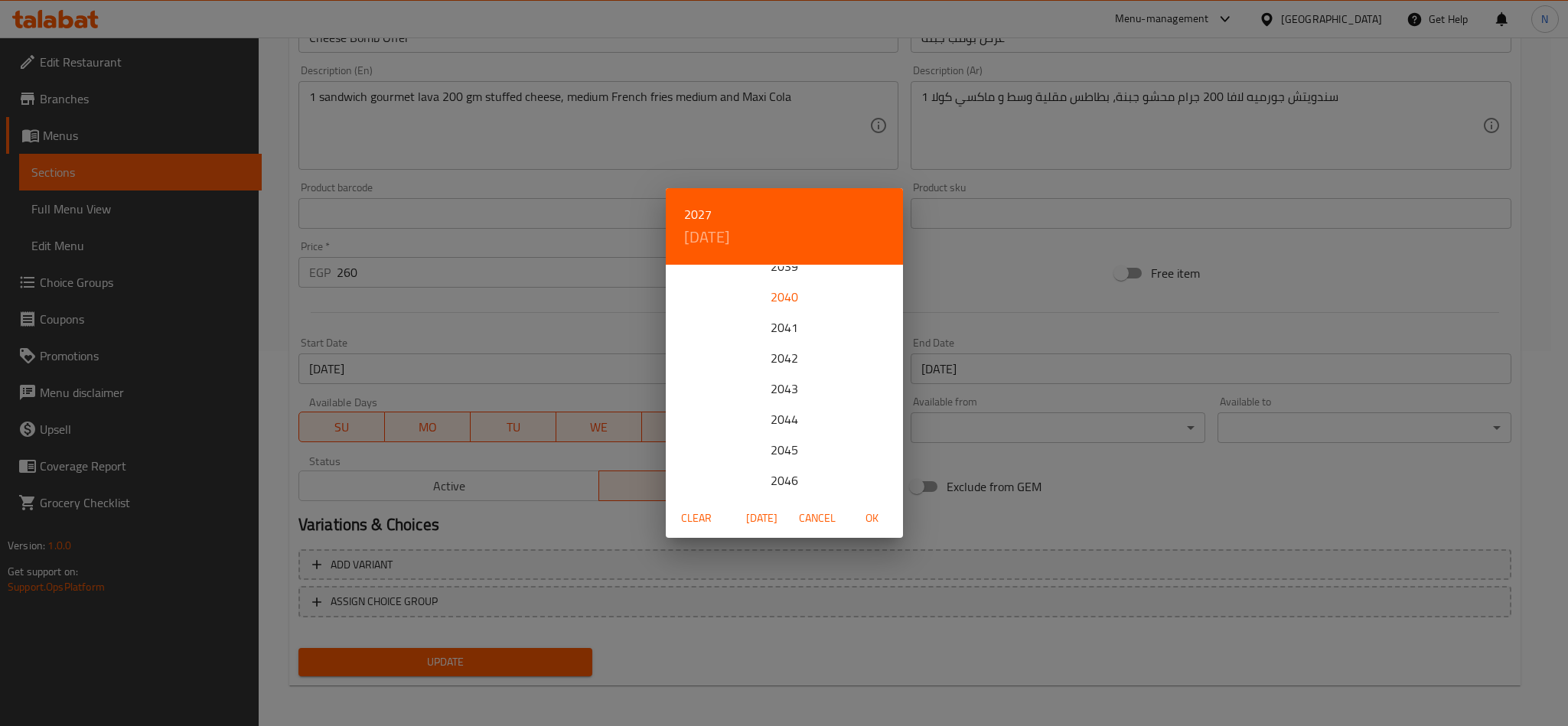
click at [778, 299] on div "2040" at bounding box center [784, 297] width 237 height 31
click at [886, 283] on icon "button" at bounding box center [884, 286] width 19 height 19
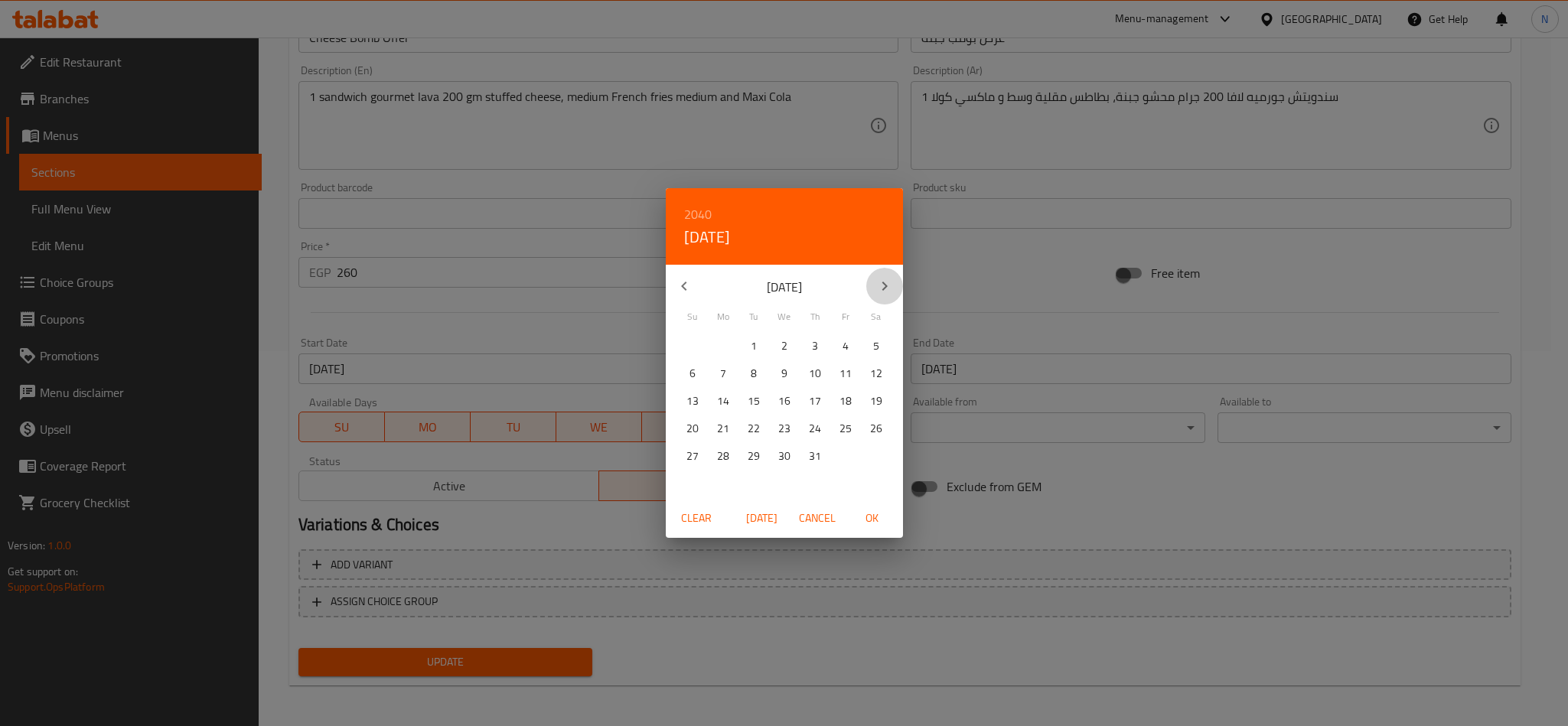
click at [886, 283] on icon "button" at bounding box center [884, 286] width 19 height 19
click at [884, 283] on icon "button" at bounding box center [884, 286] width 19 height 19
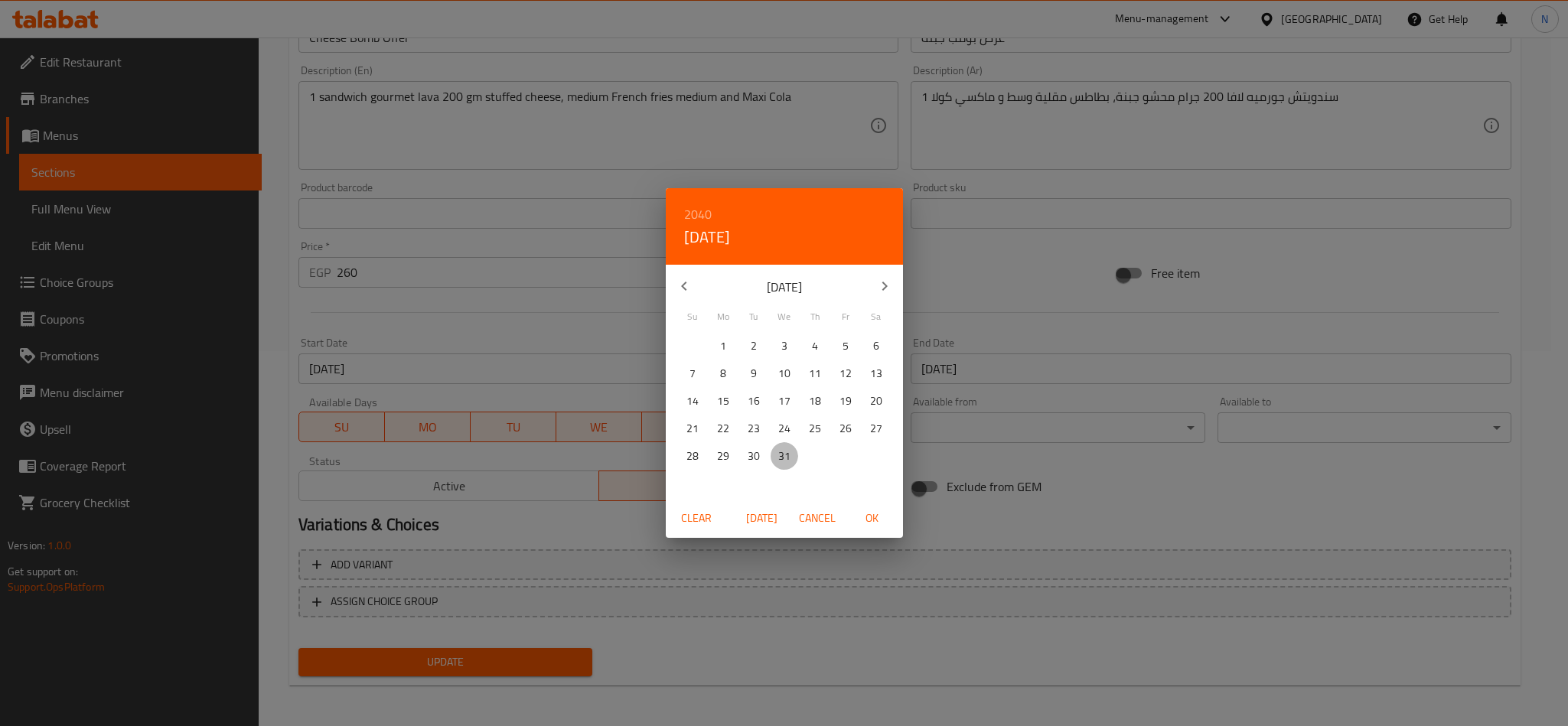
click at [779, 448] on p "31" at bounding box center [784, 456] width 12 height 19
click at [859, 510] on span "OK" at bounding box center [872, 518] width 36 height 19
type input "[DATE]"
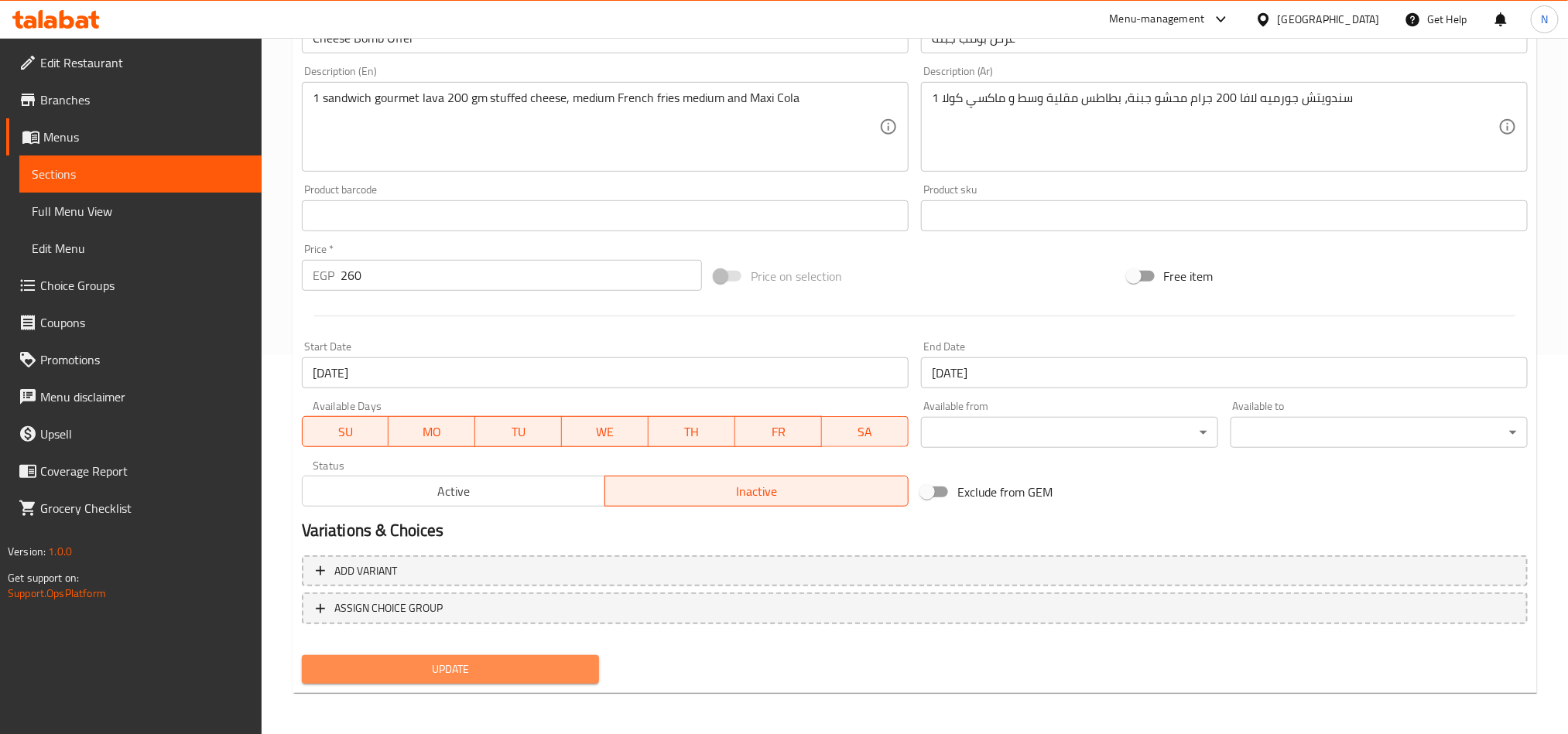
click at [483, 673] on span "Update" at bounding box center [450, 669] width 273 height 20
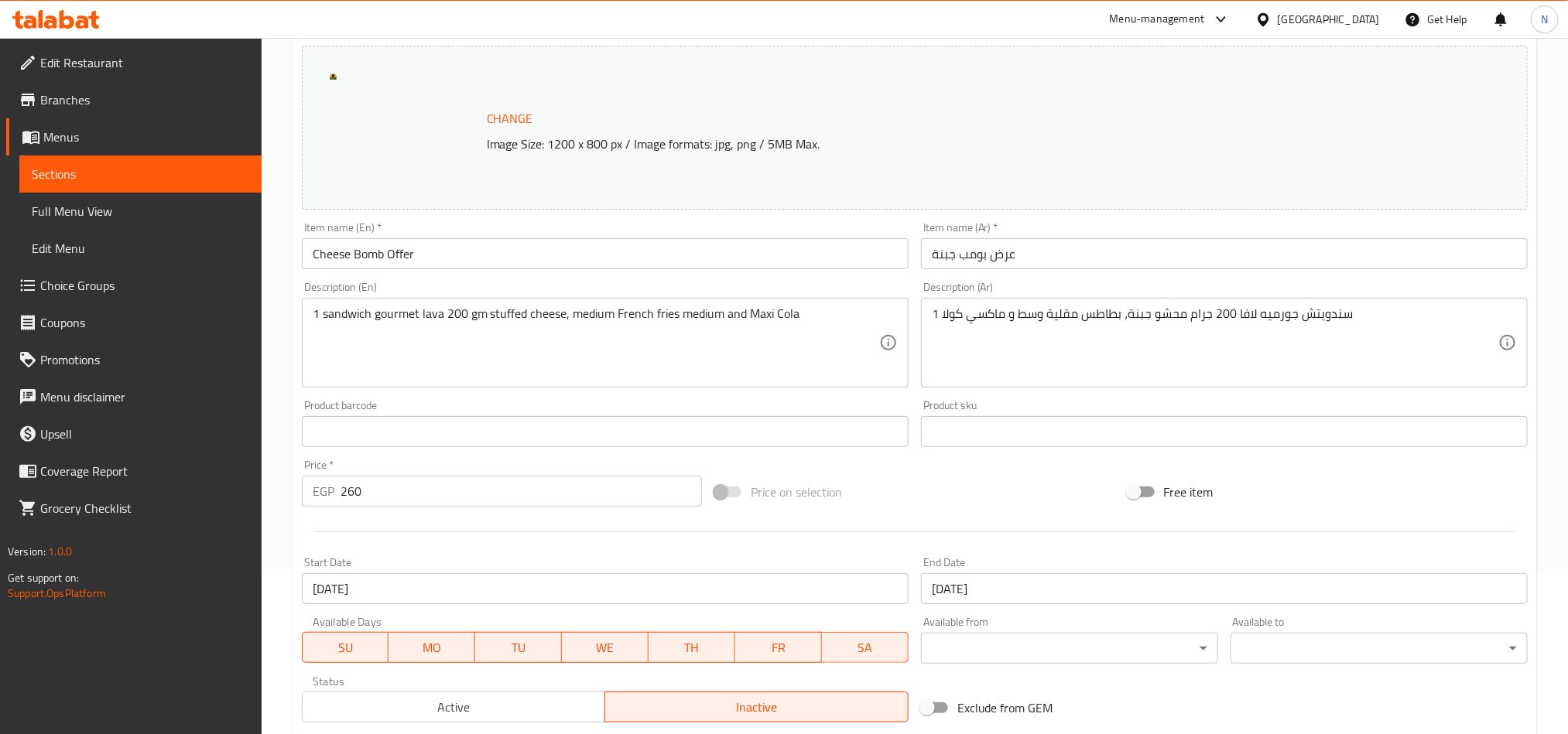
scroll to position [147, 0]
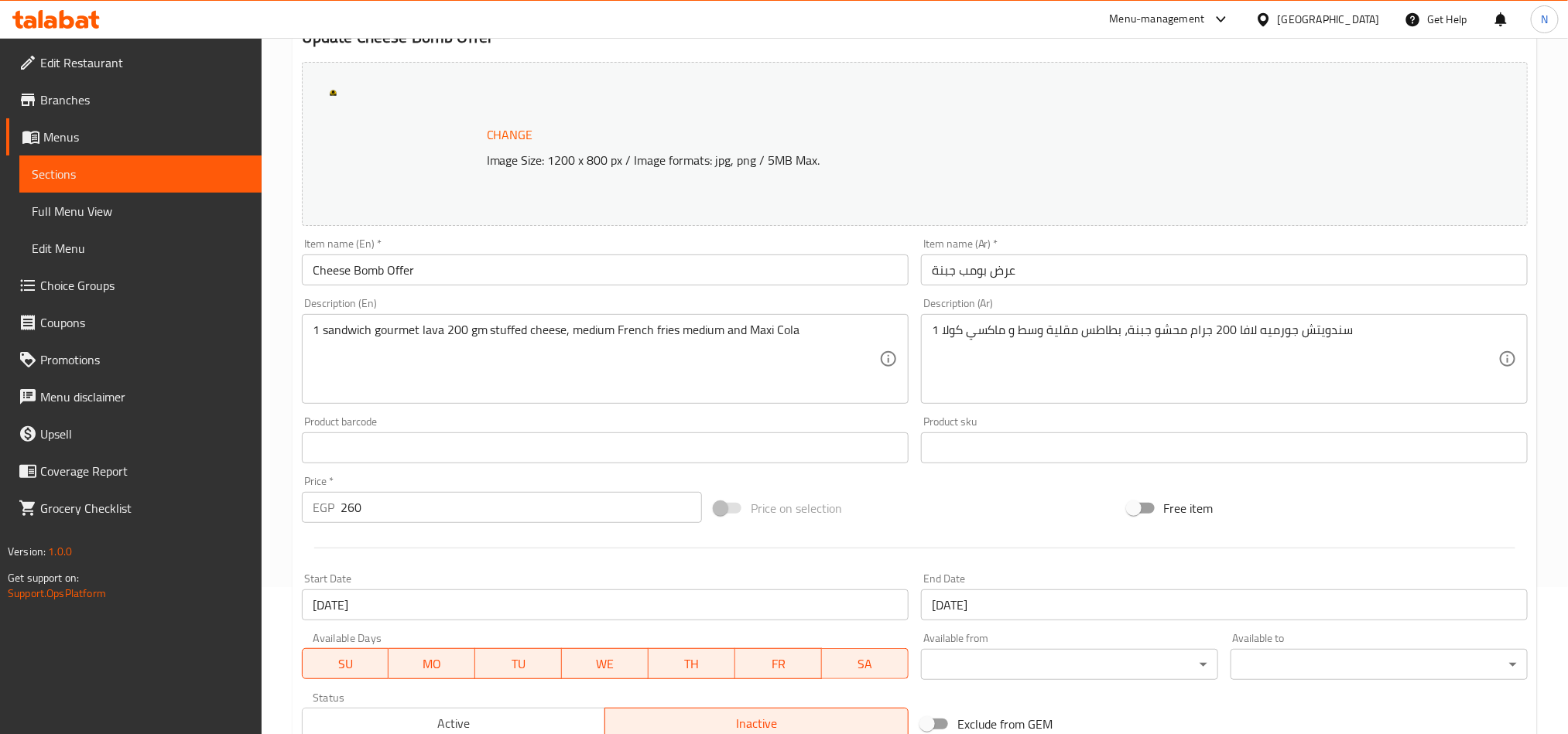
click at [416, 281] on input "Cheese Bomb Offer" at bounding box center [605, 270] width 607 height 31
click at [418, 281] on input "Cheese Bomb Offer" at bounding box center [605, 270] width 607 height 31
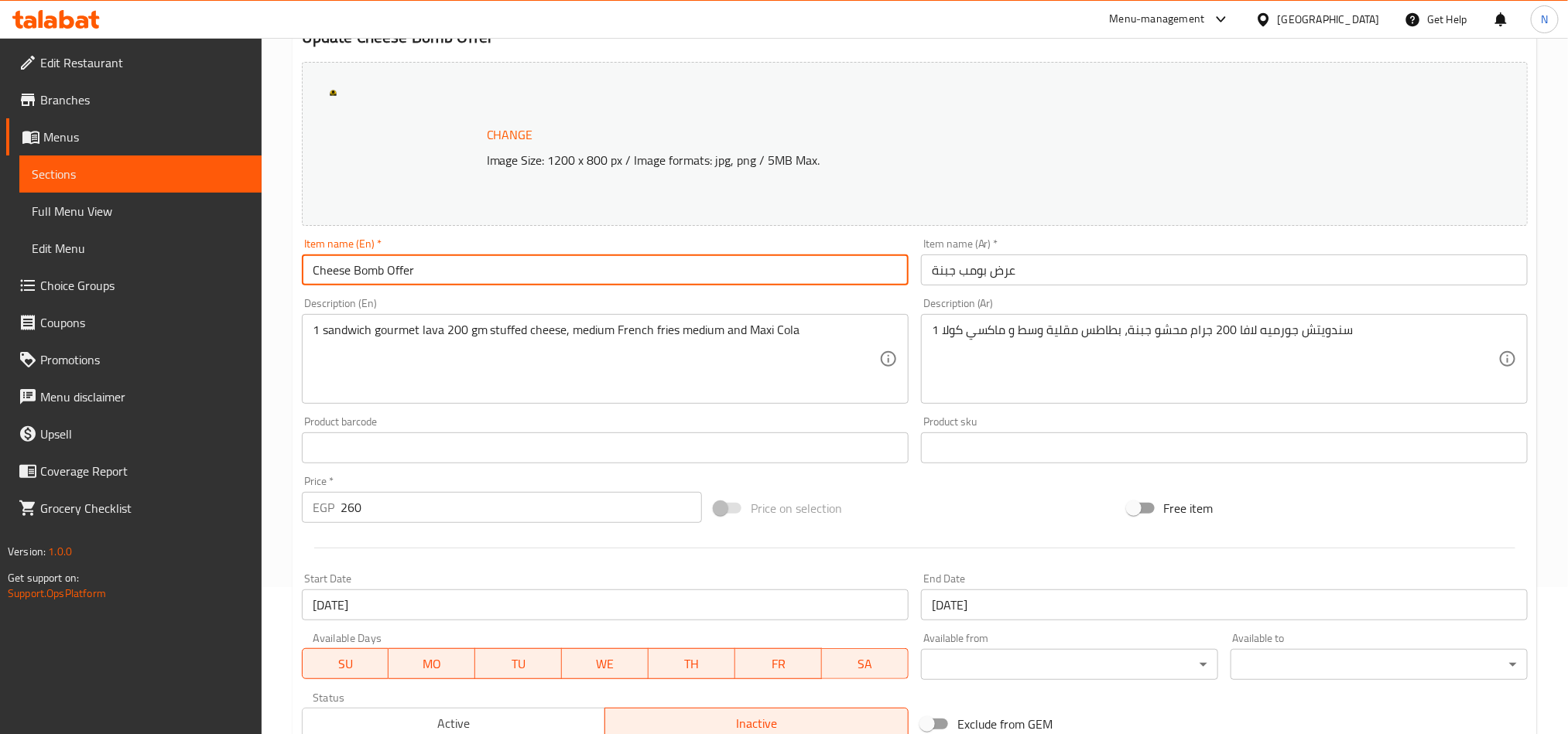
click at [418, 281] on input "Cheese Bomb Offer" at bounding box center [605, 270] width 607 height 31
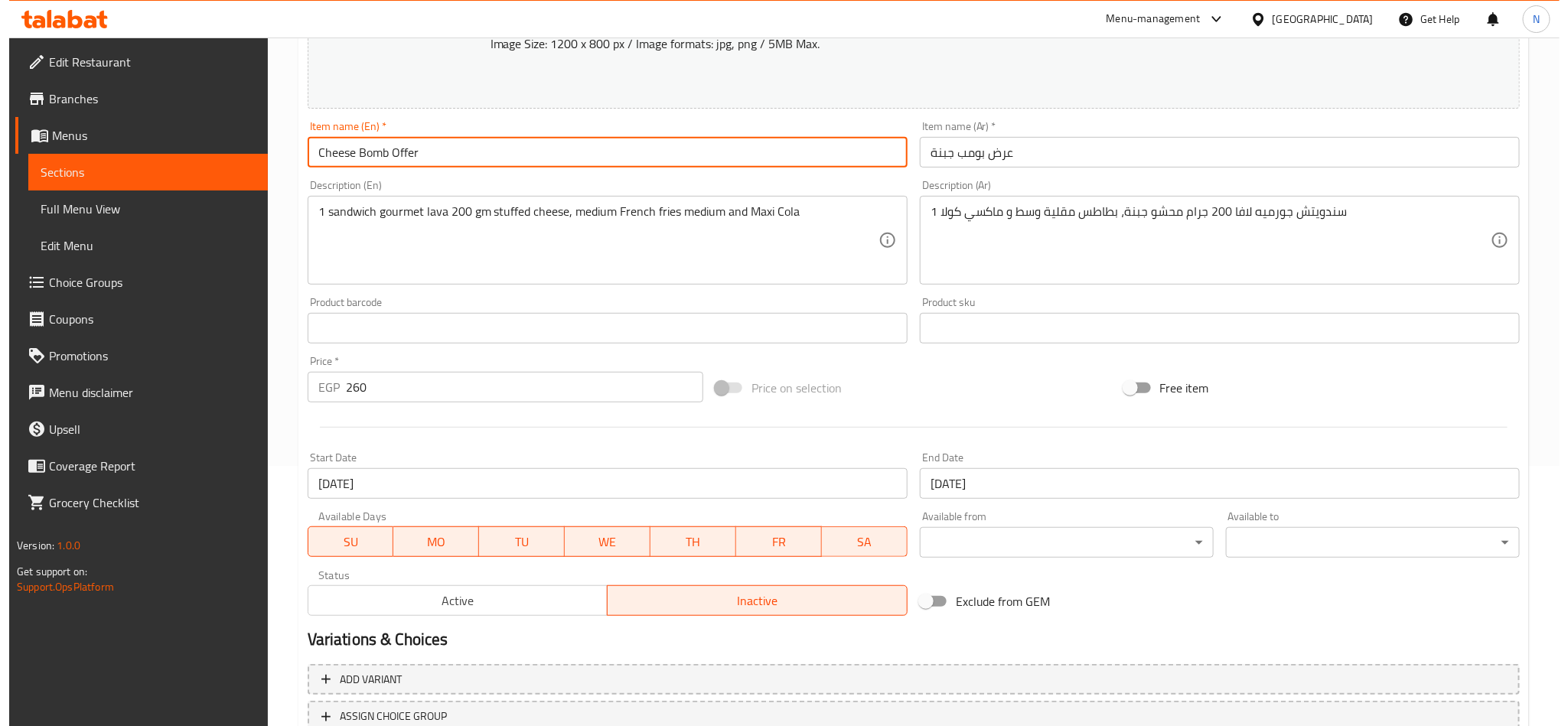
scroll to position [31, 0]
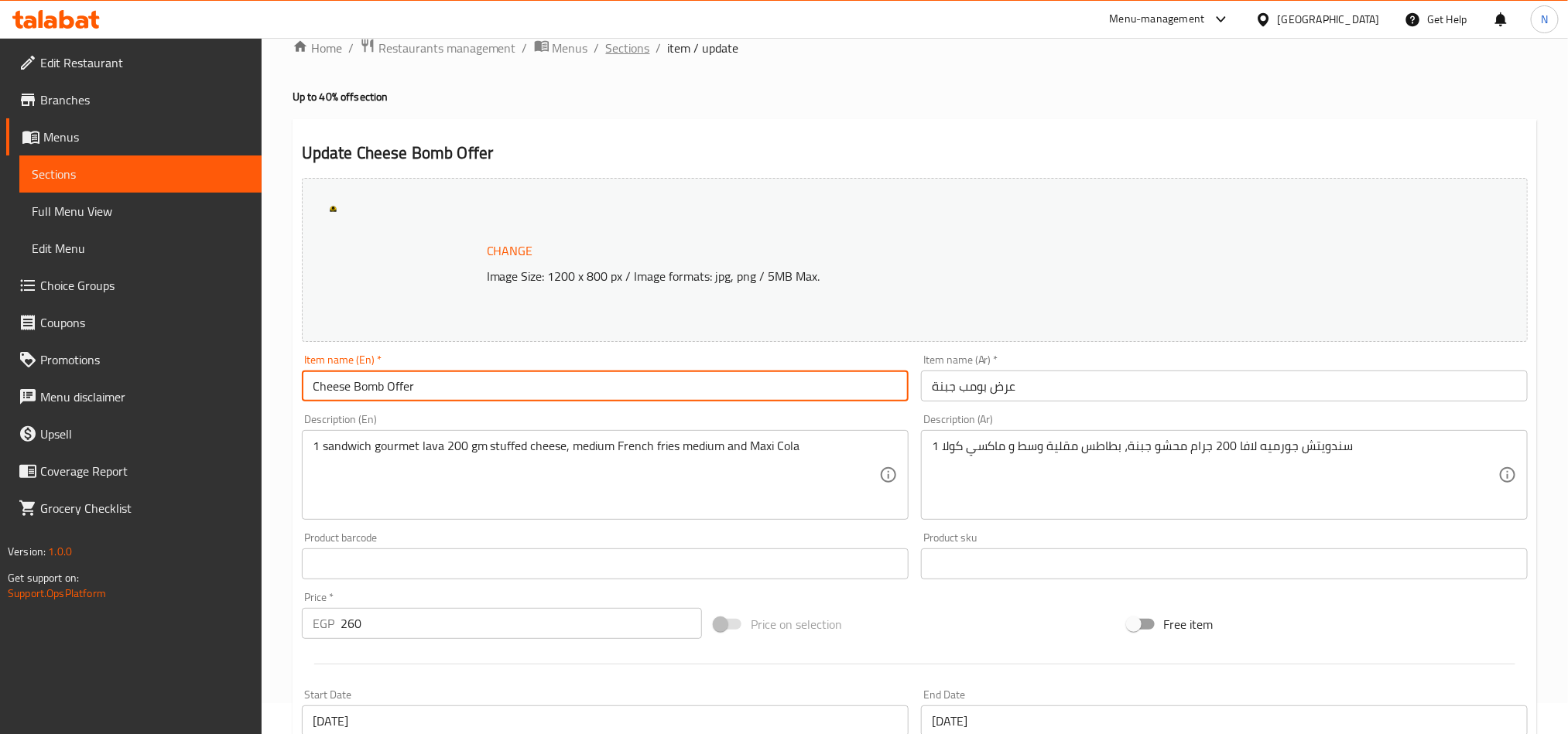
click at [618, 49] on span "Sections" at bounding box center [628, 47] width 44 height 19
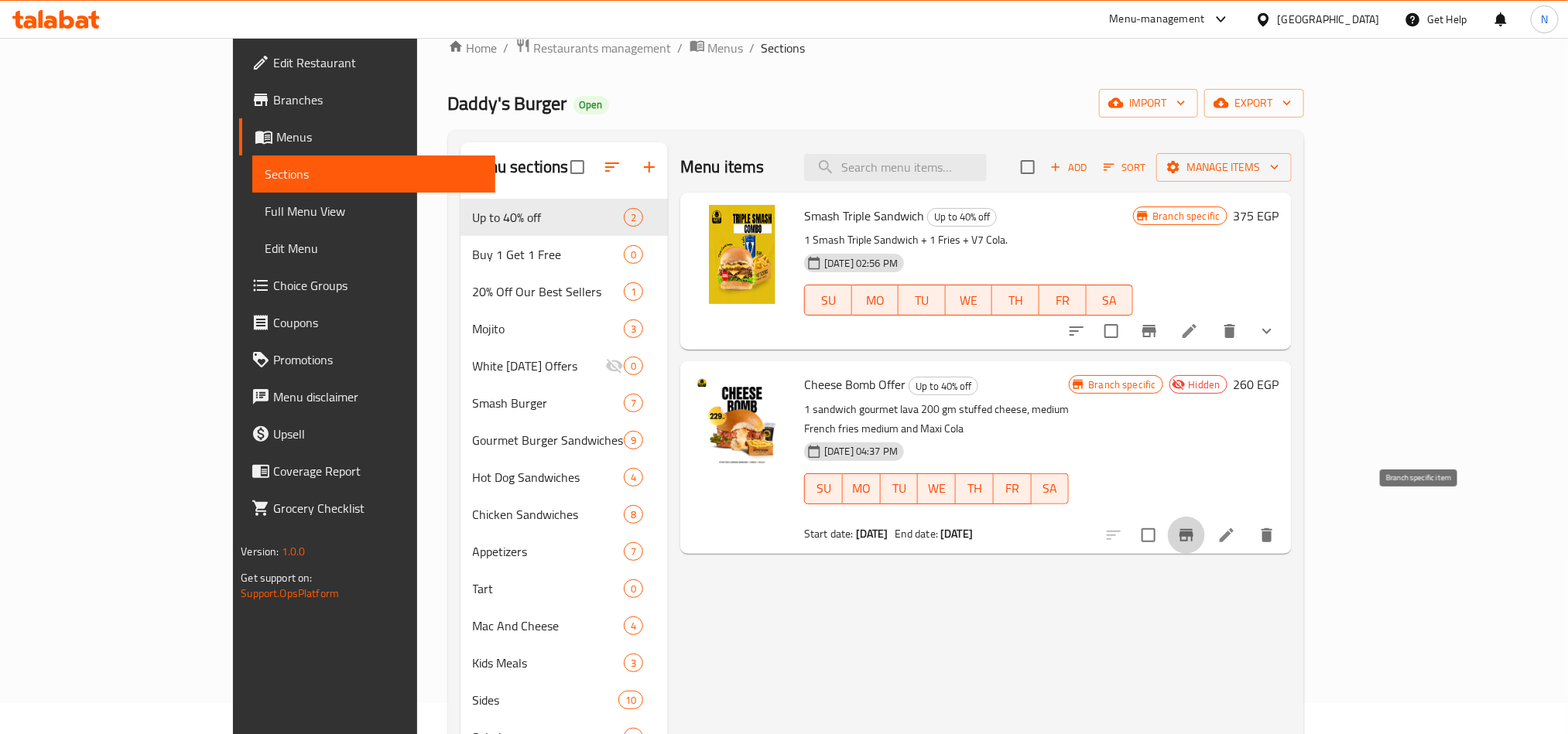
click at [1195, 526] on icon "Branch-specific-item" at bounding box center [1186, 535] width 19 height 19
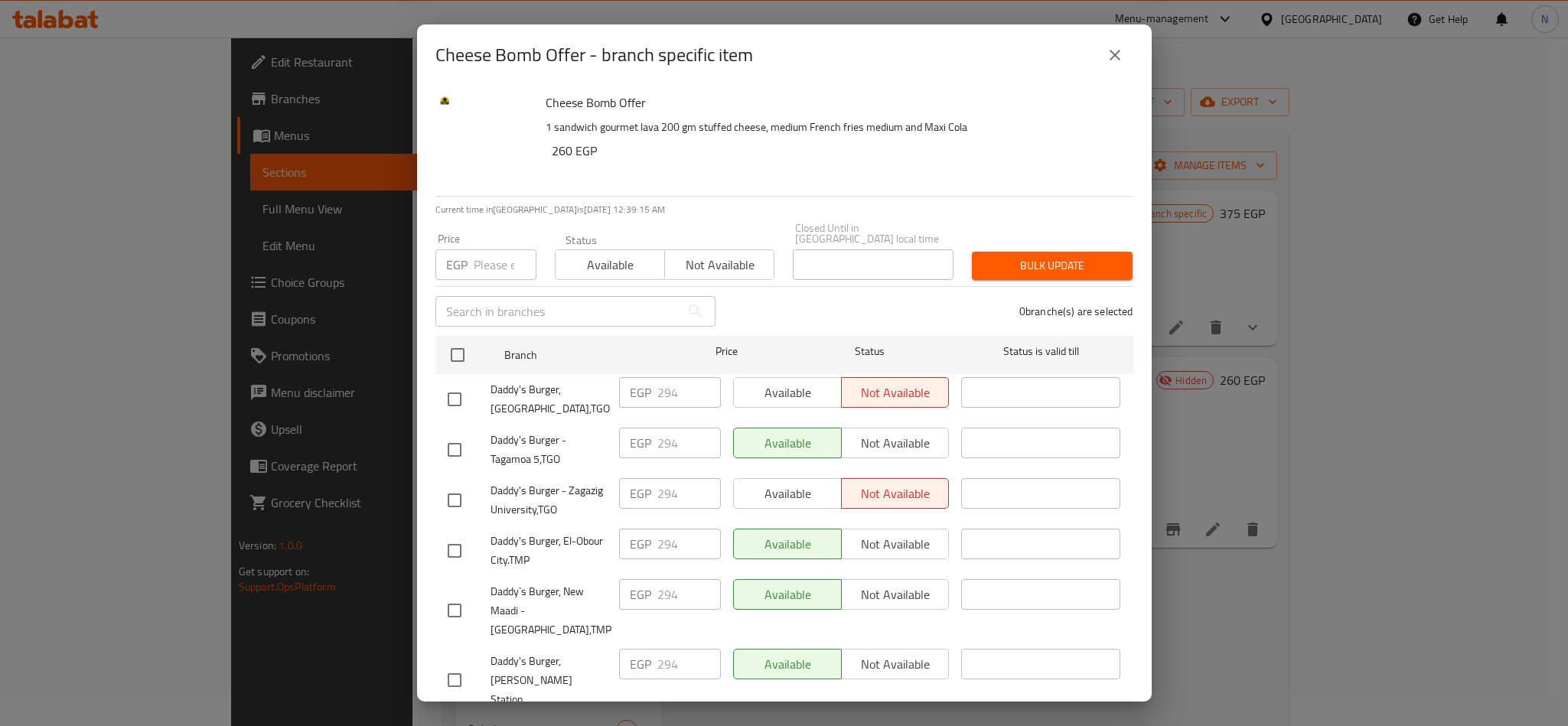
click at [1127, 61] on button "close" at bounding box center [1114, 54] width 36 height 36
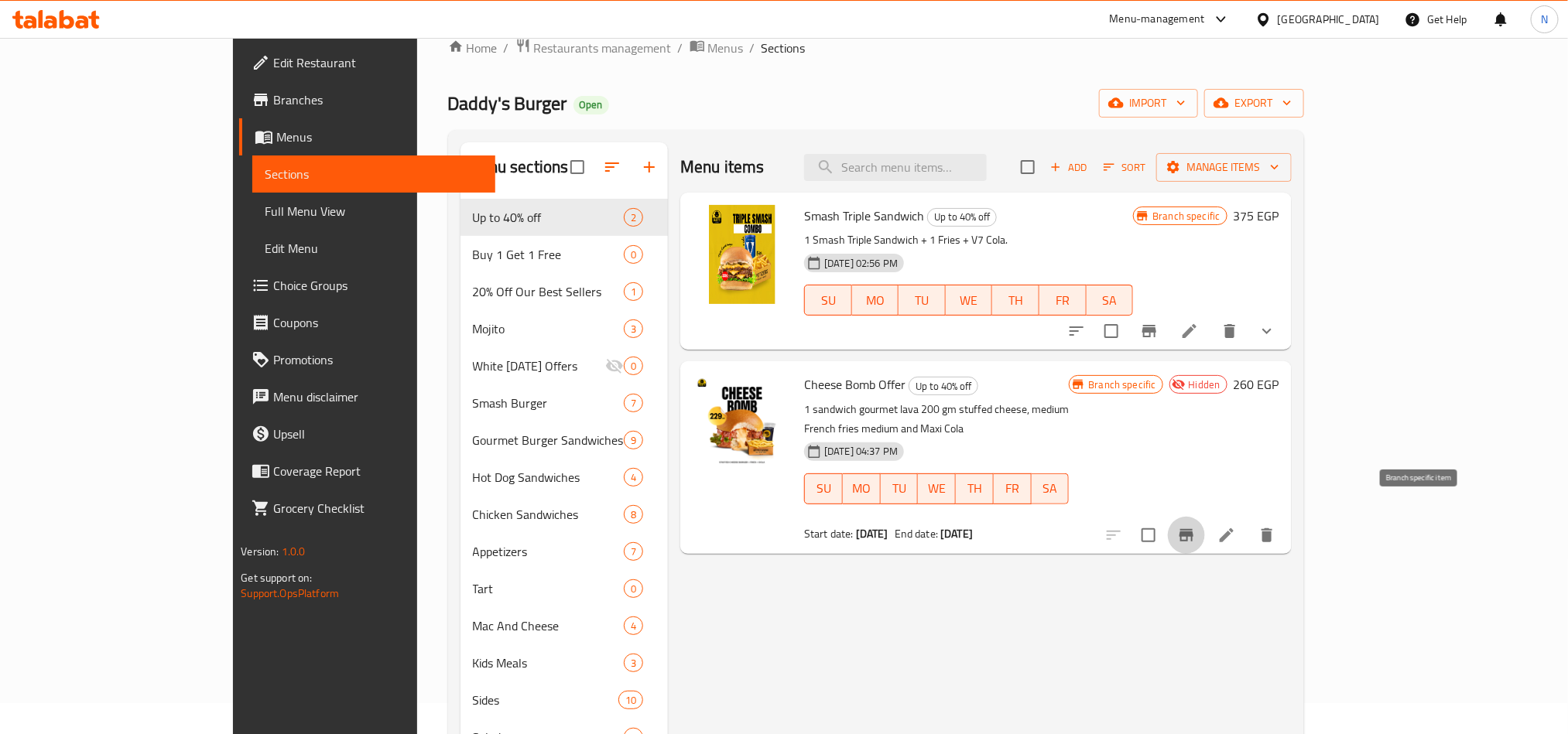
click at [1193, 529] on icon "Branch-specific-item" at bounding box center [1186, 534] width 14 height 12
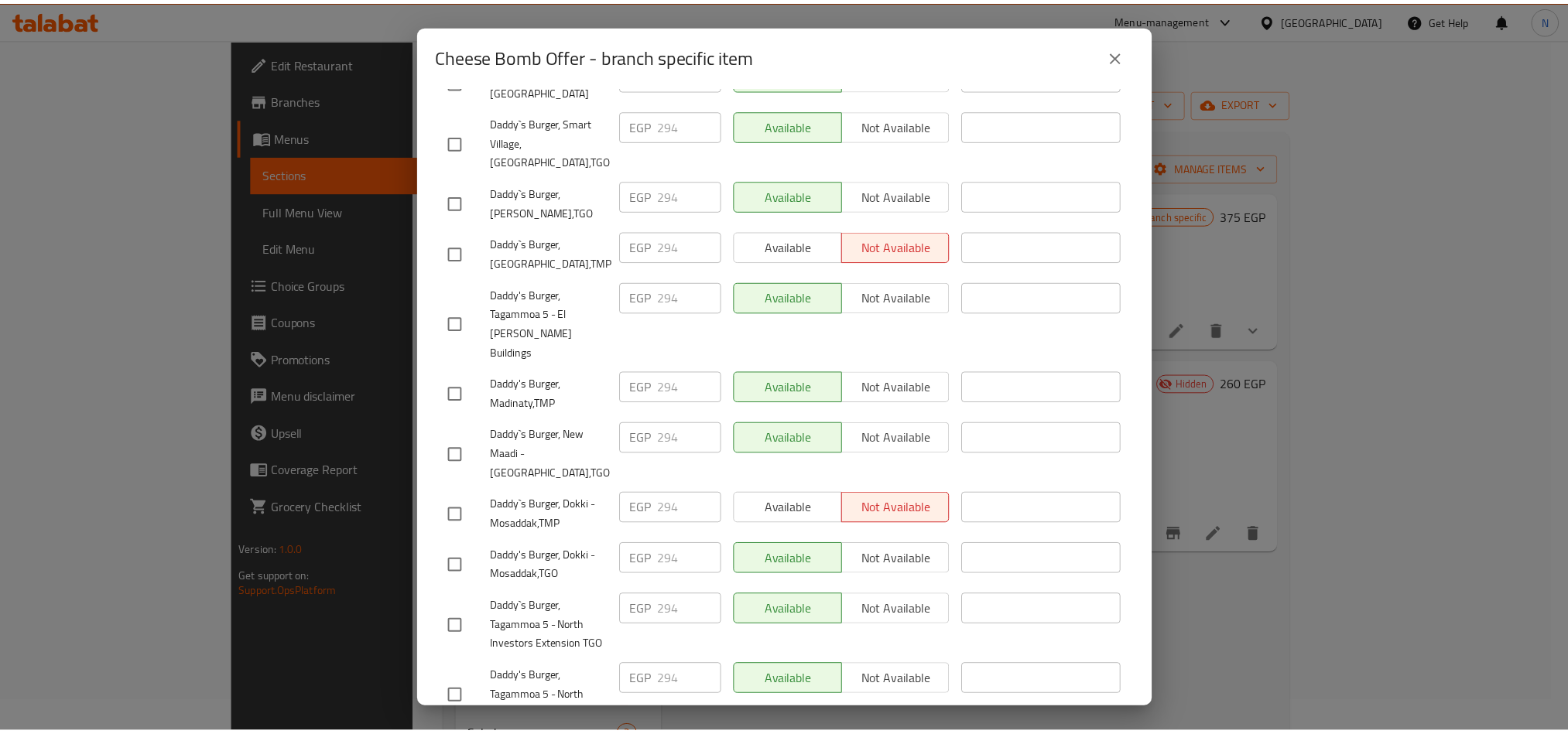
scroll to position [1342, 0]
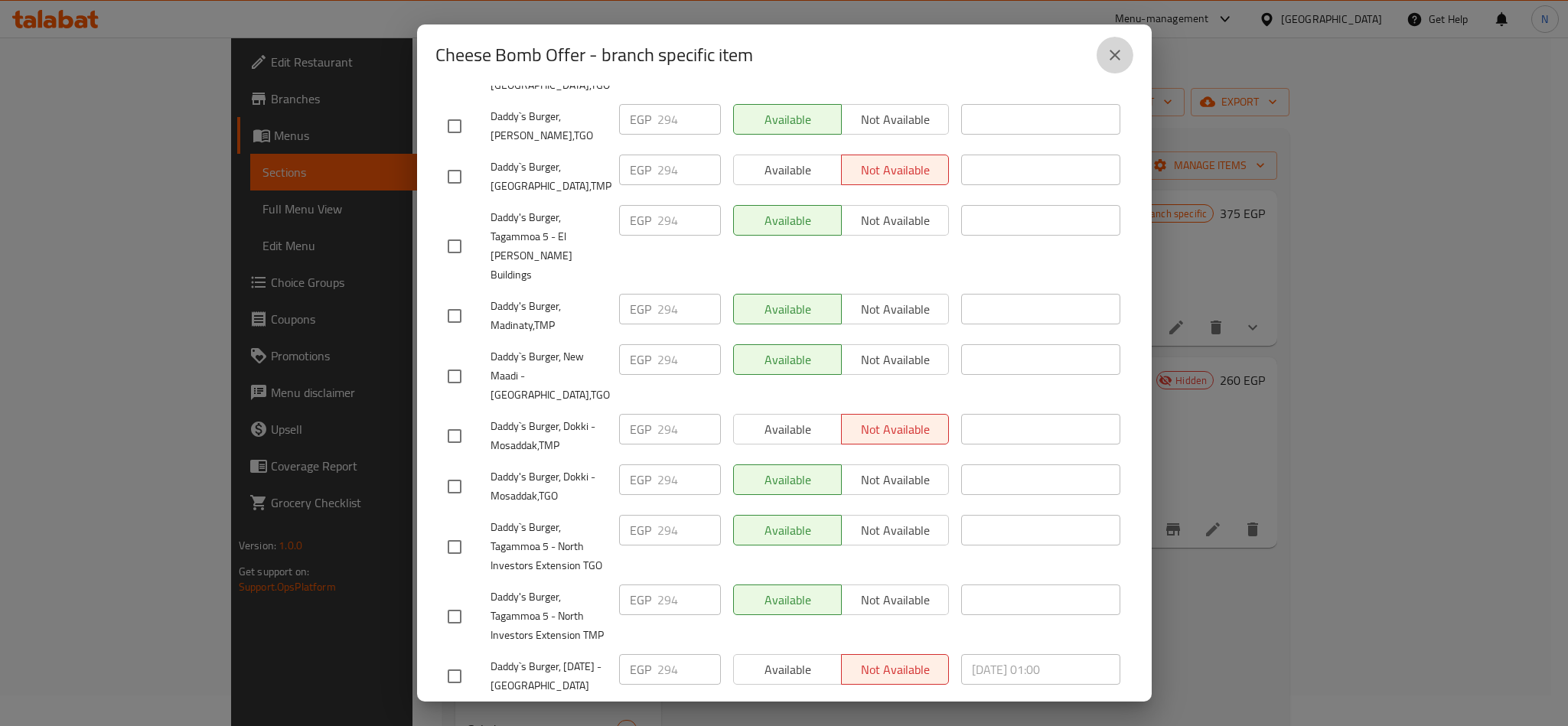
click at [1121, 62] on icon "close" at bounding box center [1115, 55] width 19 height 19
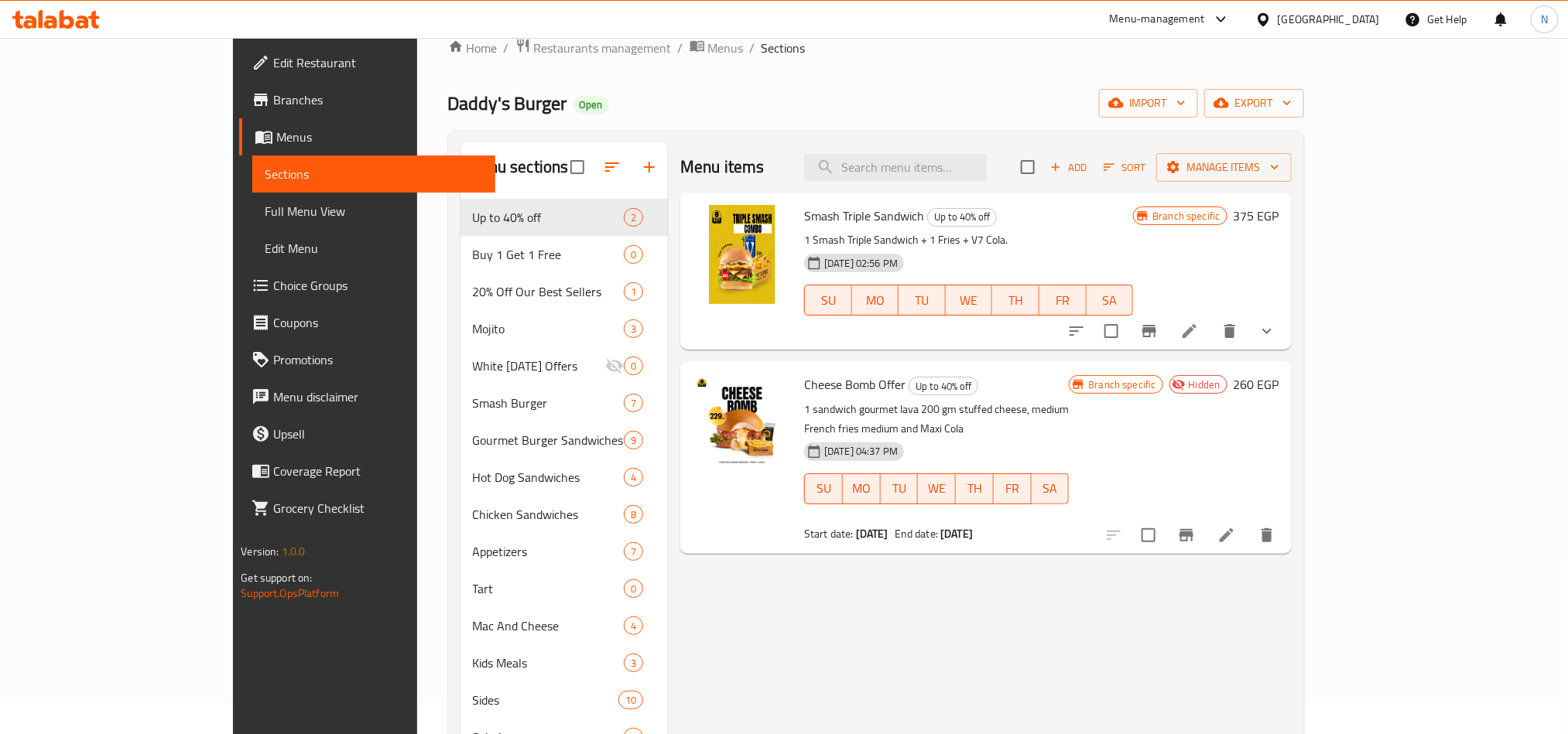
drag, startPoint x: 1458, startPoint y: 529, endPoint x: 1440, endPoint y: 571, distance: 45.7
click at [1291, 571] on div "Menu items Add Sort Manage items Smash Triple Sandwich Up to 40% off 1 Smash Tr…" at bounding box center [980, 563] width 624 height 842
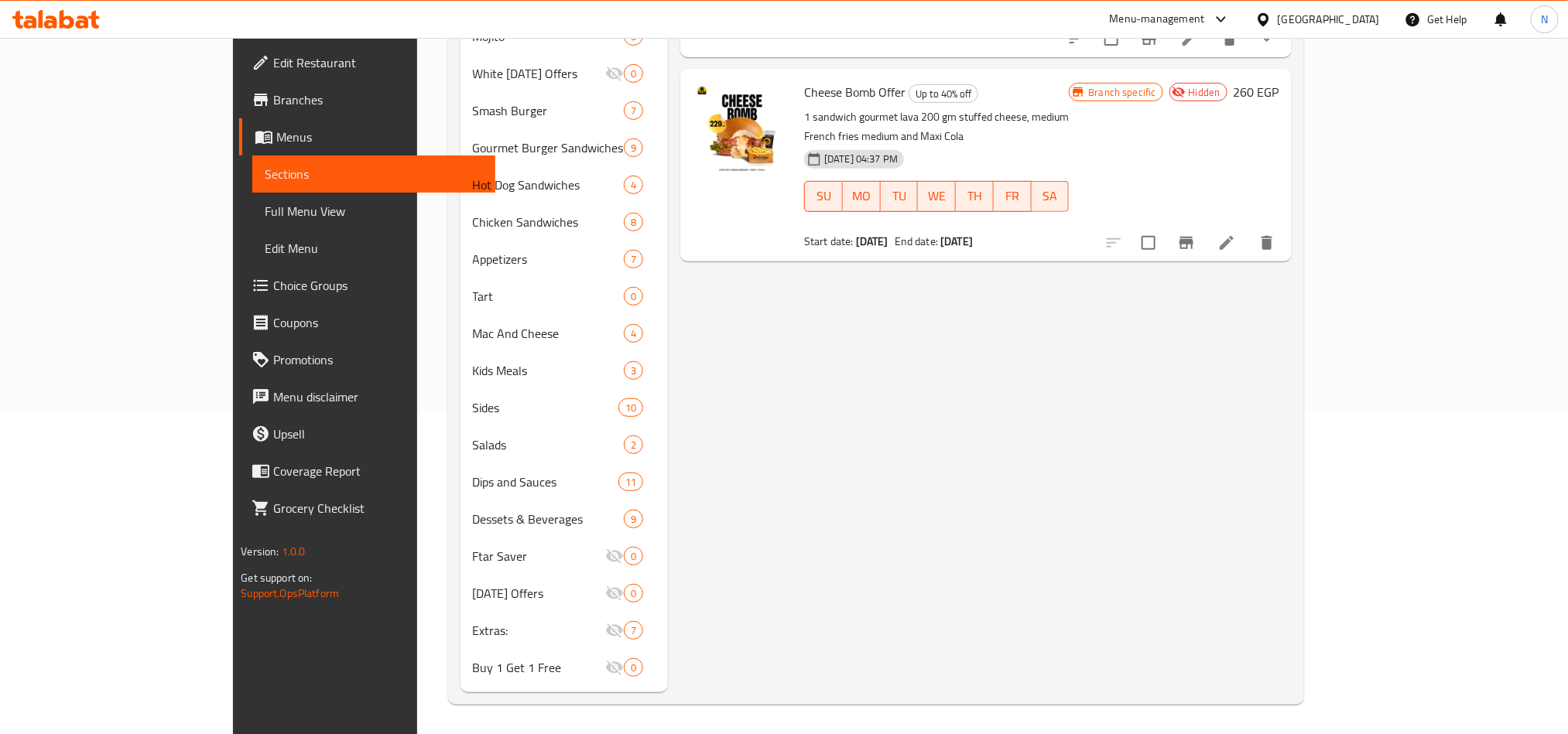
scroll to position [0, 0]
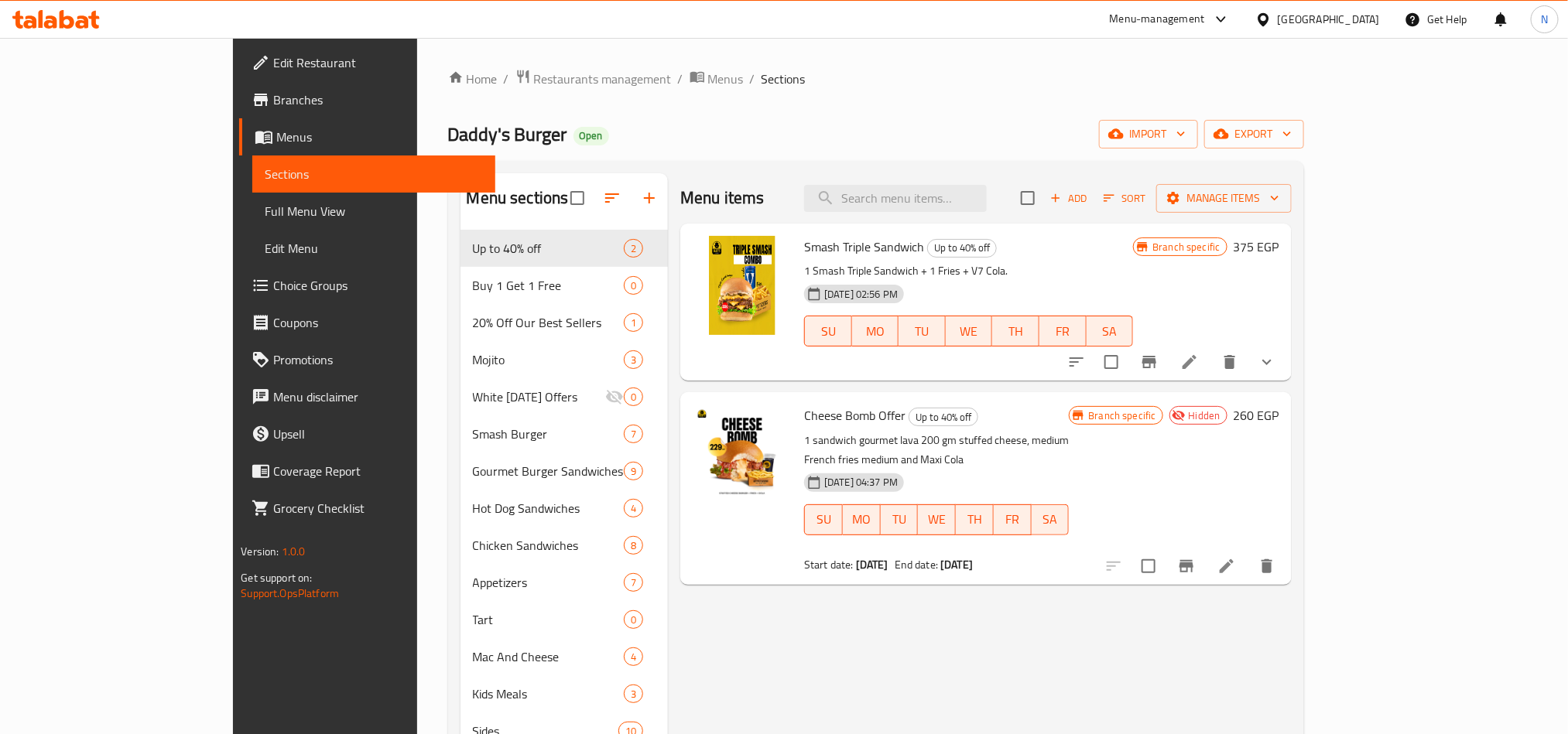
click at [856, 555] on b "[DATE]" at bounding box center [872, 565] width 33 height 20
click at [894, 555] on span "End date:" at bounding box center [915, 565] width 43 height 20
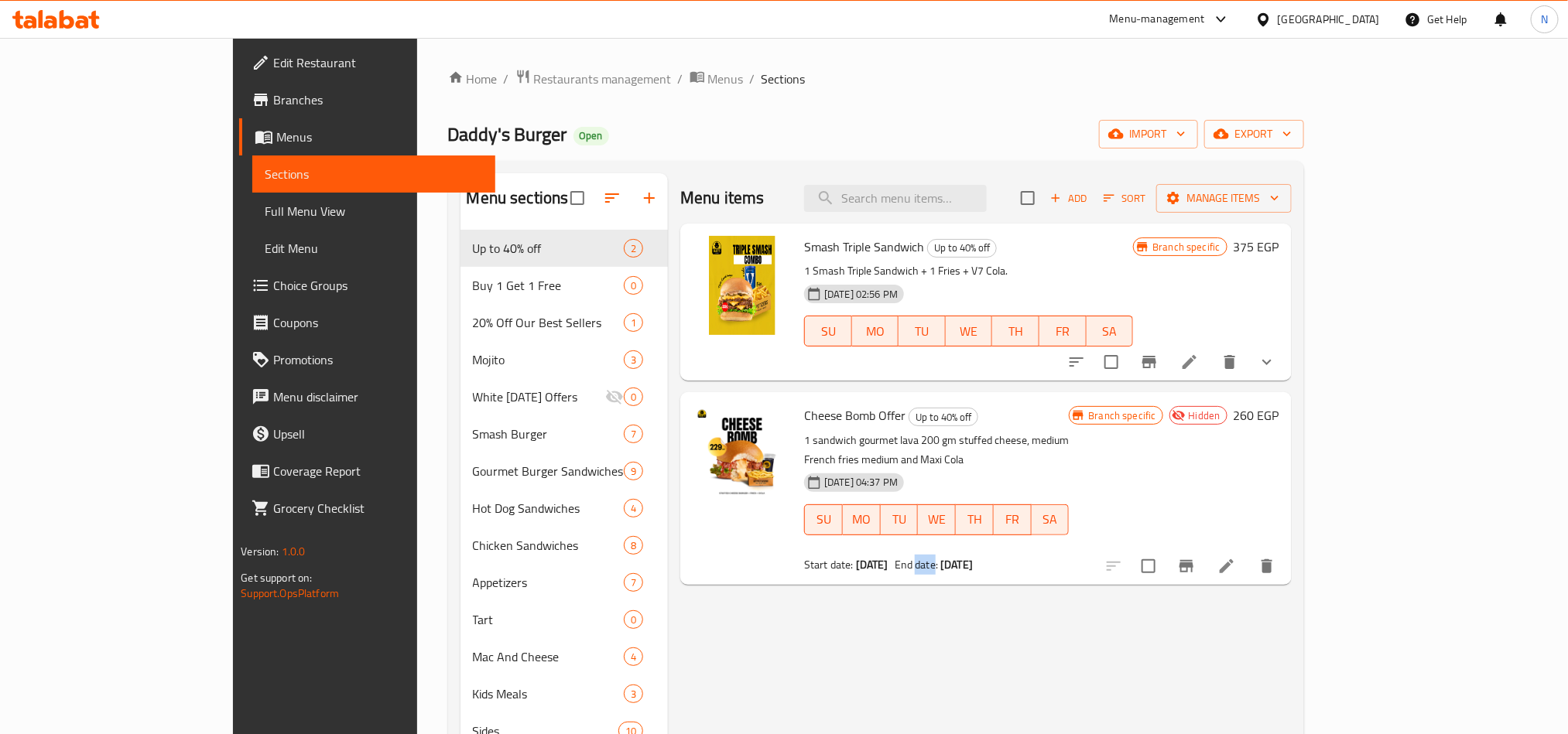
click at [894, 555] on span "End date:" at bounding box center [915, 565] width 43 height 20
drag, startPoint x: 910, startPoint y: 543, endPoint x: 968, endPoint y: 538, distance: 58.2
click at [968, 556] on div "Start date: [DATE] End date: [DATE]" at bounding box center [936, 564] width 264 height 16
click at [965, 555] on b "[DATE]" at bounding box center [956, 565] width 33 height 20
drag, startPoint x: 965, startPoint y: 546, endPoint x: 994, endPoint y: 546, distance: 29.0
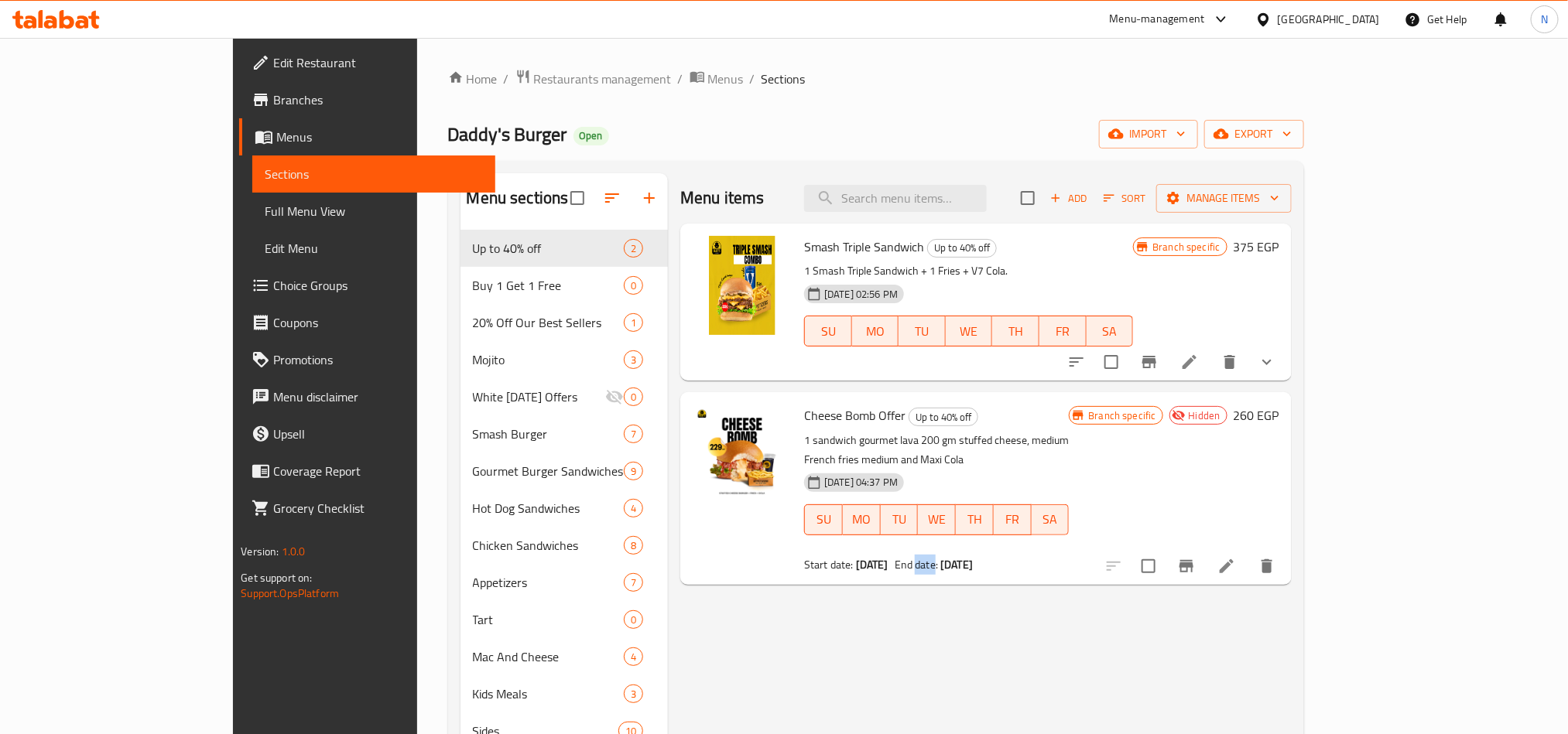
click at [994, 556] on div "Start date: [DATE] End date: [DATE]" at bounding box center [936, 564] width 264 height 16
drag, startPoint x: 911, startPoint y: 546, endPoint x: 948, endPoint y: 543, distance: 37.1
click at [948, 555] on b "[DATE]" at bounding box center [956, 565] width 33 height 20
click at [955, 555] on b "[DATE]" at bounding box center [956, 565] width 33 height 20
drag, startPoint x: 908, startPoint y: 553, endPoint x: 973, endPoint y: 538, distance: 66.7
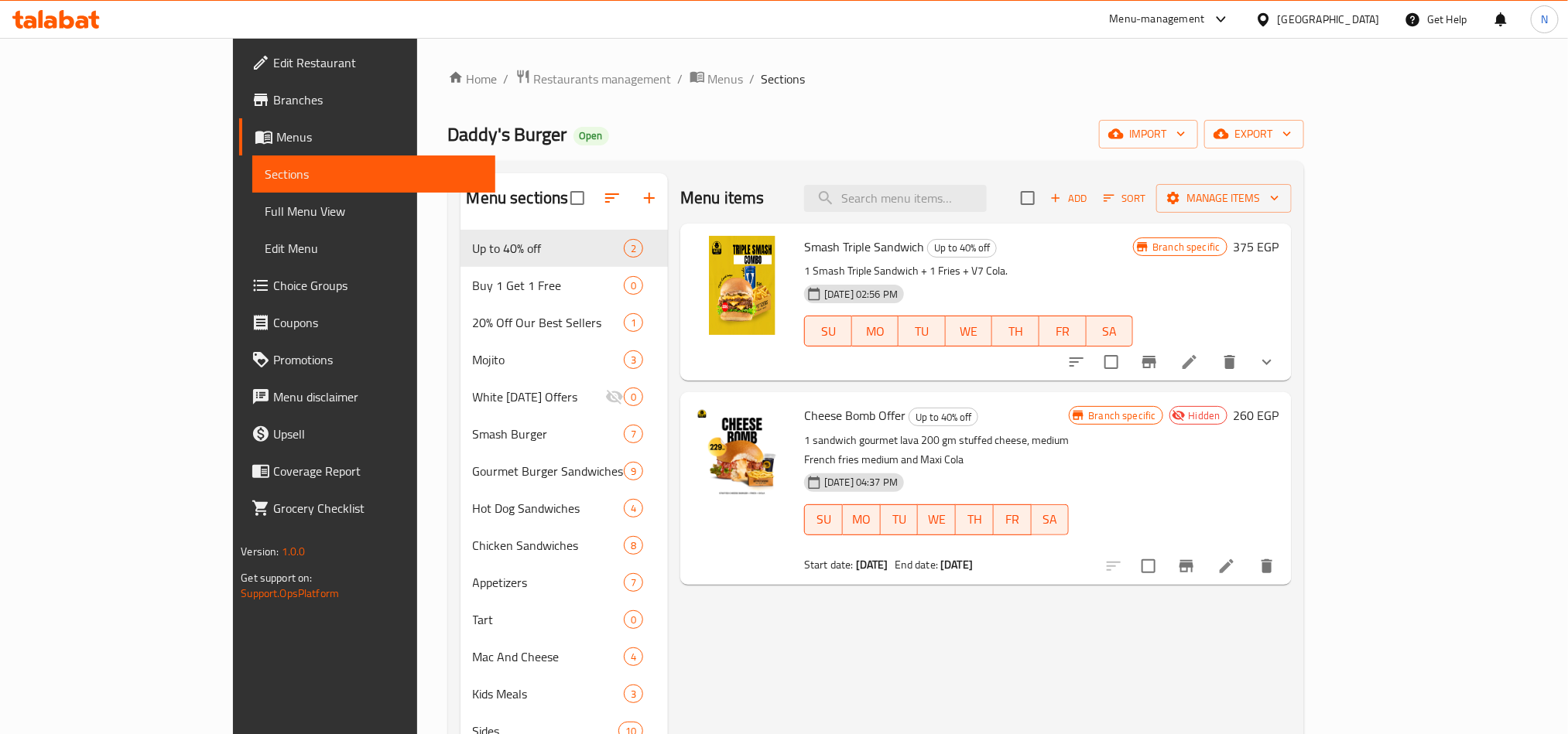
click at [973, 556] on div "Start date: [DATE] End date: [DATE]" at bounding box center [936, 564] width 264 height 16
click at [804, 441] on p "1 sandwich gourmet lava 200 gm stuffed cheese, medium French fries medium and M…" at bounding box center [936, 449] width 264 height 38
click at [804, 442] on p "1 sandwich gourmet lava 200 gm stuffed cheese, medium French fries medium and M…" at bounding box center [936, 449] width 264 height 38
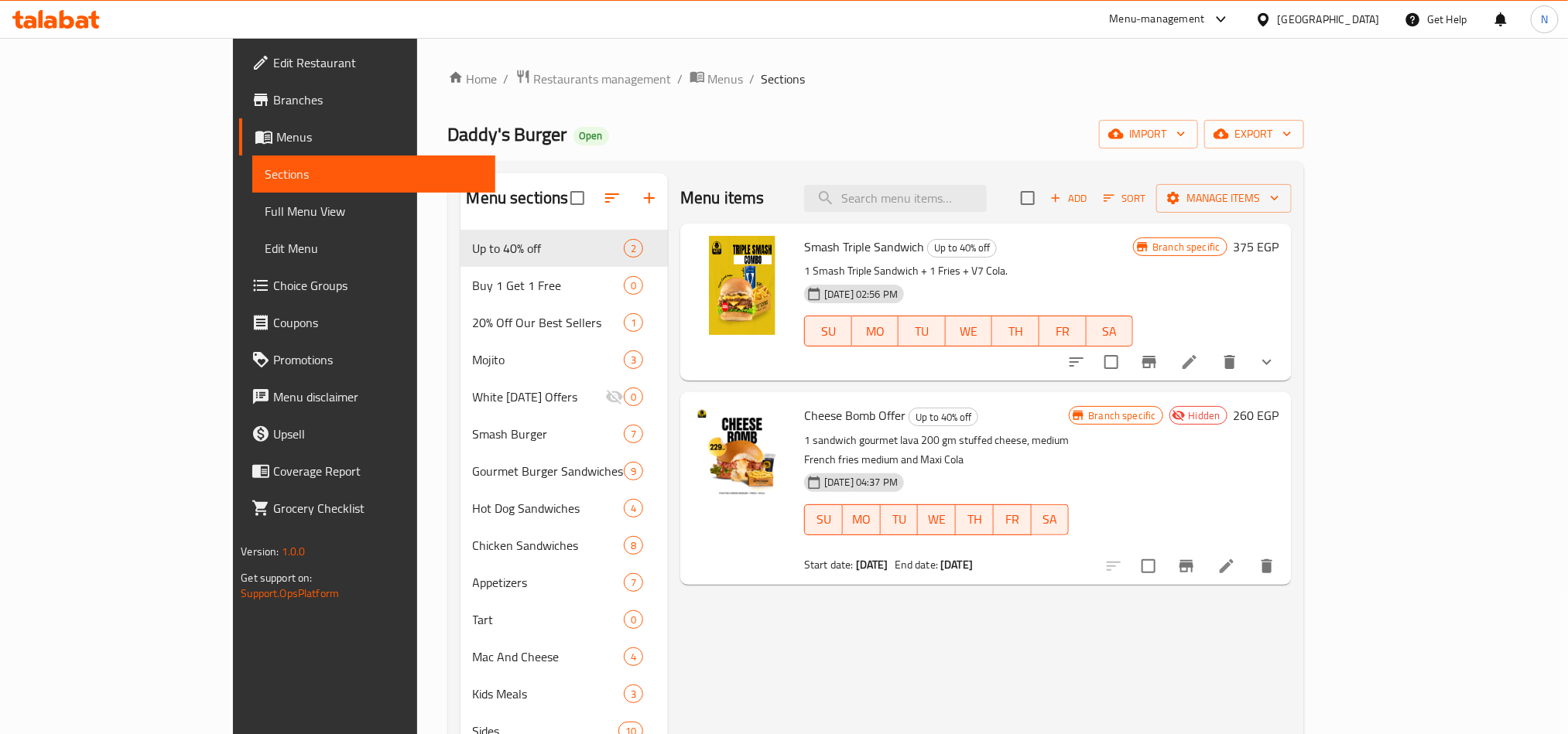
click at [804, 423] on span "Cheese Bomb Offer" at bounding box center [855, 415] width 102 height 23
click at [1236, 556] on icon at bounding box center [1227, 565] width 19 height 19
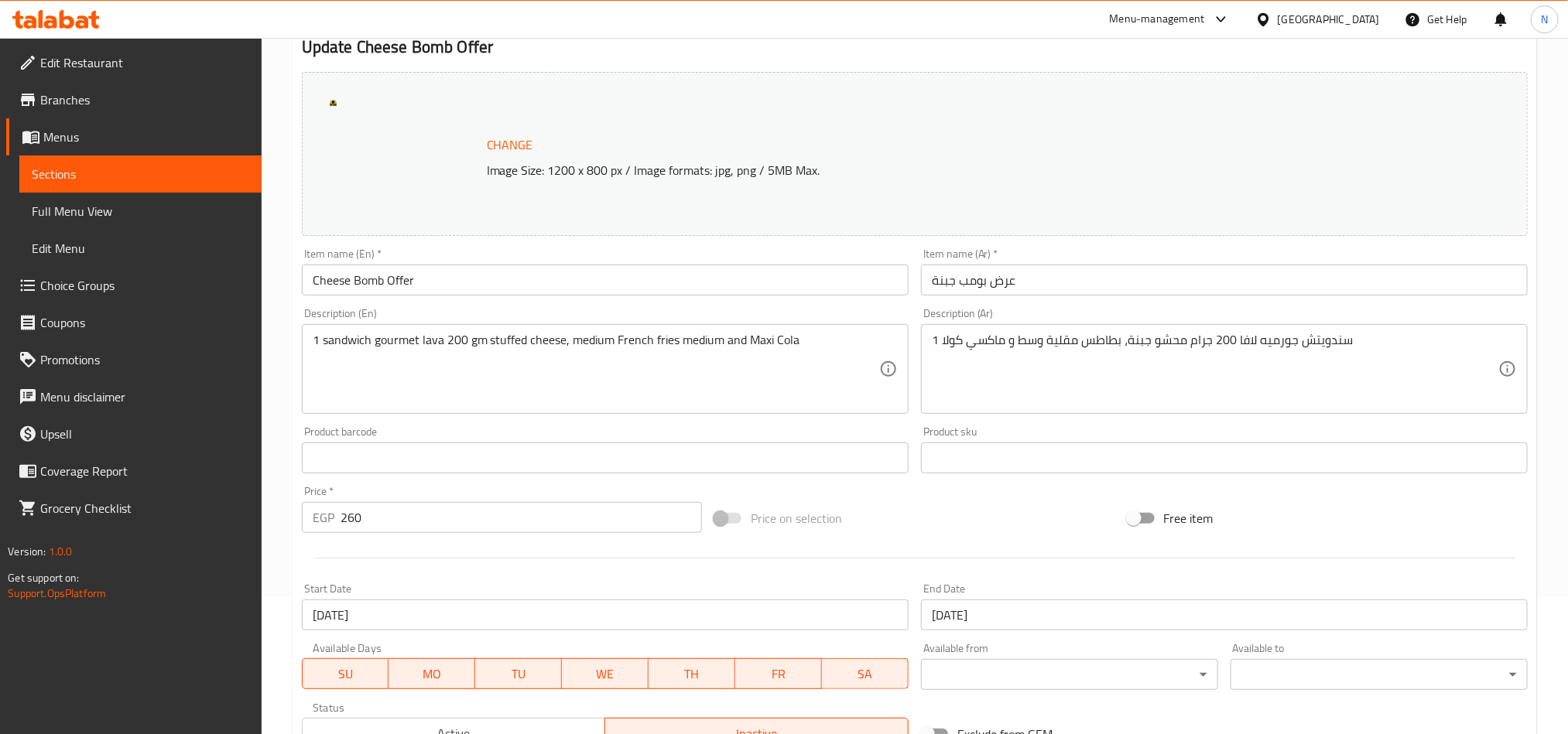
scroll to position [379, 0]
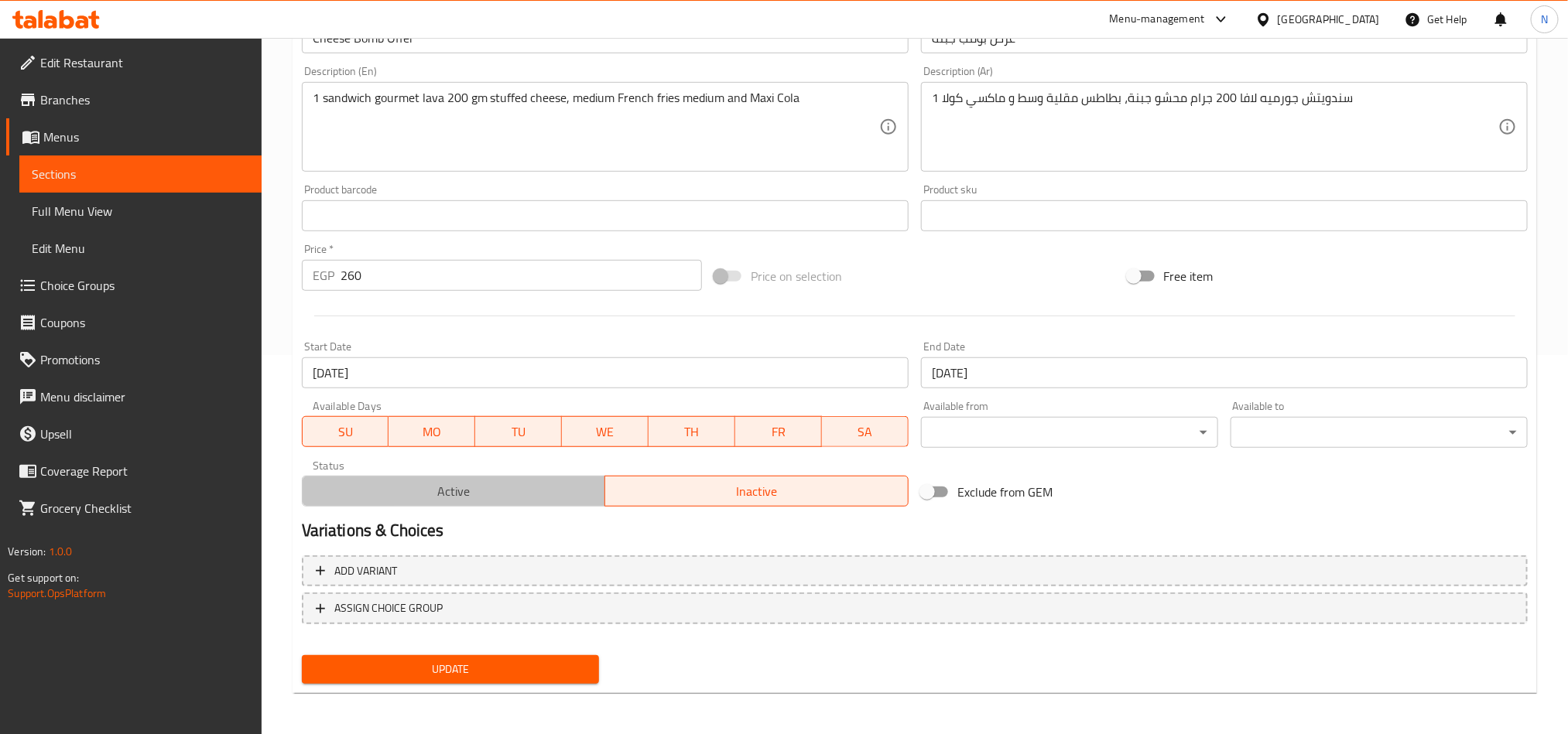
click at [565, 492] on span "Active" at bounding box center [454, 491] width 291 height 22
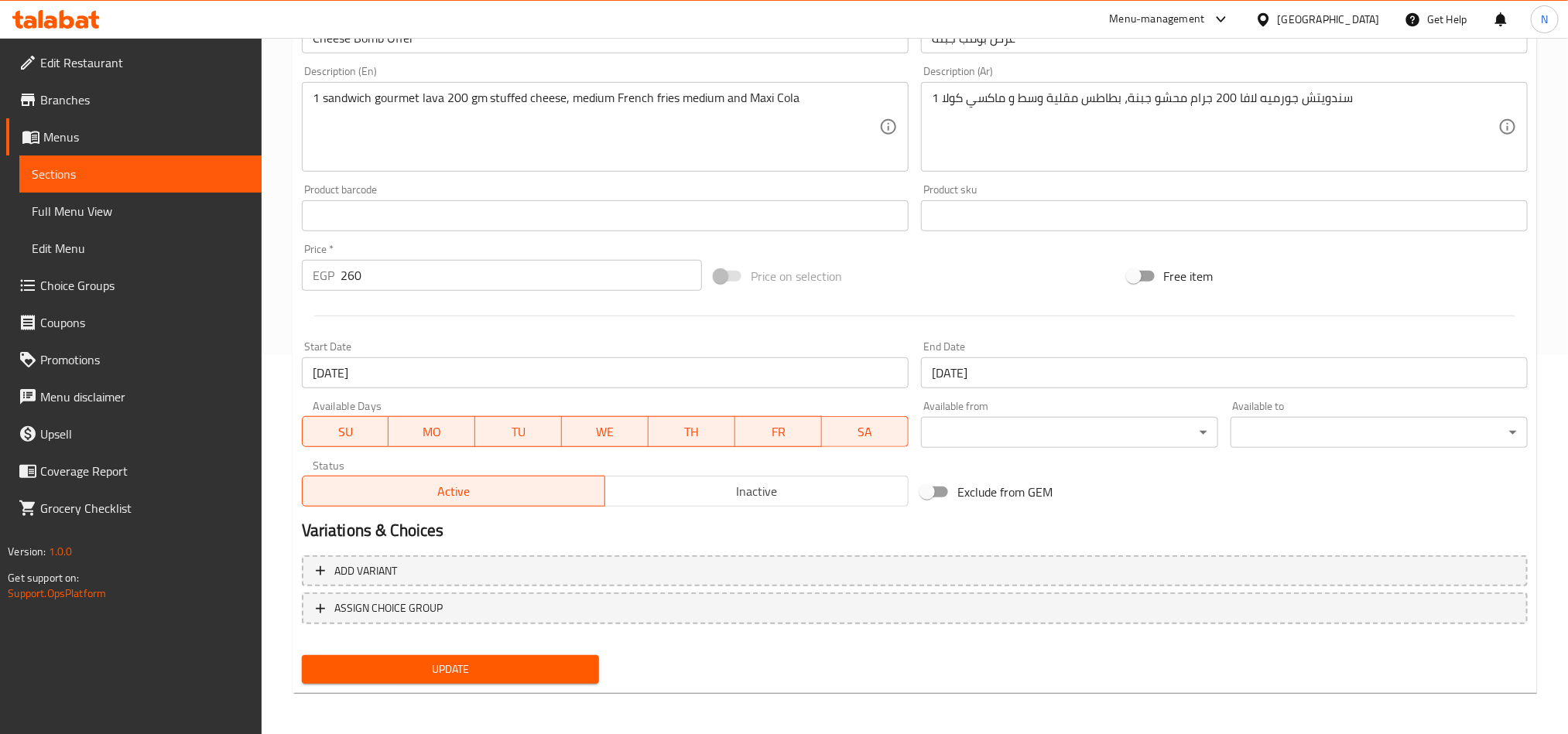
click at [528, 673] on span "Update" at bounding box center [450, 669] width 273 height 20
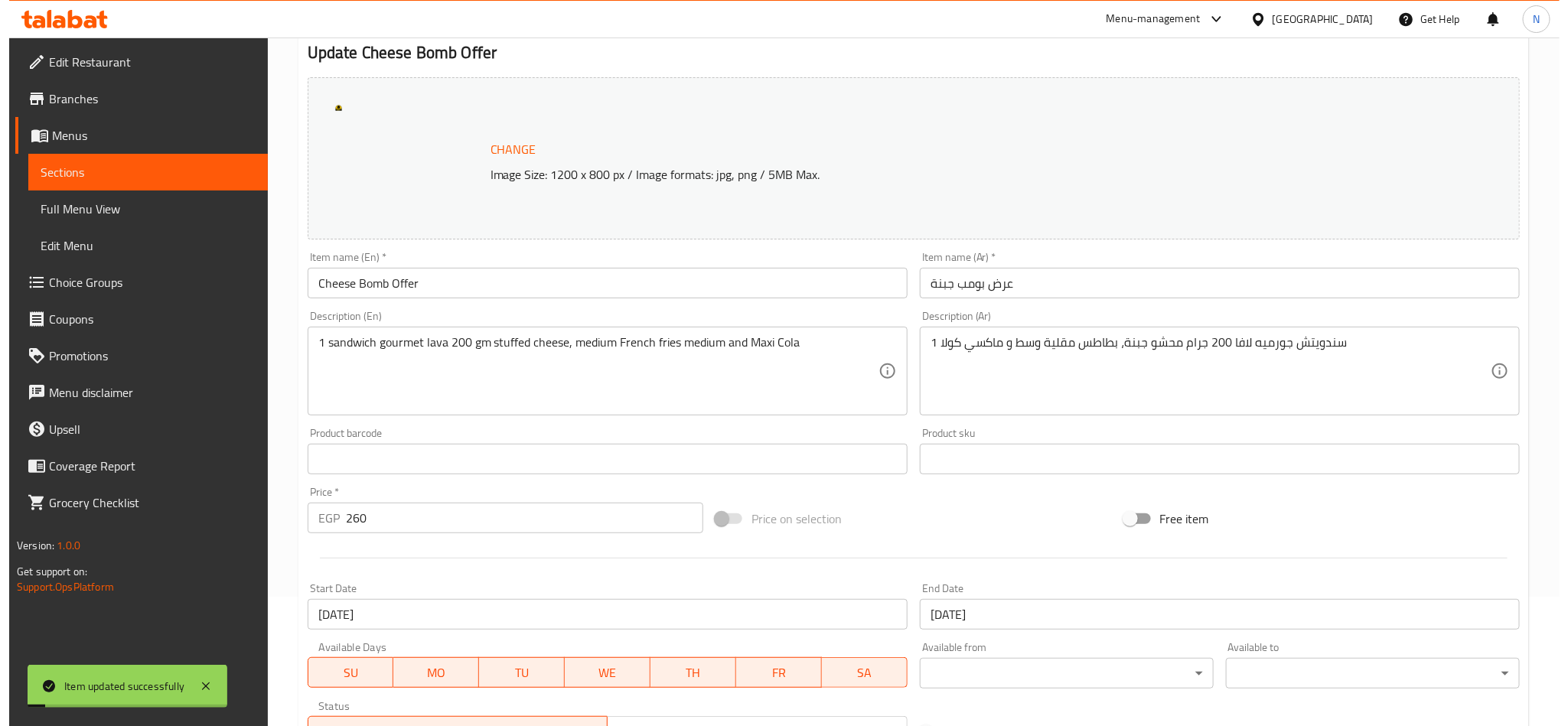
scroll to position [0, 0]
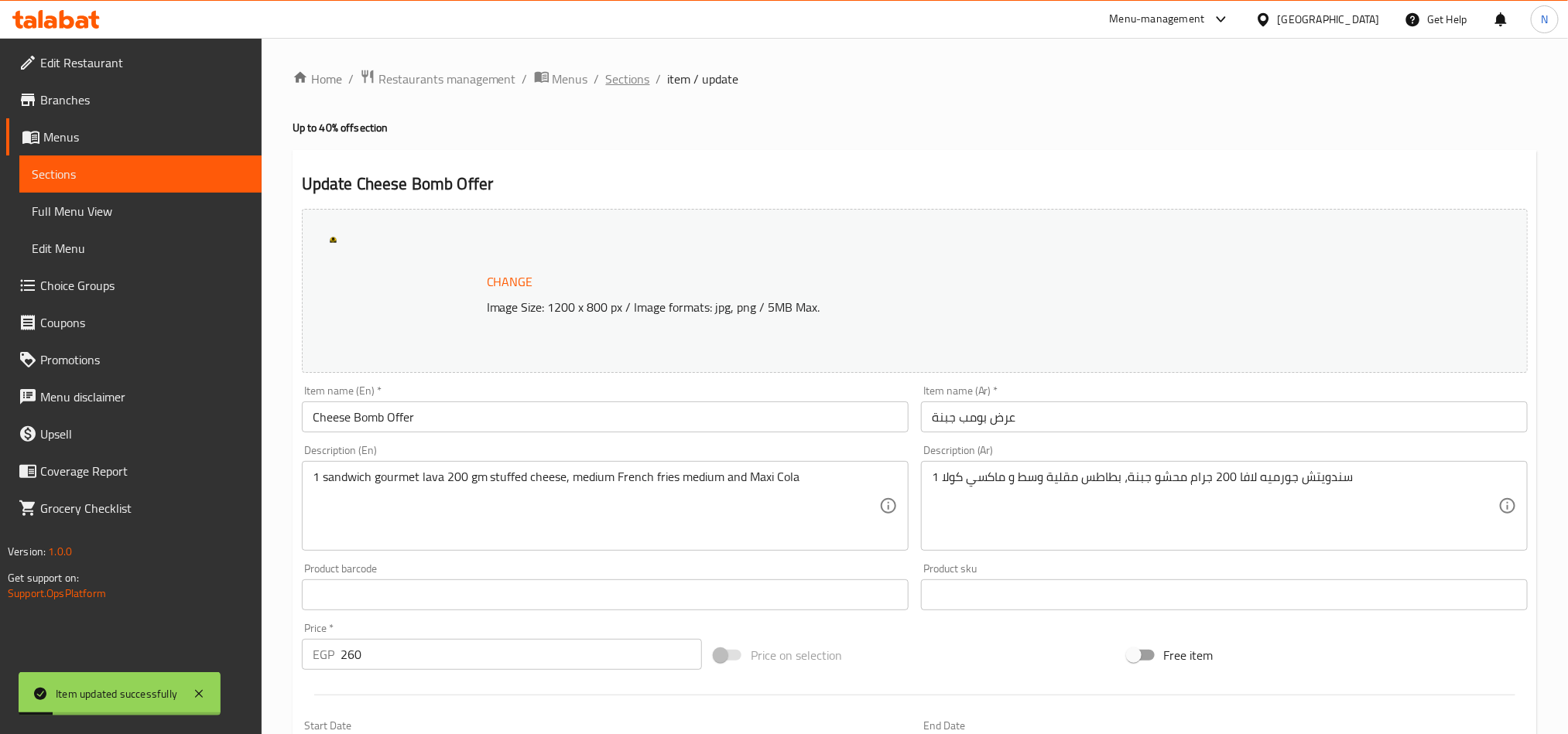
click at [637, 84] on span "Sections" at bounding box center [628, 79] width 44 height 19
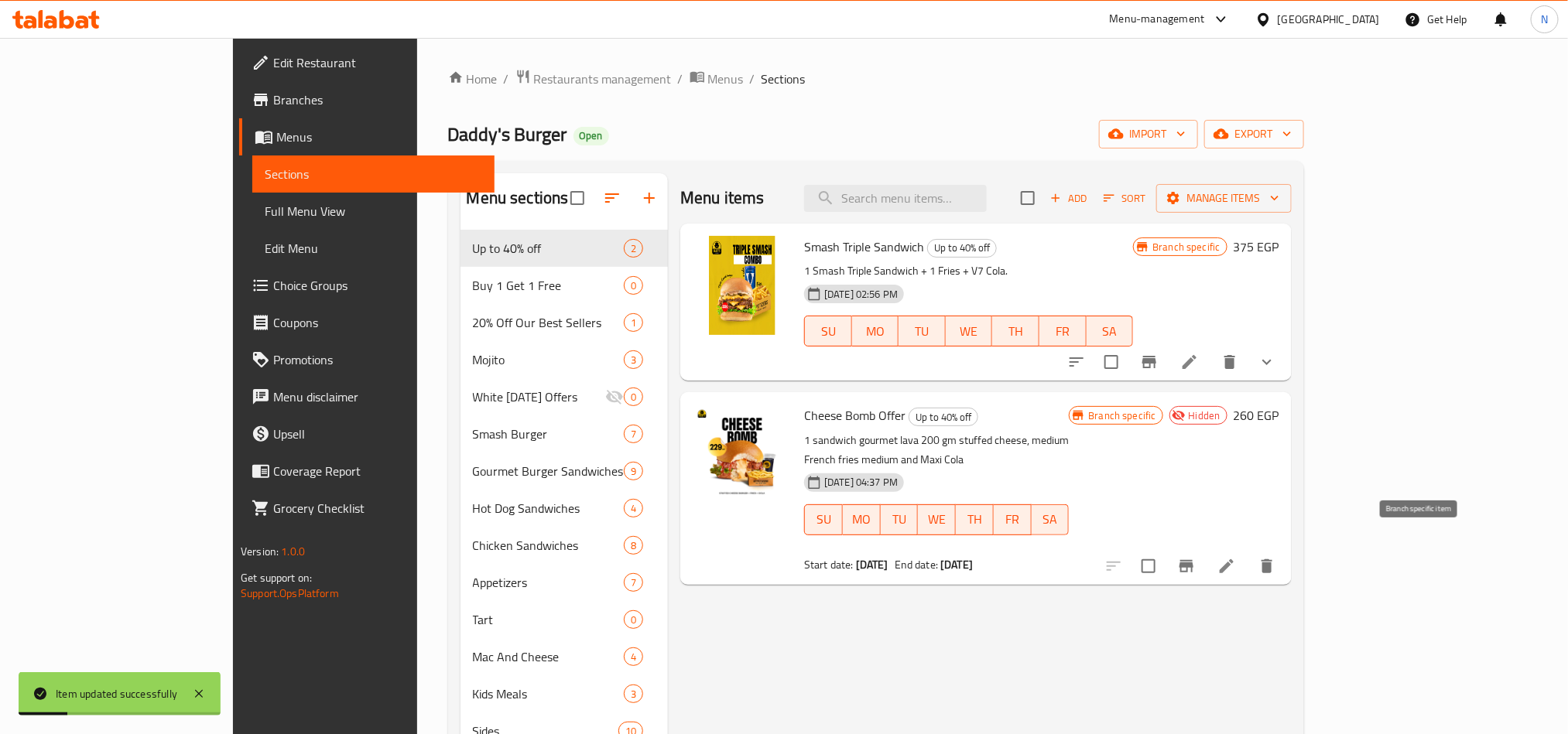
click at [1195, 556] on icon "Branch-specific-item" at bounding box center [1186, 565] width 19 height 19
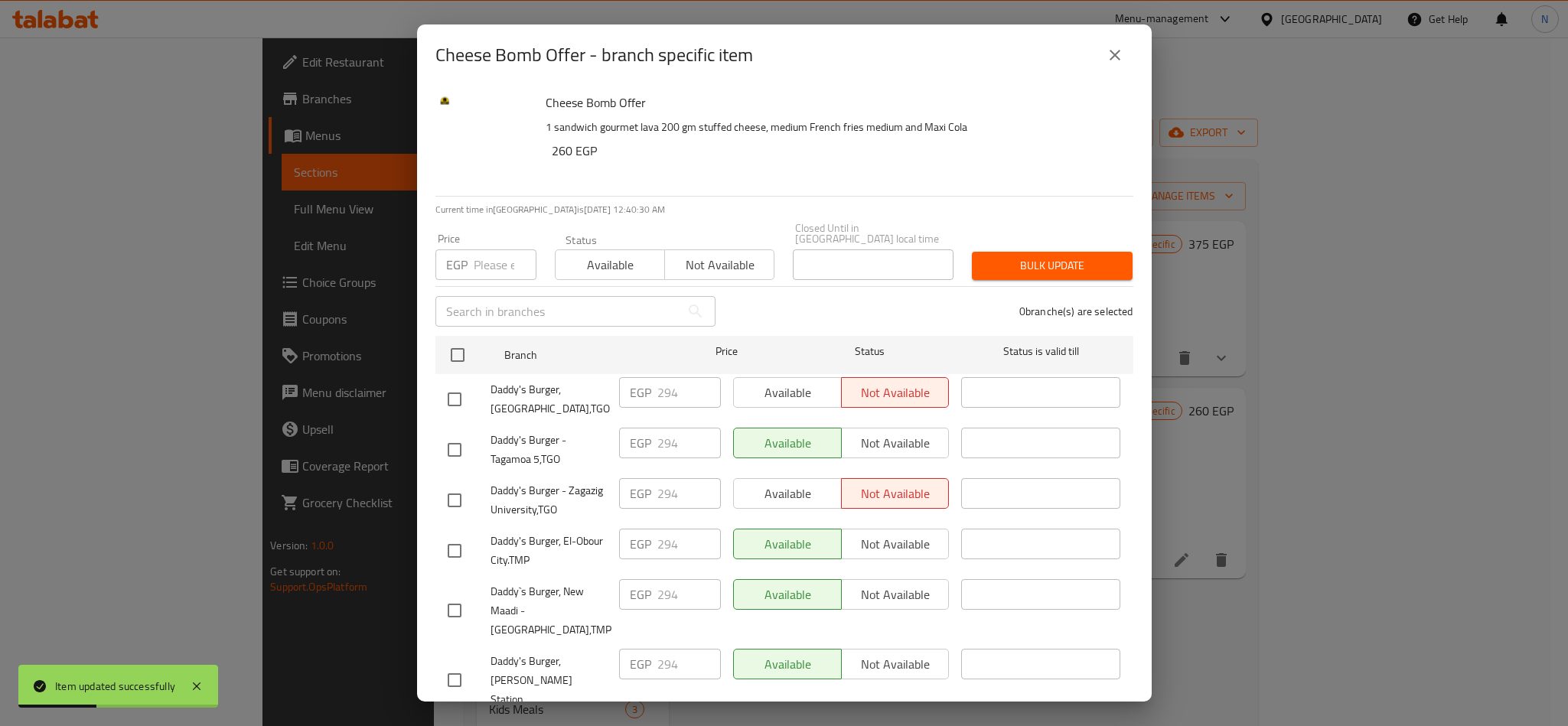
click at [548, 439] on span "Daddy's Burger - Tagamoa 5,TGO" at bounding box center [549, 449] width 117 height 38
copy span "Daddy's Burger - Tagamoa 5,TGO"
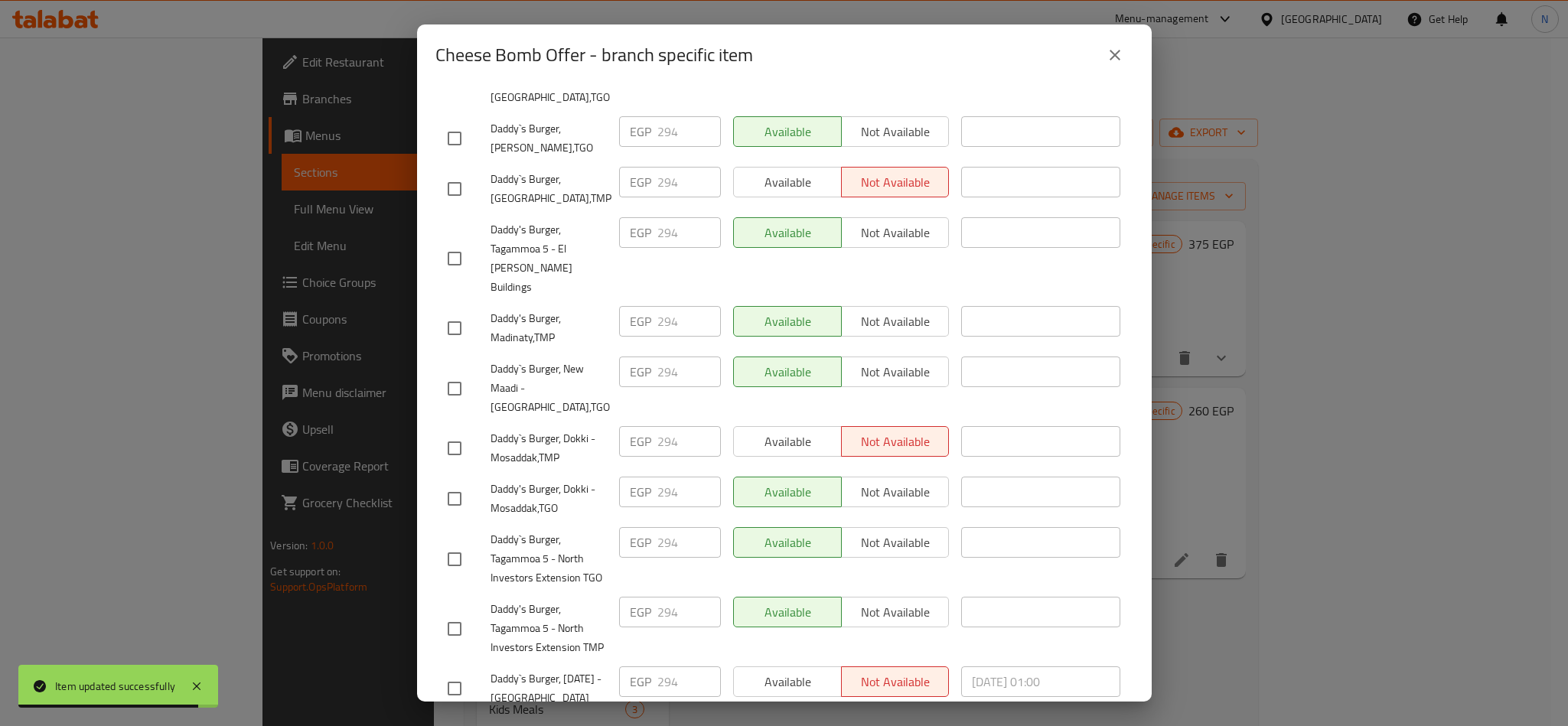
scroll to position [1327, 0]
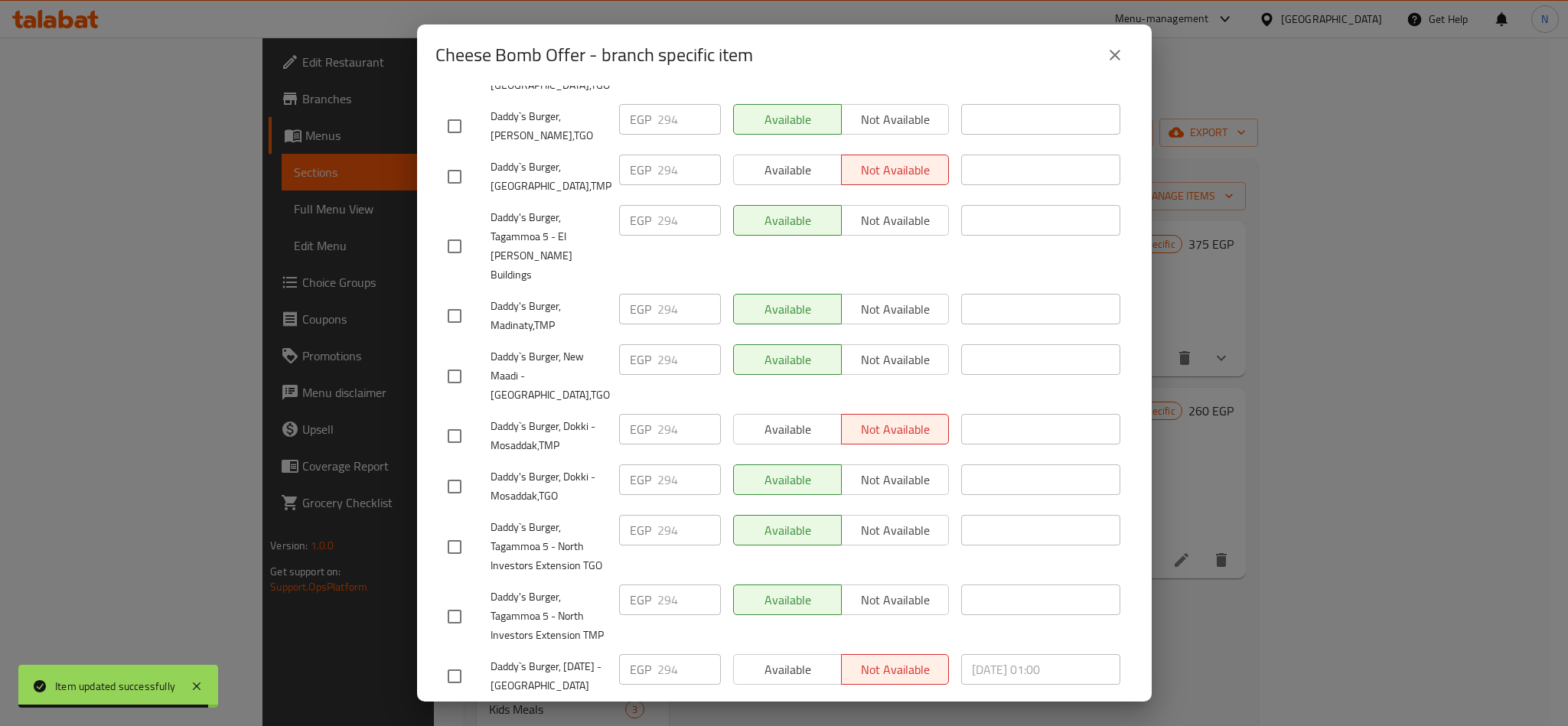
click at [538, 518] on span "Daddy`s Burger, Tagammoa 5 - North Investors Extension TGO" at bounding box center [549, 546] width 117 height 57
click at [828, 49] on div "Cheese Bomb Offer - branch specific item" at bounding box center [785, 54] width 698 height 36
click at [504, 588] on span "Daddy's Burger, Tagammoa 5 - North Investors Extension TMP" at bounding box center [549, 616] width 117 height 57
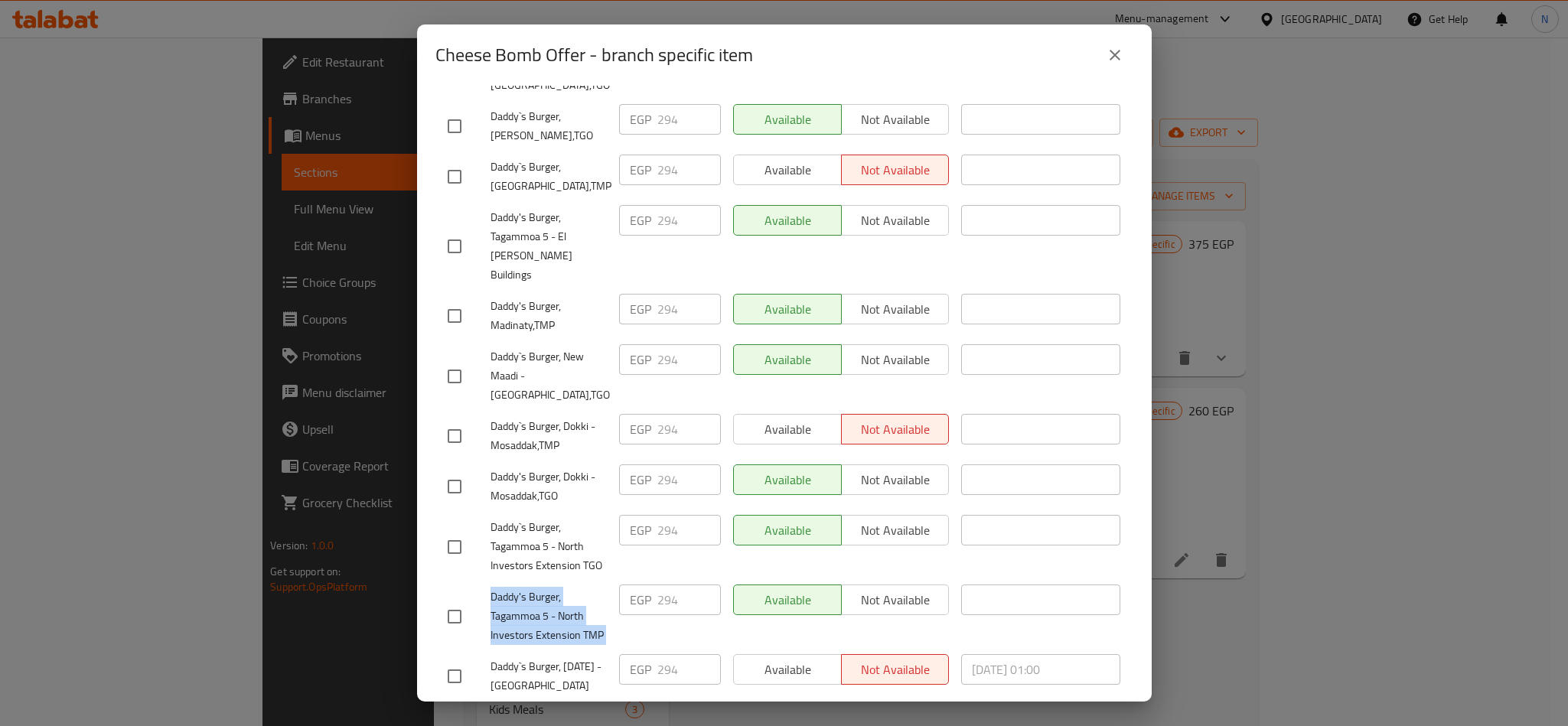
click at [504, 588] on span "Daddy's Burger, Tagammoa 5 - North Investors Extension TMP" at bounding box center [549, 616] width 117 height 57
copy span "Daddy's Burger, Tagammoa 5 - North Investors Extension TMP"
click at [1114, 53] on icon "close" at bounding box center [1115, 55] width 19 height 19
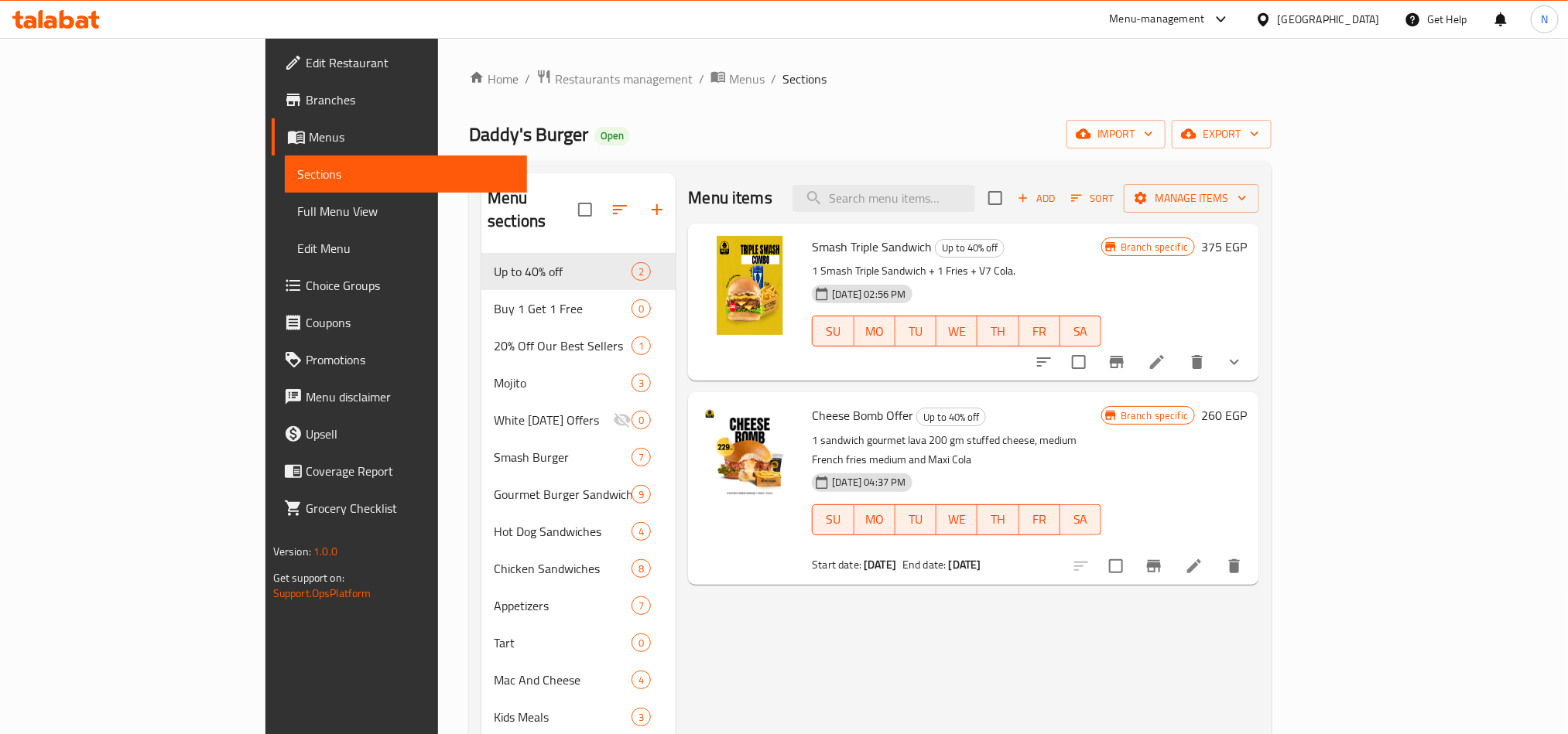
click at [811, 423] on span "Cheese Bomb Offer" at bounding box center [862, 415] width 102 height 23
click at [811, 426] on span "Cheese Bomb Offer" at bounding box center [862, 415] width 102 height 23
copy h6 "Cheese Bomb Offer"
click at [1161, 560] on icon "Branch-specific-item" at bounding box center [1154, 565] width 14 height 12
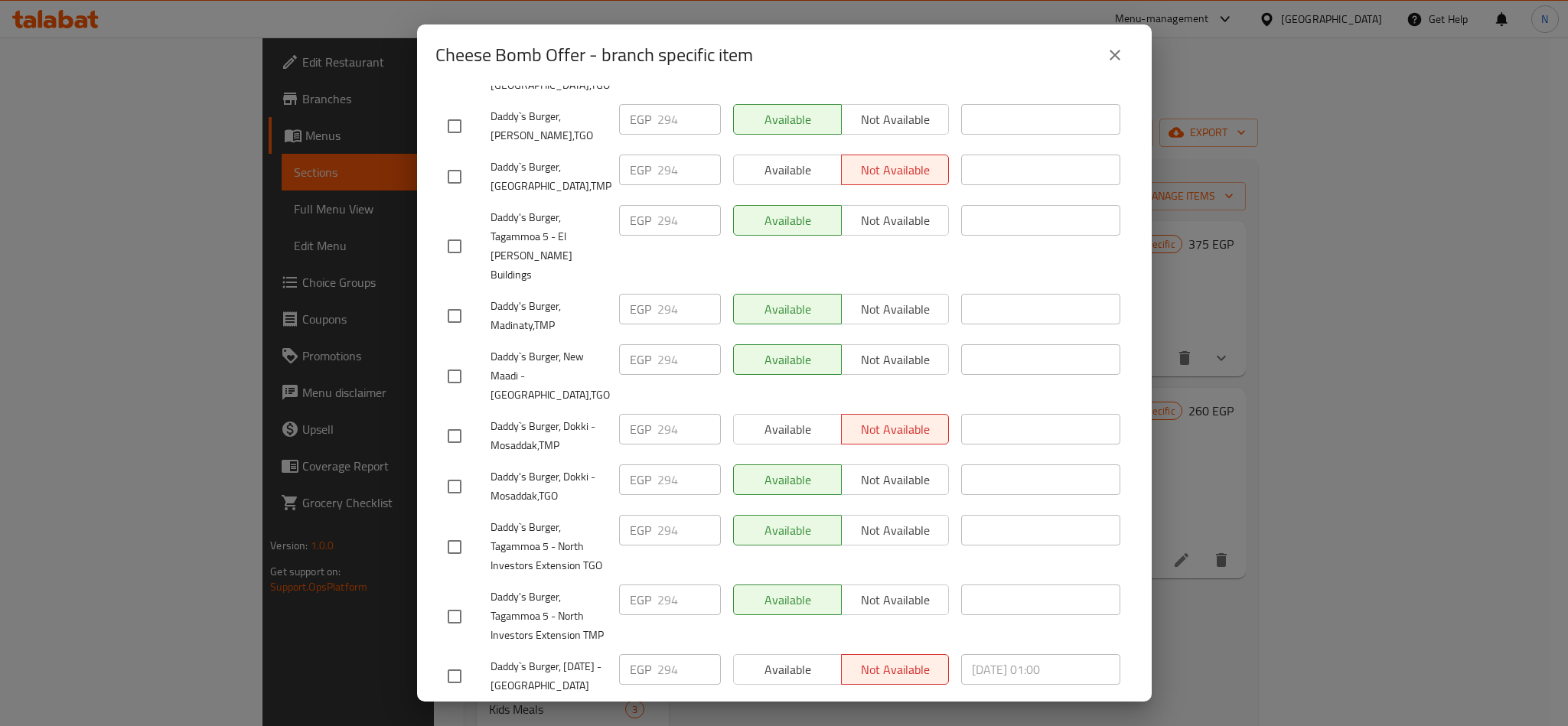
click at [1187, 127] on div "Cheese Bomb Offer - branch specific item Cheese Bomb Offer 1 sandwich gourmet l…" at bounding box center [784, 363] width 1568 height 726
click at [1119, 55] on icon "close" at bounding box center [1115, 55] width 19 height 19
